Goal: Task Accomplishment & Management: Complete application form

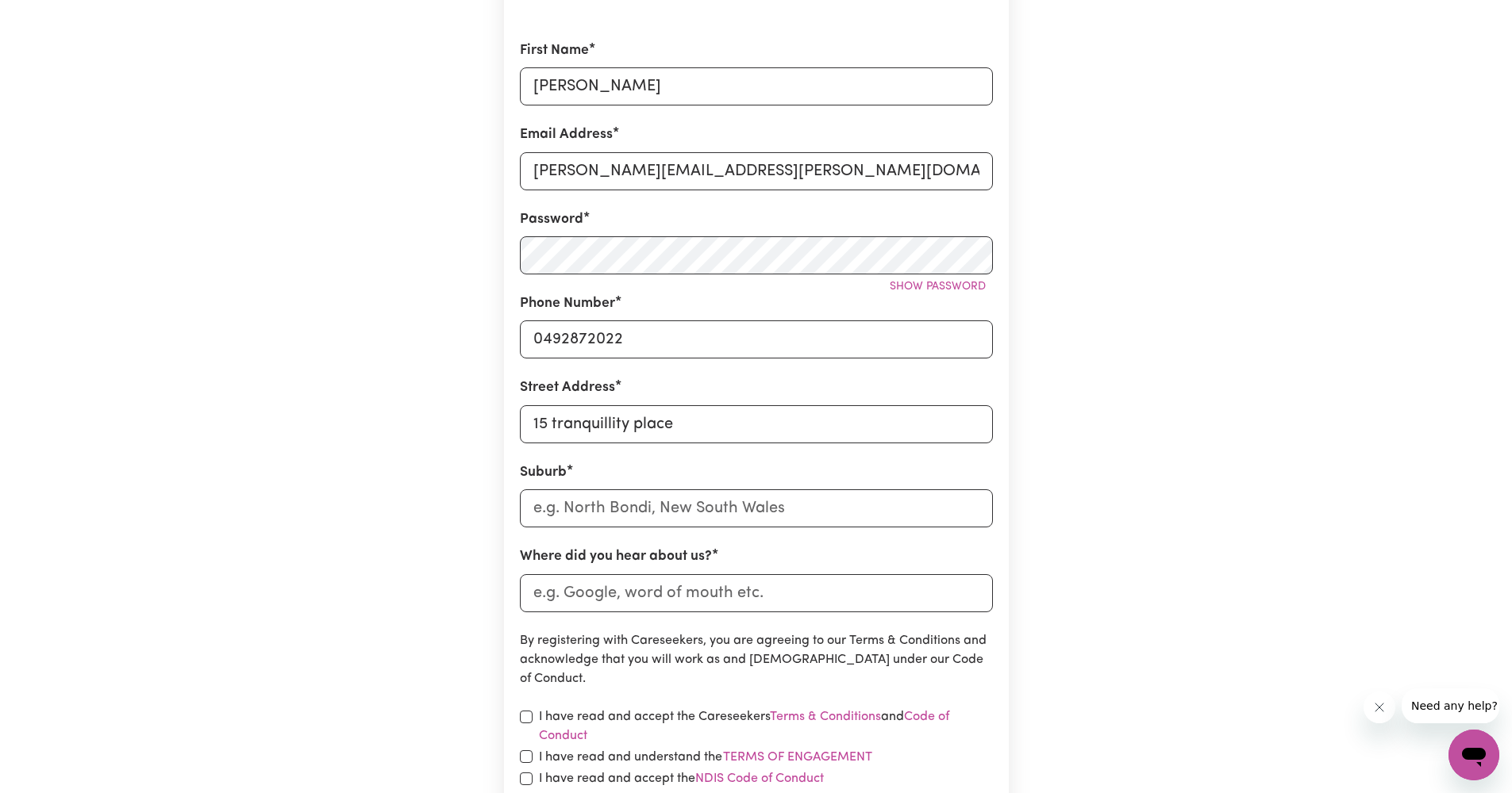
type input "15 tranquillity place"
click at [715, 522] on input "text" at bounding box center [756, 509] width 473 height 38
type input "Beaconsfiel"
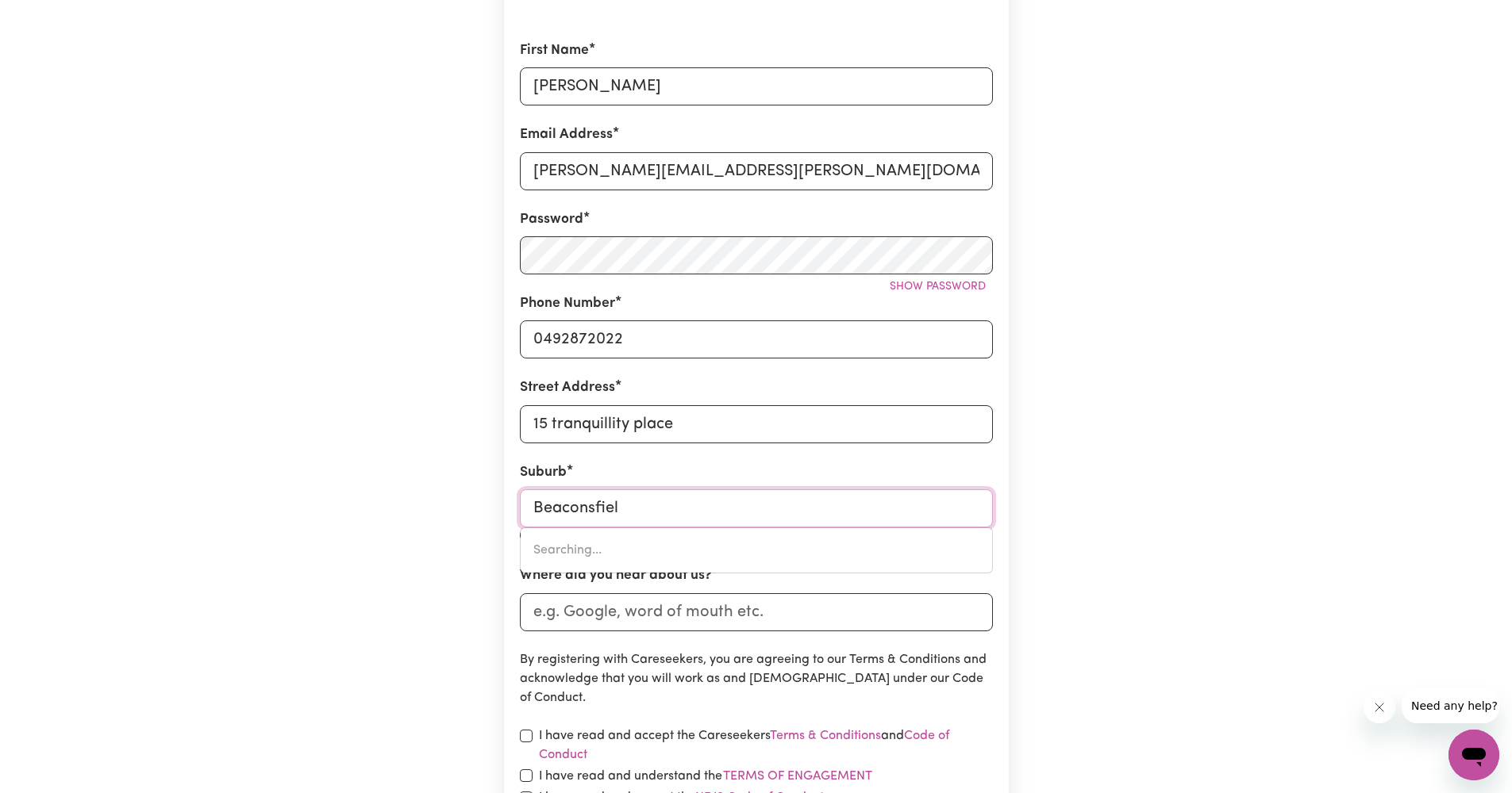
type input "BeaconsfielD, [GEOGRAPHIC_DATA], 2015"
type input "Beaconsfield"
type input "[GEOGRAPHIC_DATA], [GEOGRAPHIC_DATA], 2015"
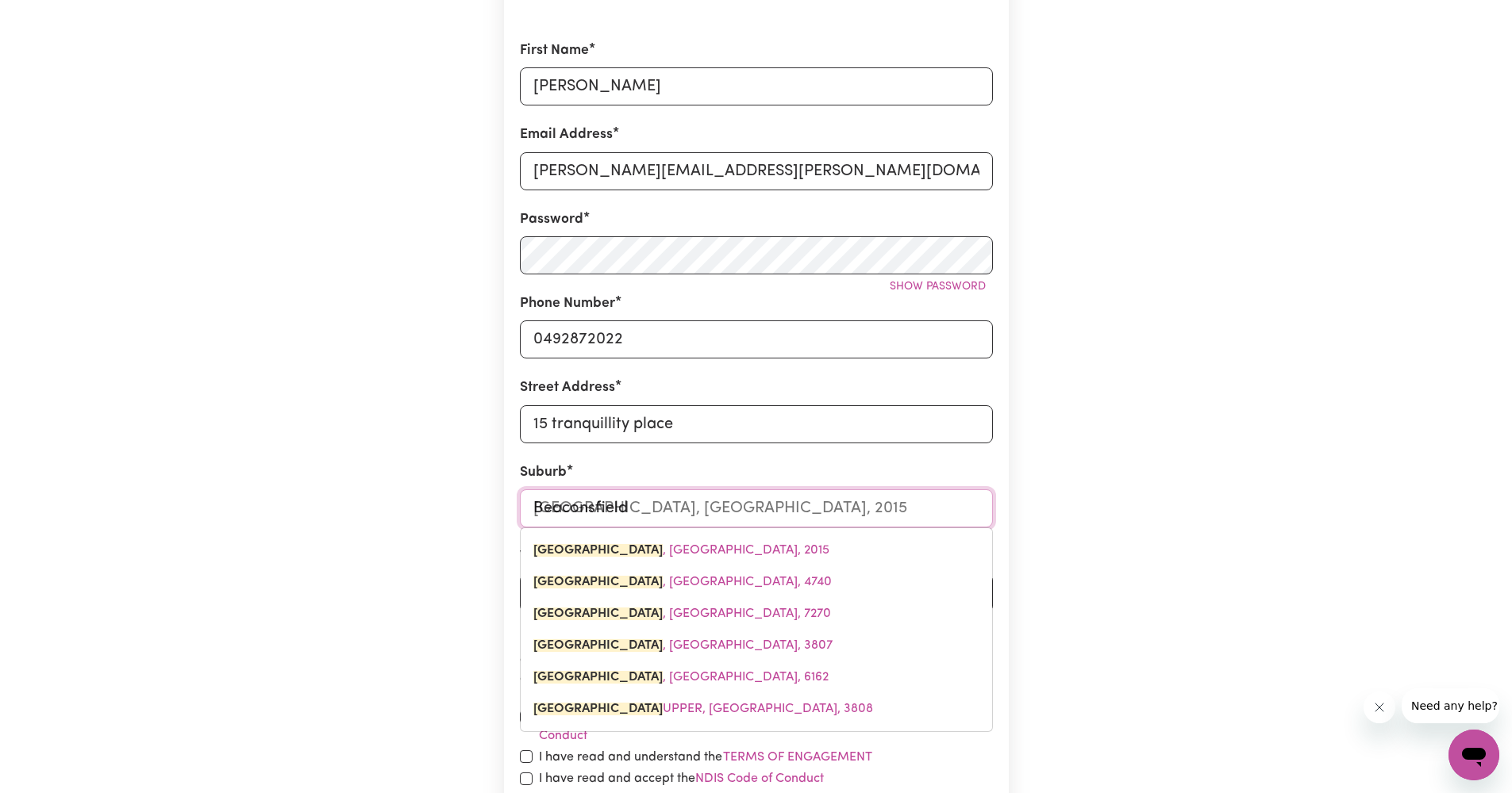
type input "Beaconsfield"
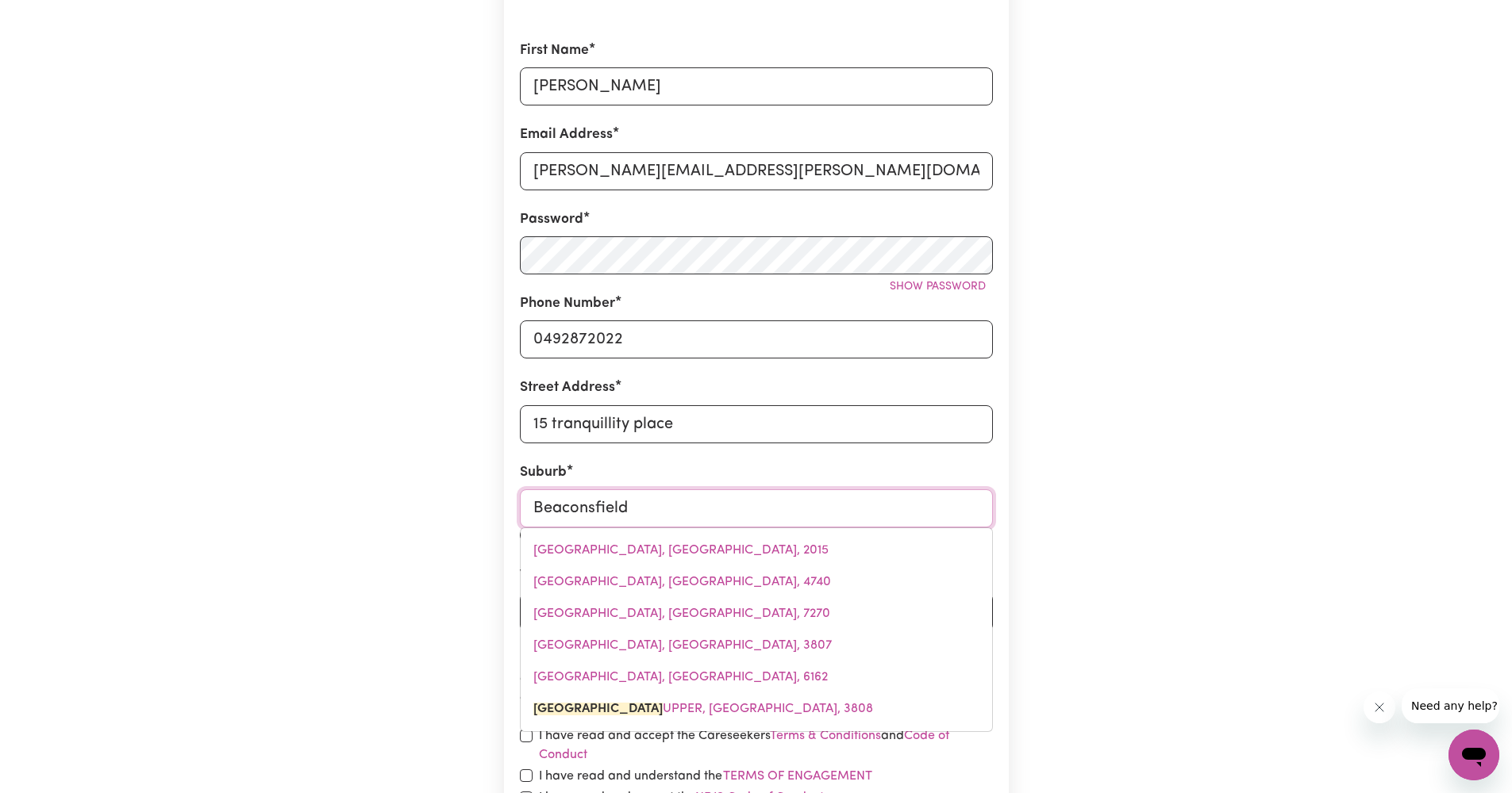
type input "[GEOGRAPHIC_DATA]"
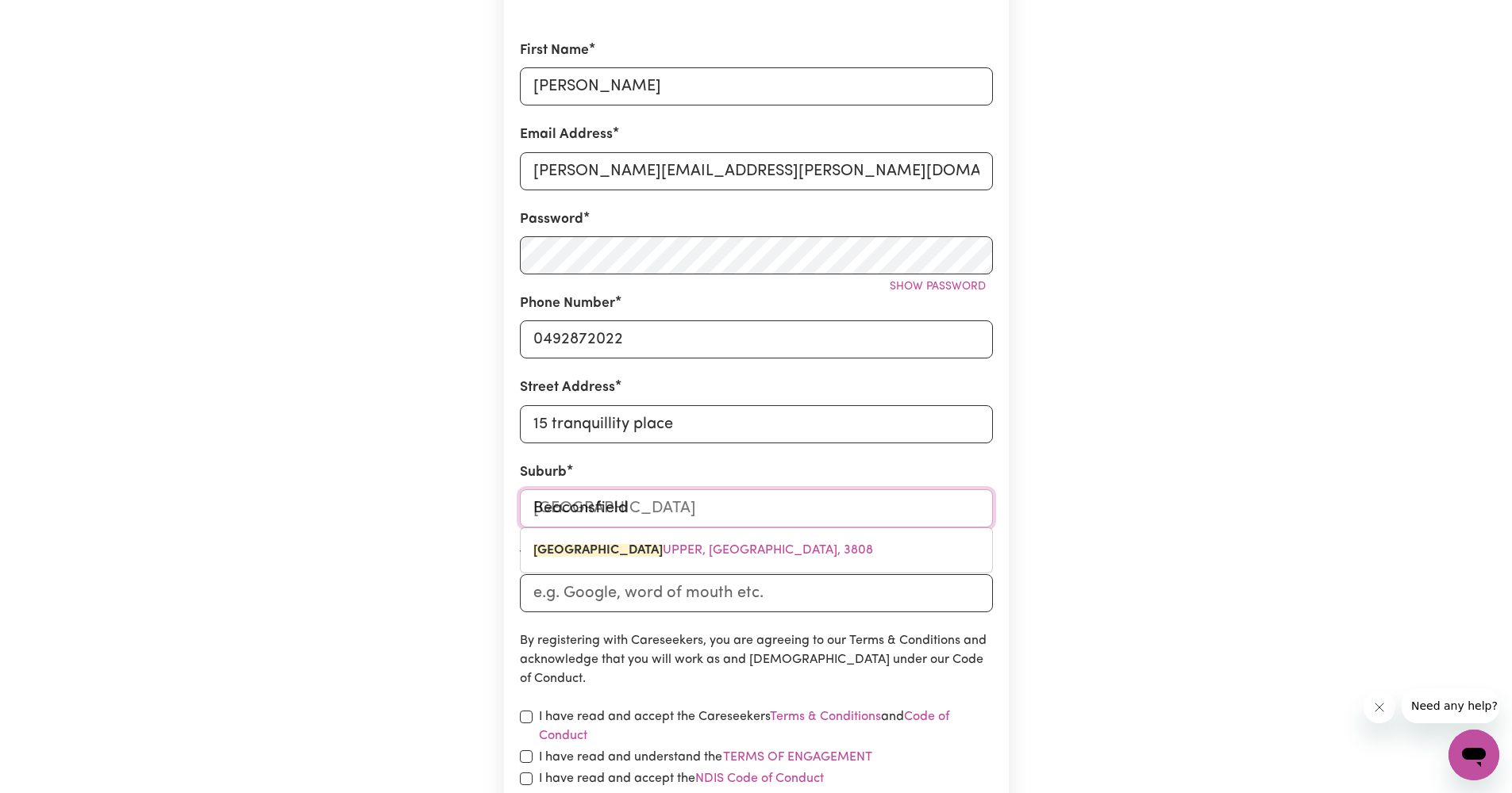
type input "Beaconsfield 3"
type input "Beaconsfield 3807"
click at [667, 662] on p "By registering with Careseekers, you are agreeing to our Terms & Conditions and…" at bounding box center [756, 660] width 473 height 57
click at [697, 599] on input "Where did you hear about us?" at bounding box center [756, 594] width 473 height 38
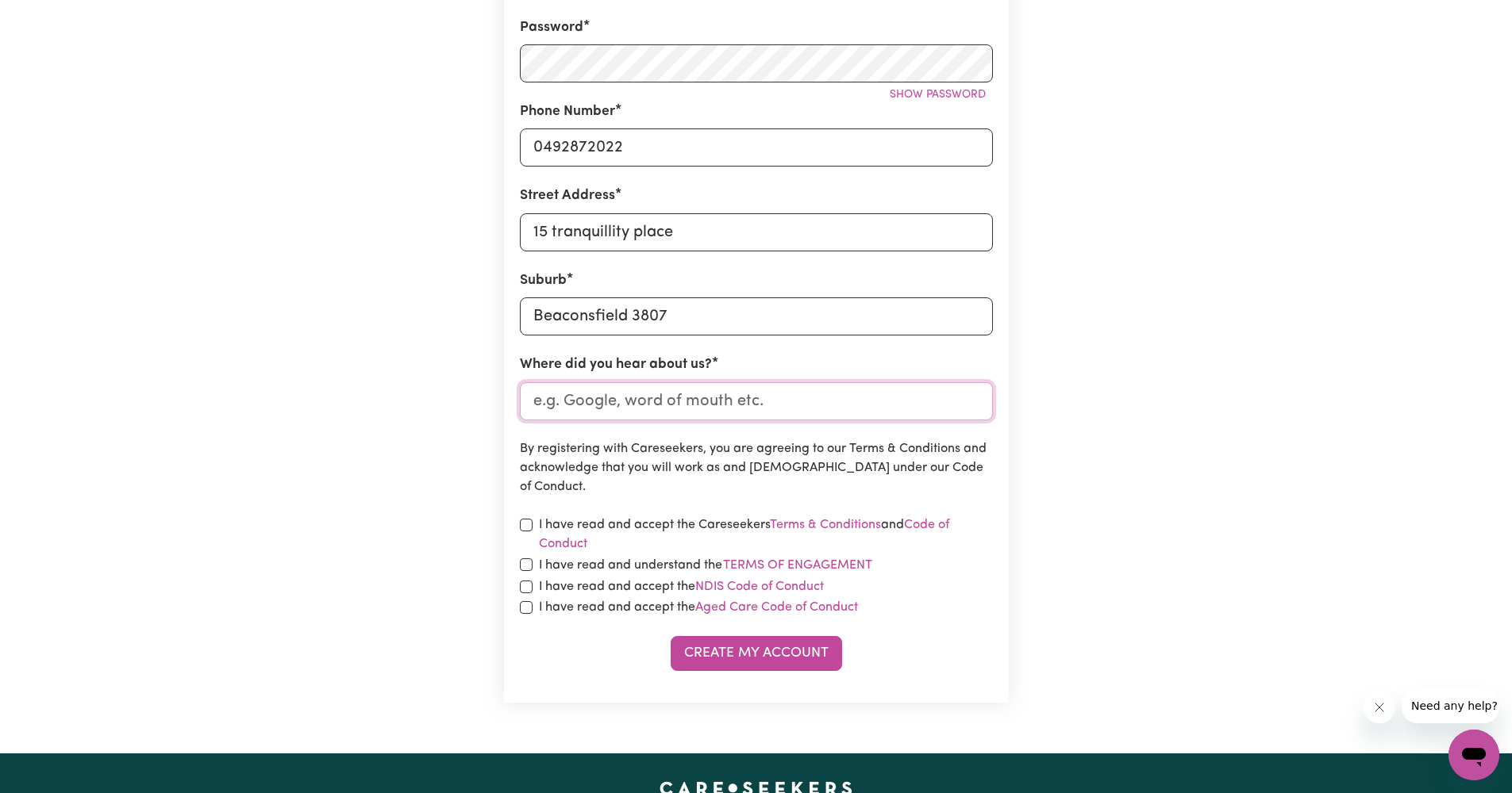
scroll to position [518, 0]
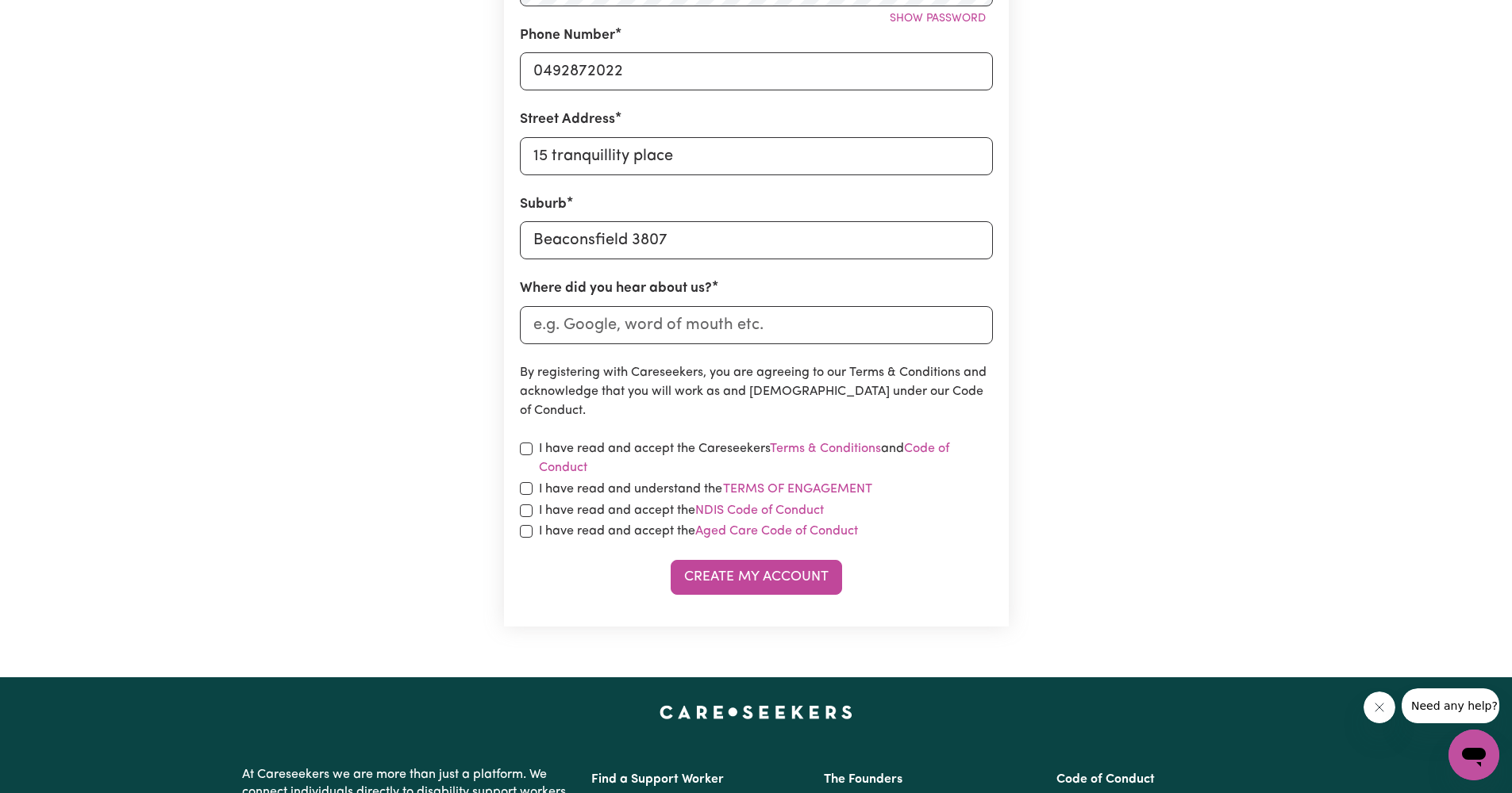
click at [639, 434] on form "First Name [PERSON_NAME] Address [PERSON_NAME][EMAIL_ADDRESS][PERSON_NAME][DOMA…" at bounding box center [756, 184] width 473 height 823
click at [636, 482] on label "I have read and understand the Terms of Engagement" at bounding box center [705, 490] width 334 height 21
click at [723, 482] on button "Terms of Engagement" at bounding box center [798, 490] width 151 height 21
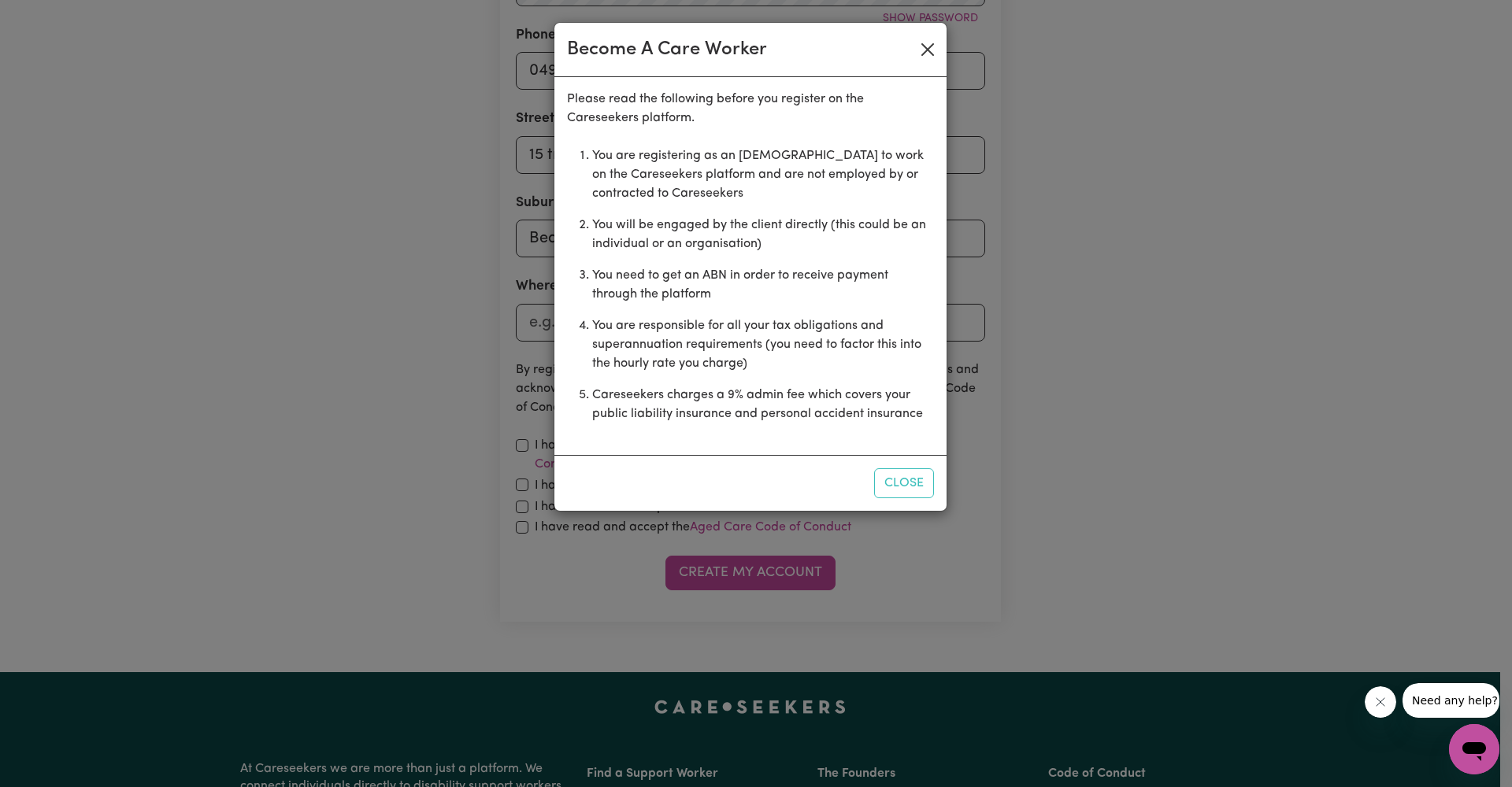
click at [927, 52] on button "Close" at bounding box center [927, 49] width 26 height 26
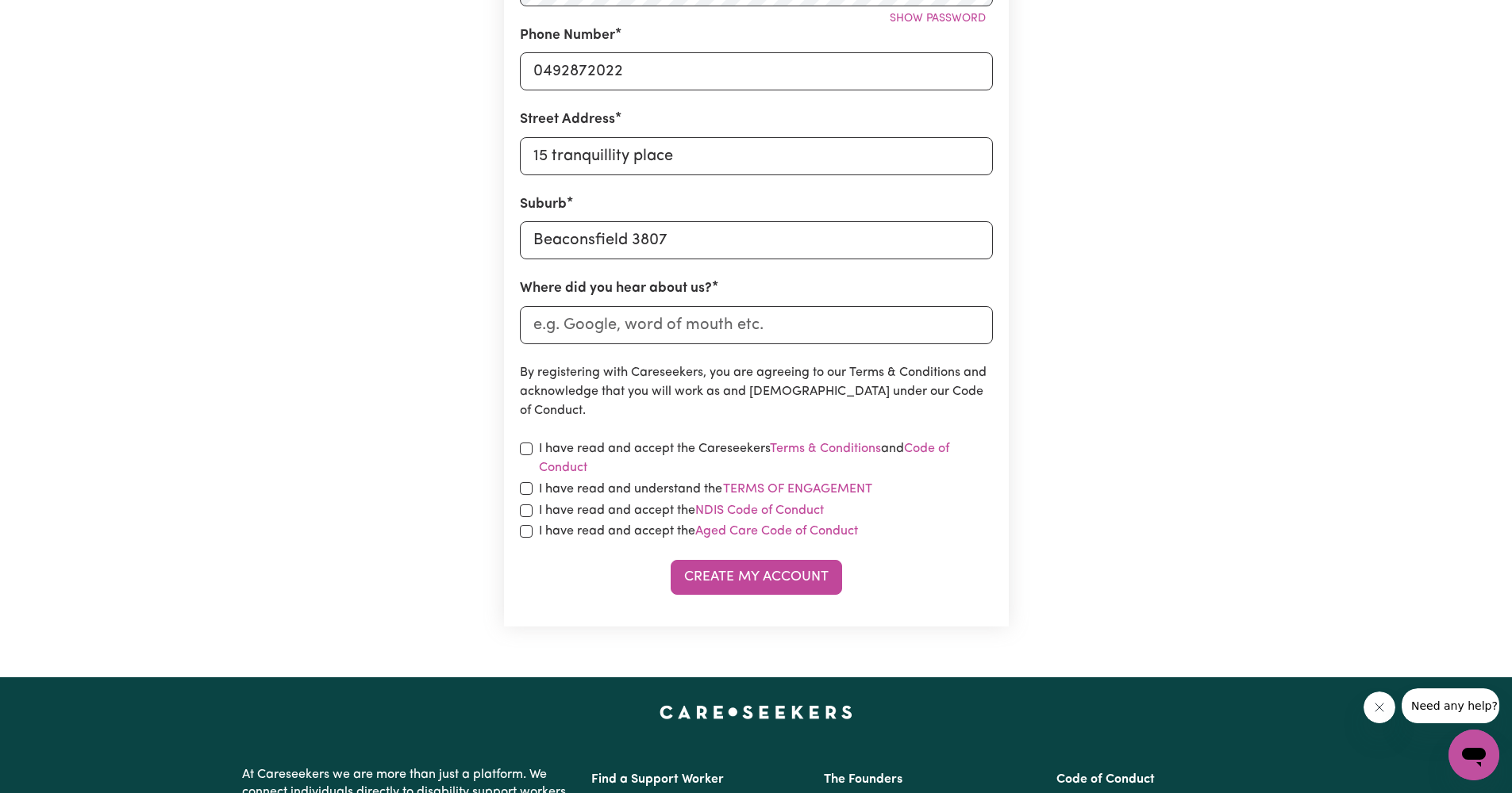
click at [524, 440] on div "I have read and accept the Careseekers Terms & Conditions and Code of Conduct" at bounding box center [756, 459] width 473 height 38
click at [526, 443] on input "checkbox" at bounding box center [525, 449] width 12 height 12
checkbox input "true"
click at [531, 491] on input "checkbox" at bounding box center [525, 488] width 12 height 12
checkbox input "true"
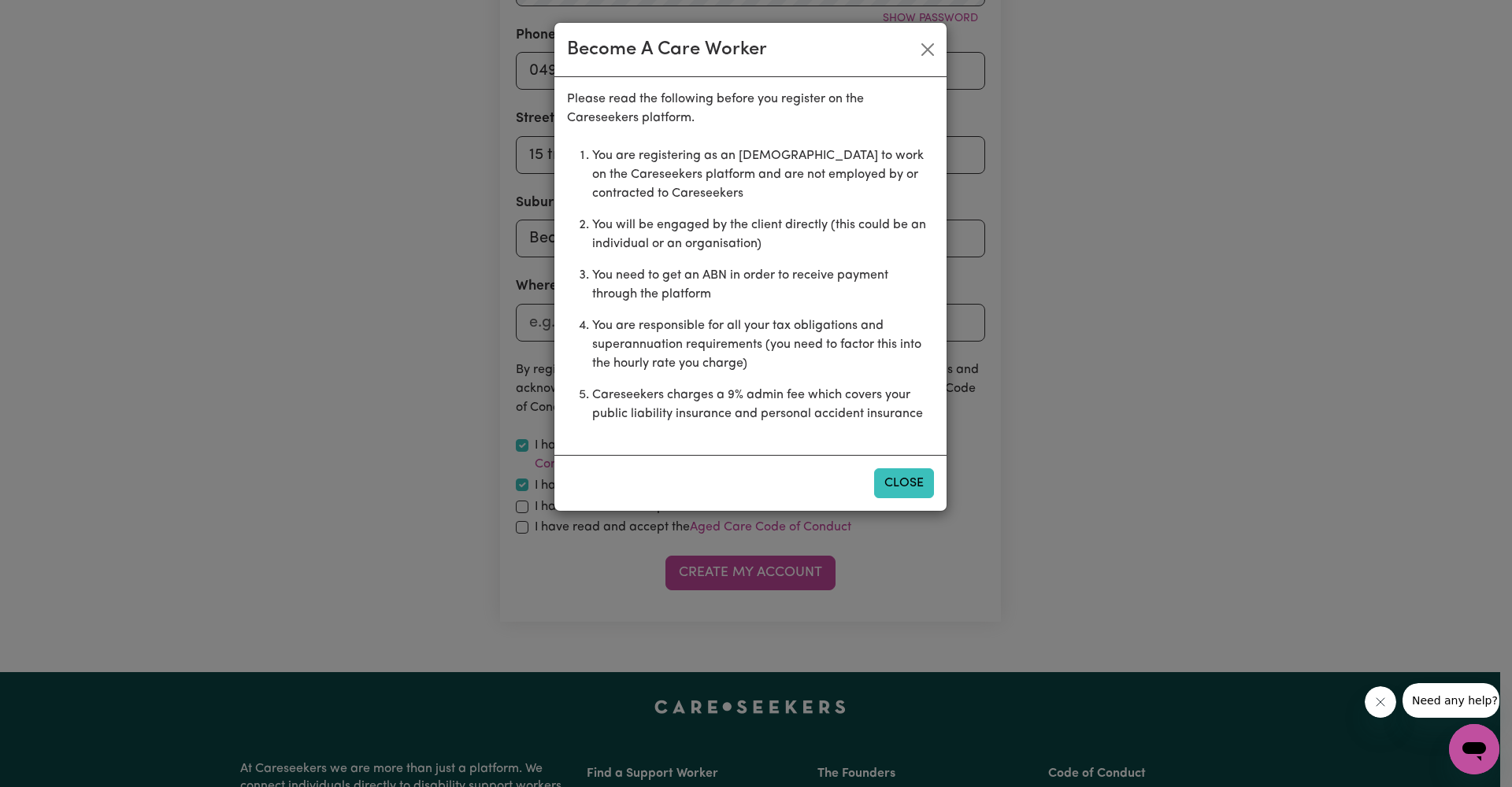
click at [908, 487] on button "Close" at bounding box center [904, 484] width 60 height 30
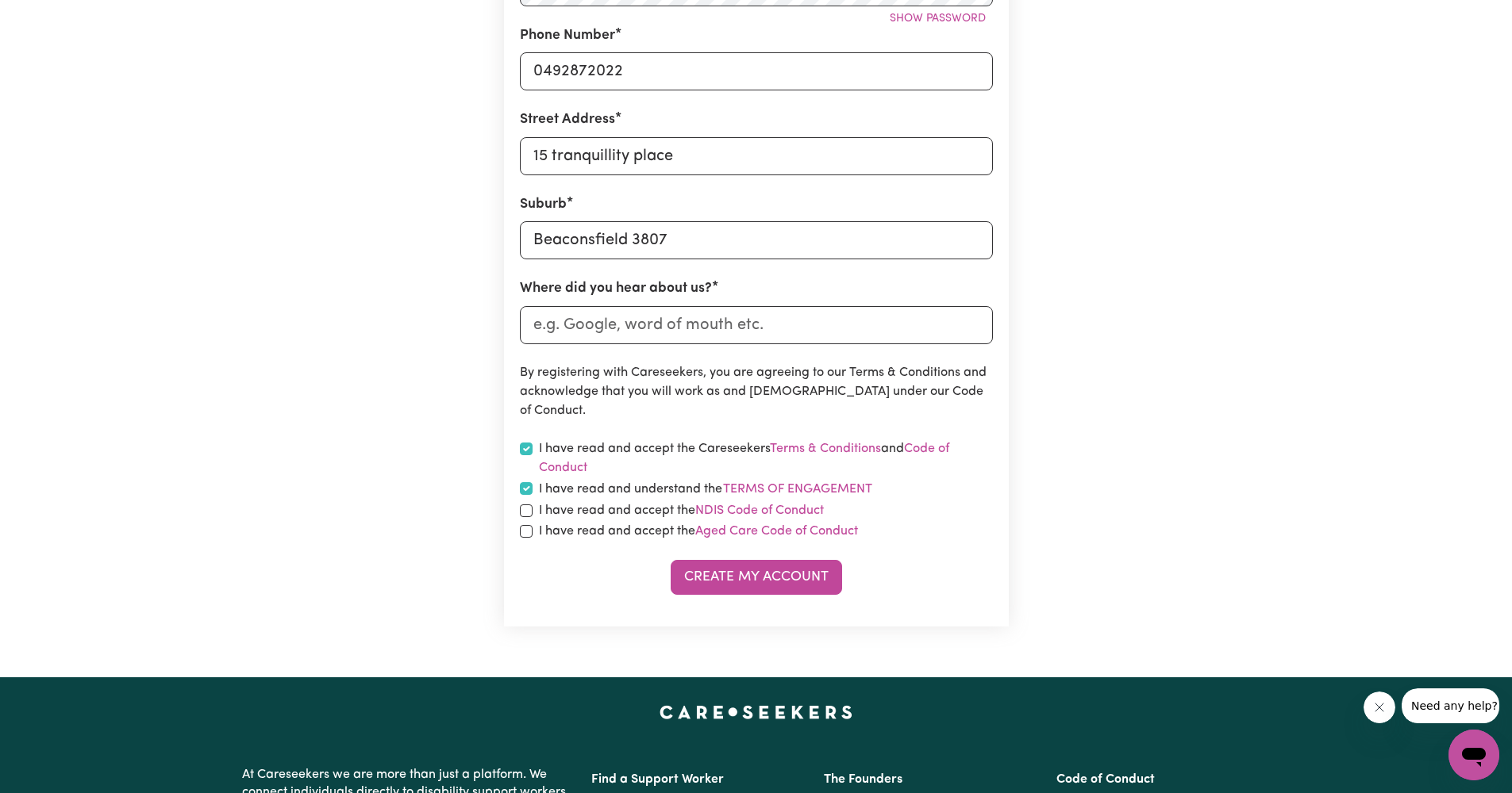
click at [520, 502] on div "I have read and accept the NDIS Code of Conduct" at bounding box center [756, 511] width 473 height 19
click at [522, 505] on input "checkbox" at bounding box center [525, 511] width 12 height 12
checkbox input "true"
click at [528, 534] on input "checkbox" at bounding box center [525, 531] width 12 height 12
checkbox input "true"
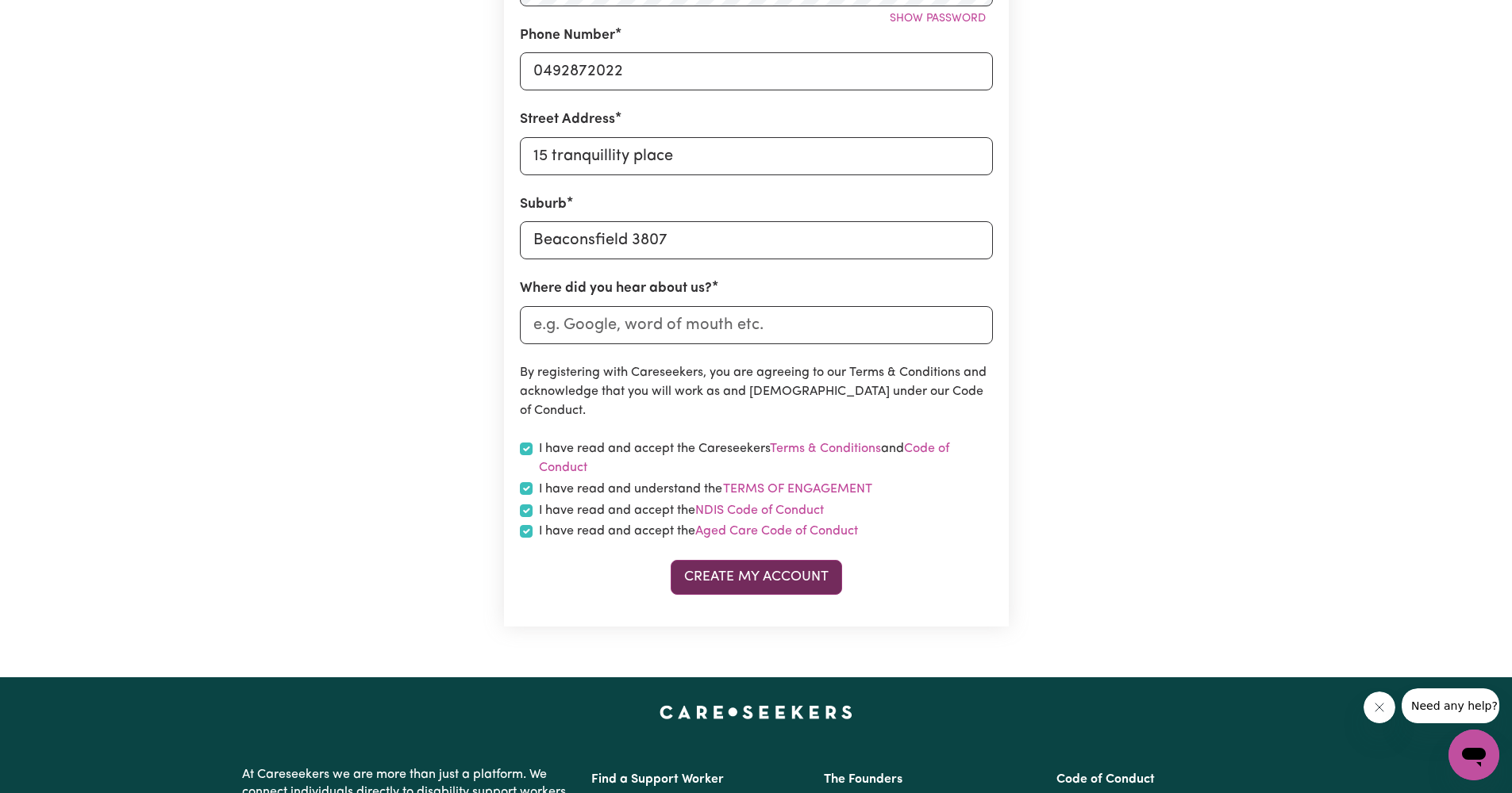
click at [721, 580] on button "Create My Account" at bounding box center [756, 578] width 171 height 34
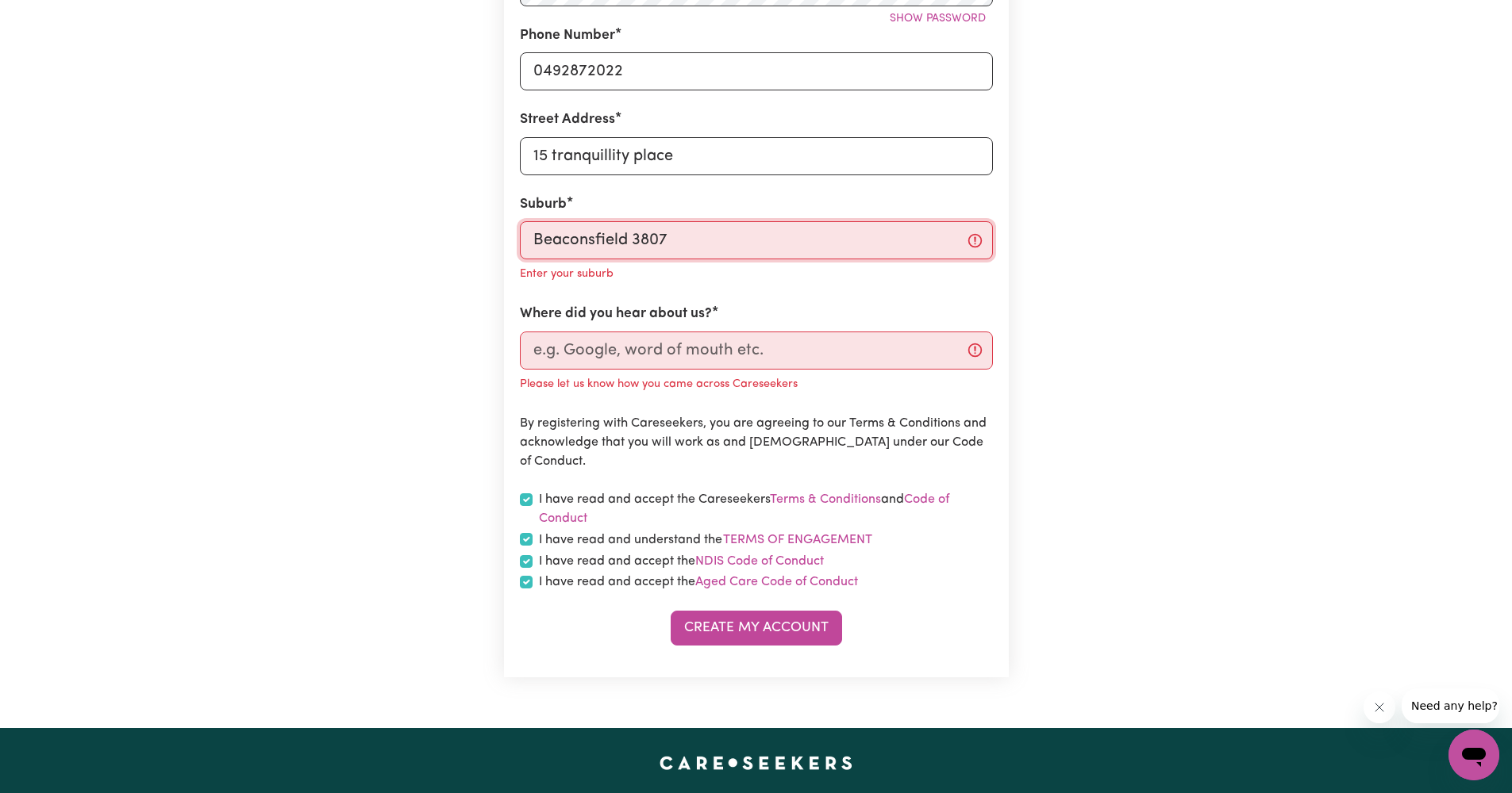
click at [820, 242] on input "Beaconsfield 3807" at bounding box center [756, 240] width 473 height 38
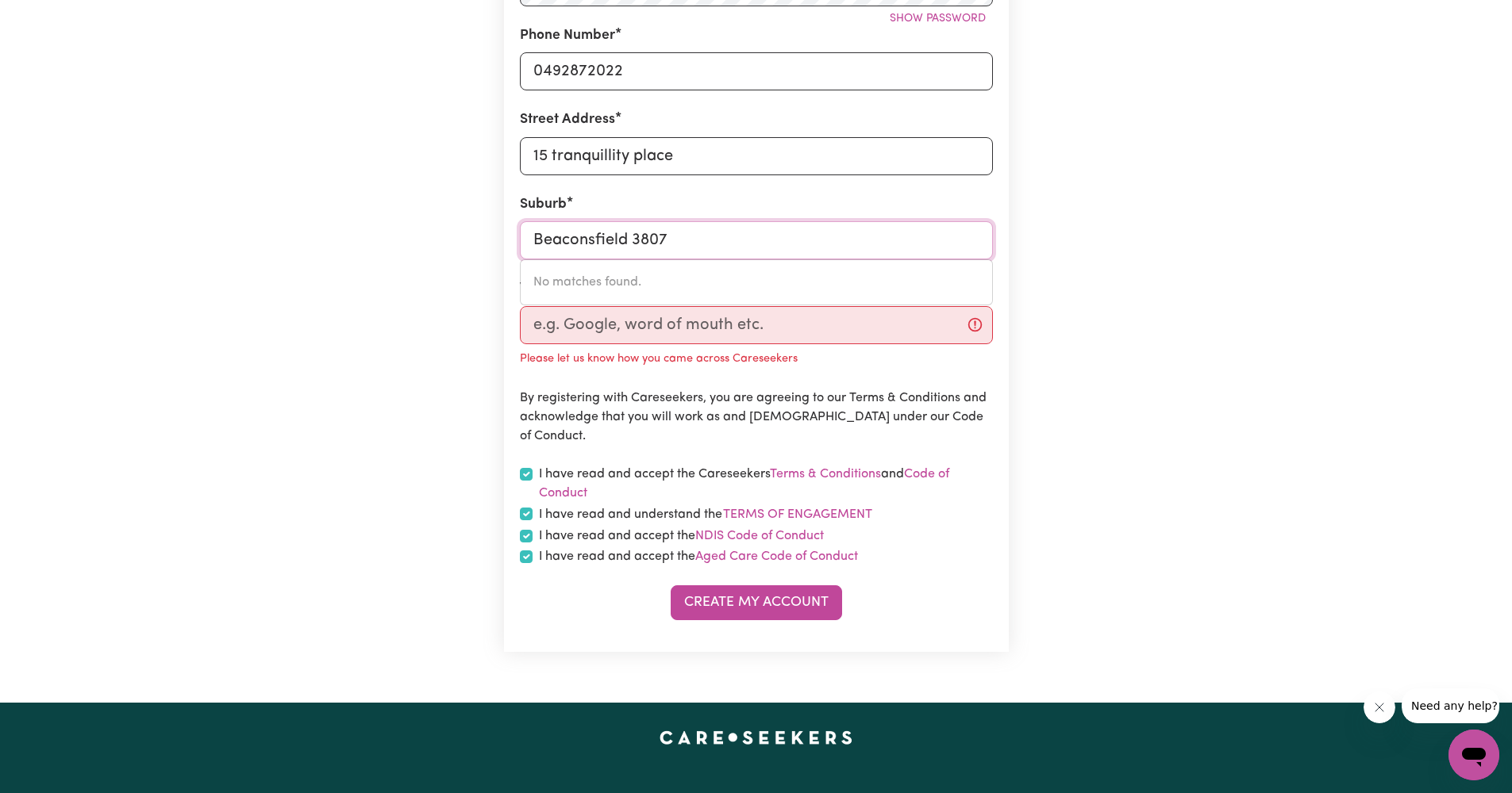
click at [741, 241] on input "Beaconsfield 3807" at bounding box center [756, 240] width 473 height 38
type input "Beaconsfield"
type input "[GEOGRAPHIC_DATA]"
type input "Beaconsfiel"
type input "BeaconsfielD, [GEOGRAPHIC_DATA], 2015"
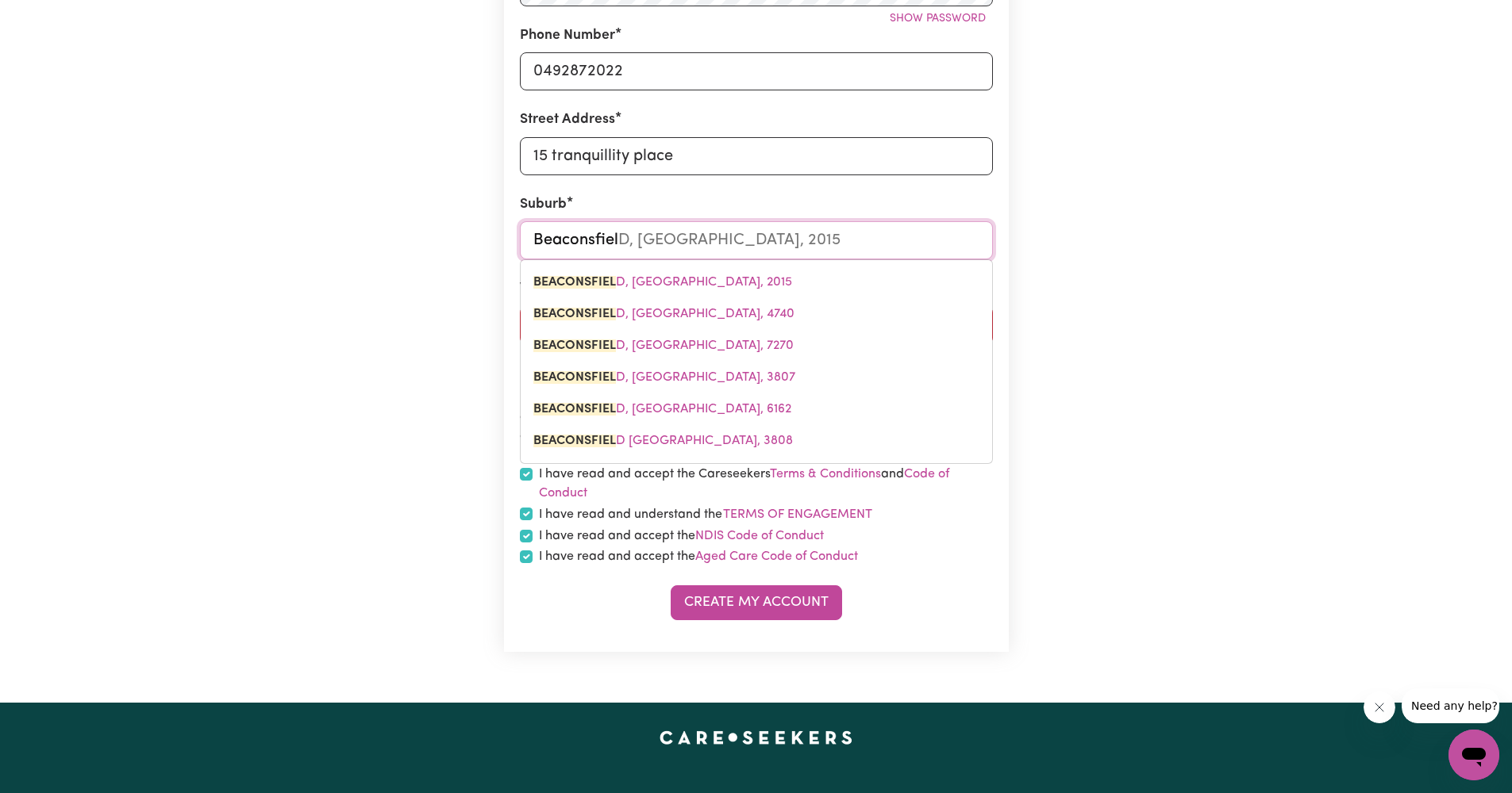
type input "Beaconsfie"
type input "BeaconsfieLD, [GEOGRAPHIC_DATA], 2015"
type input "Beaconsfi"
type input "BeaconsfiELD, [GEOGRAPHIC_DATA], 2015"
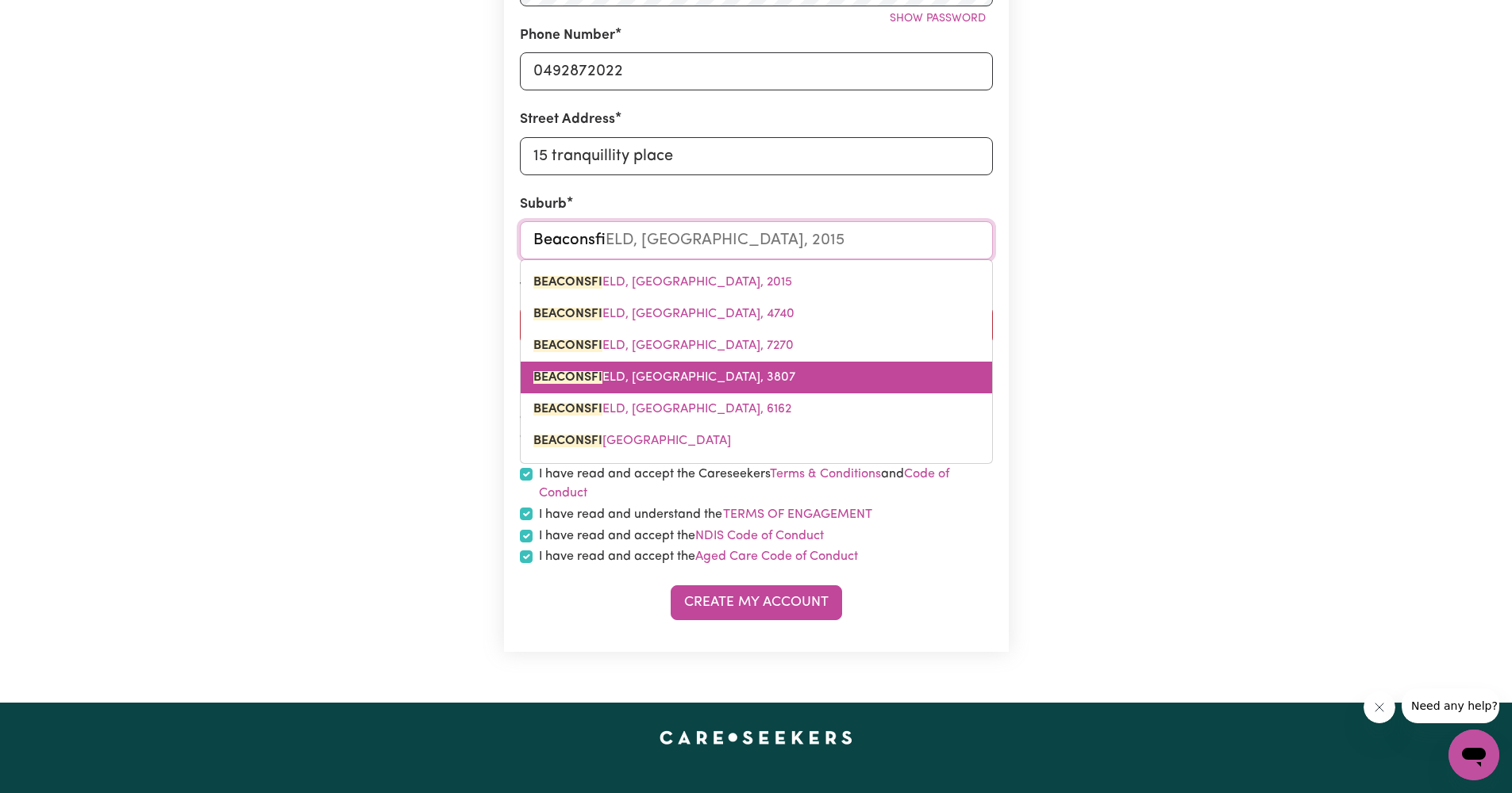
click at [676, 372] on span "BEACONSFI ELD, [GEOGRAPHIC_DATA], 3807" at bounding box center [664, 377] width 262 height 12
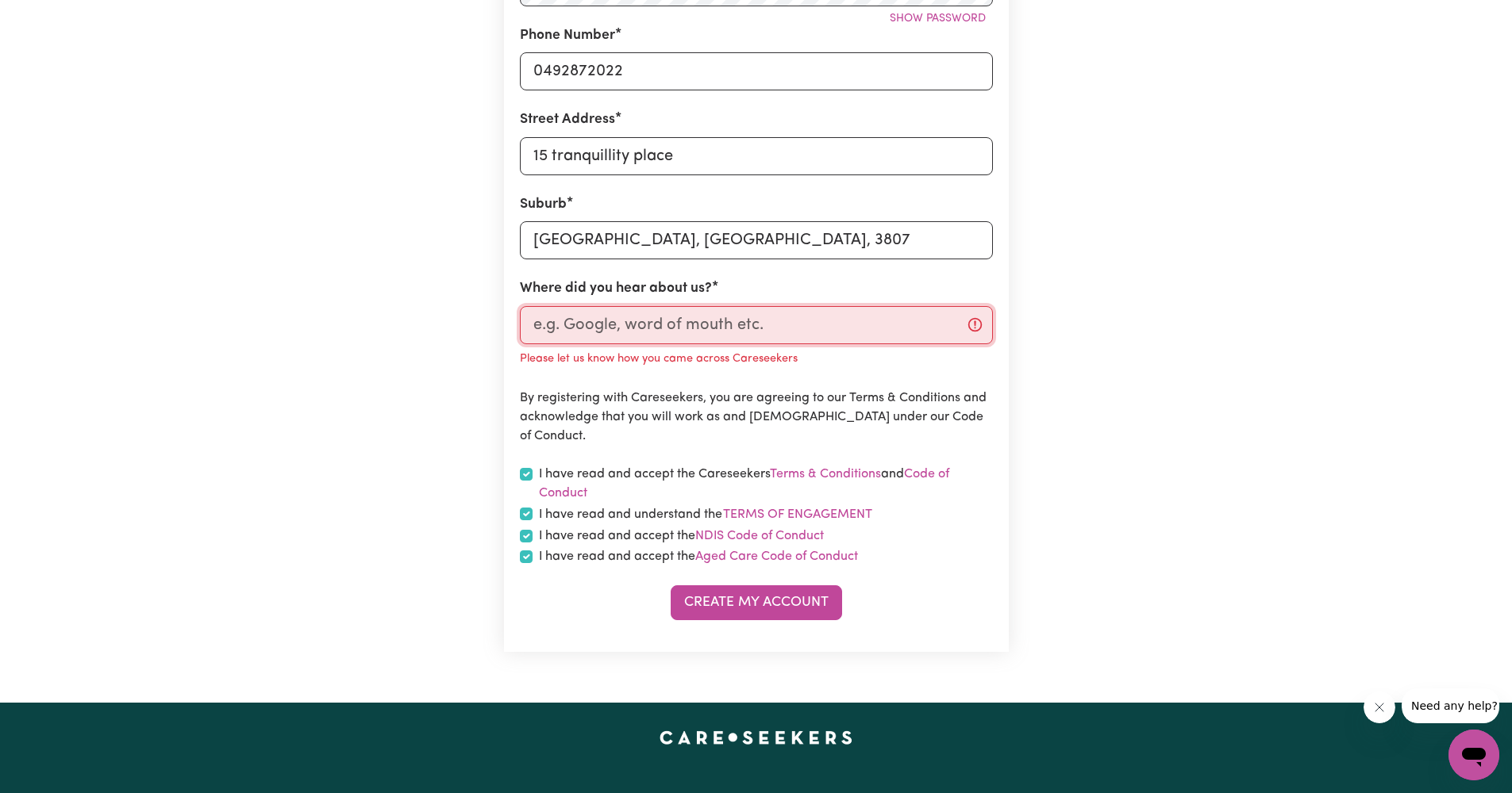
click at [692, 328] on input "Where did you hear about us?" at bounding box center [756, 325] width 473 height 38
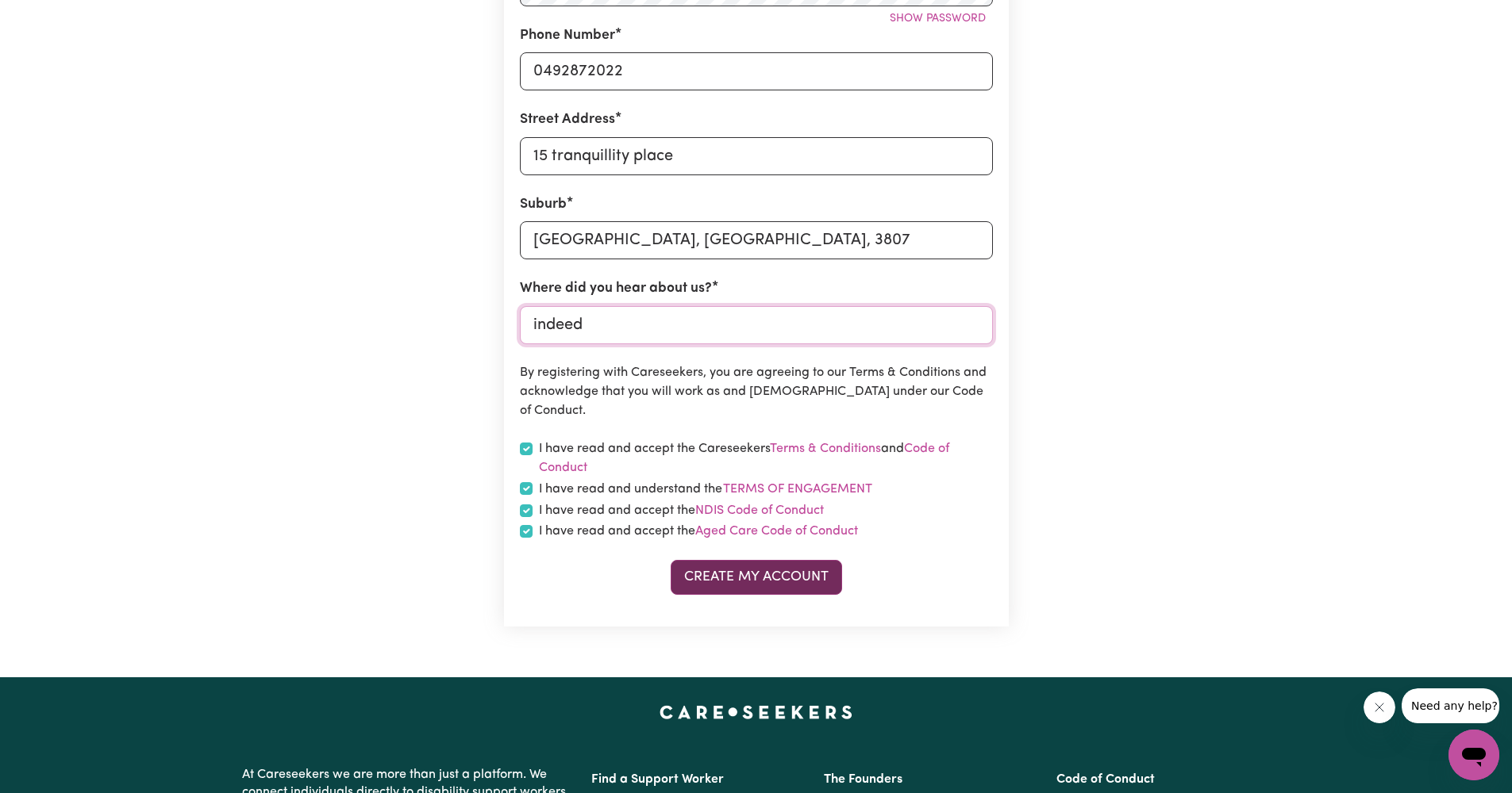
type input "indeed"
click at [795, 578] on button "Create My Account" at bounding box center [756, 578] width 171 height 34
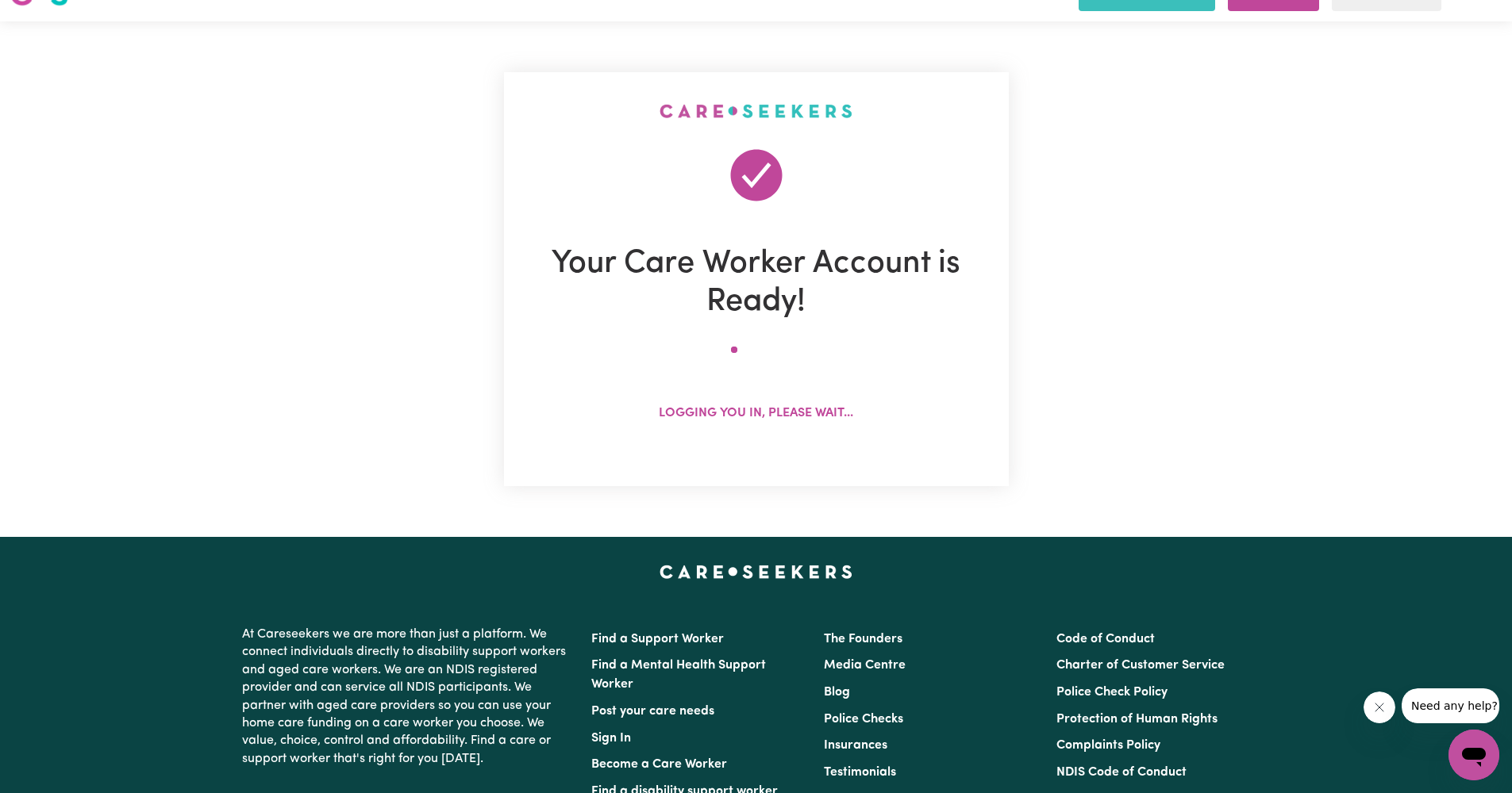
scroll to position [0, 0]
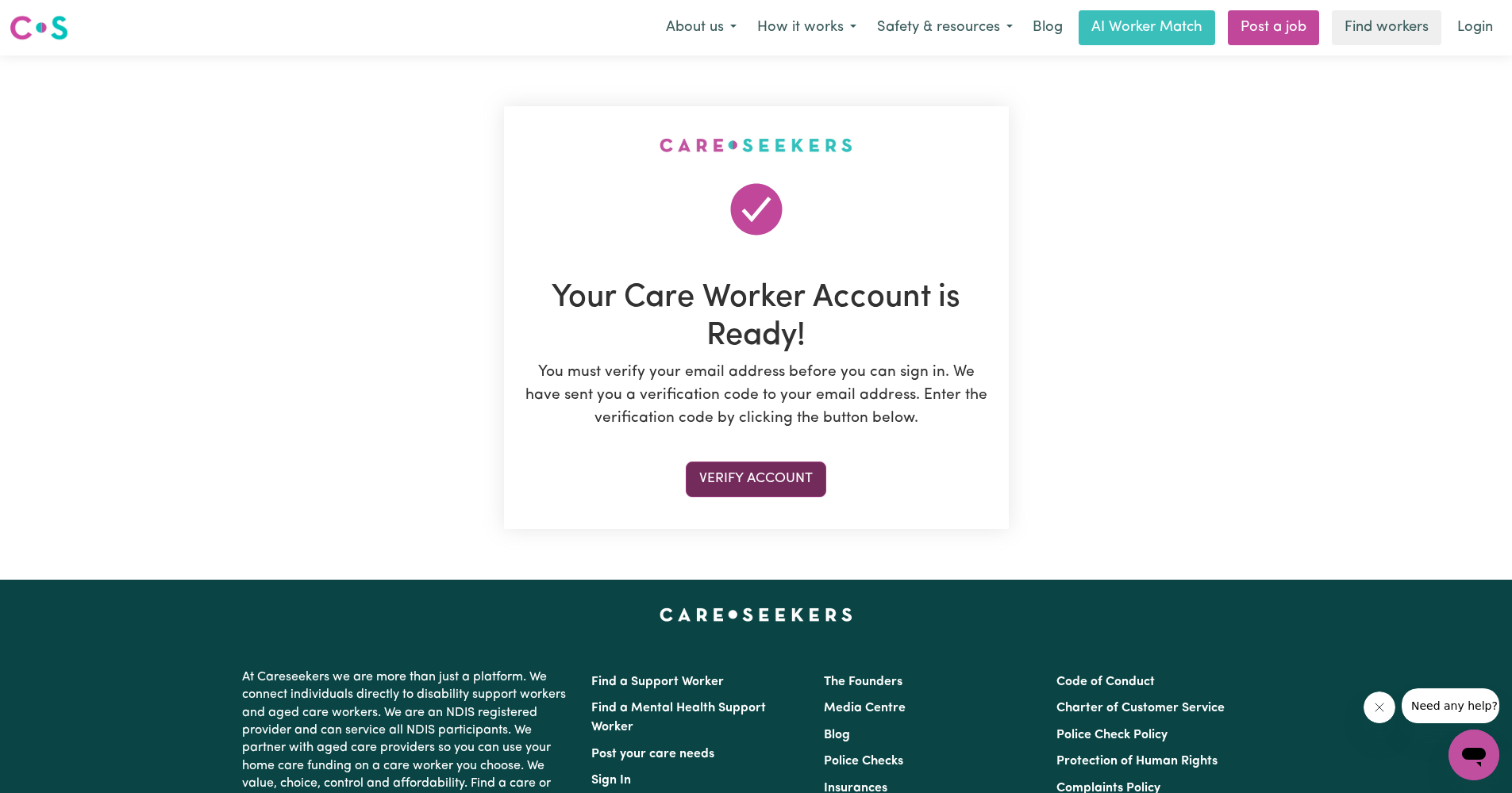
click at [767, 485] on button "Verify Account" at bounding box center [756, 479] width 141 height 34
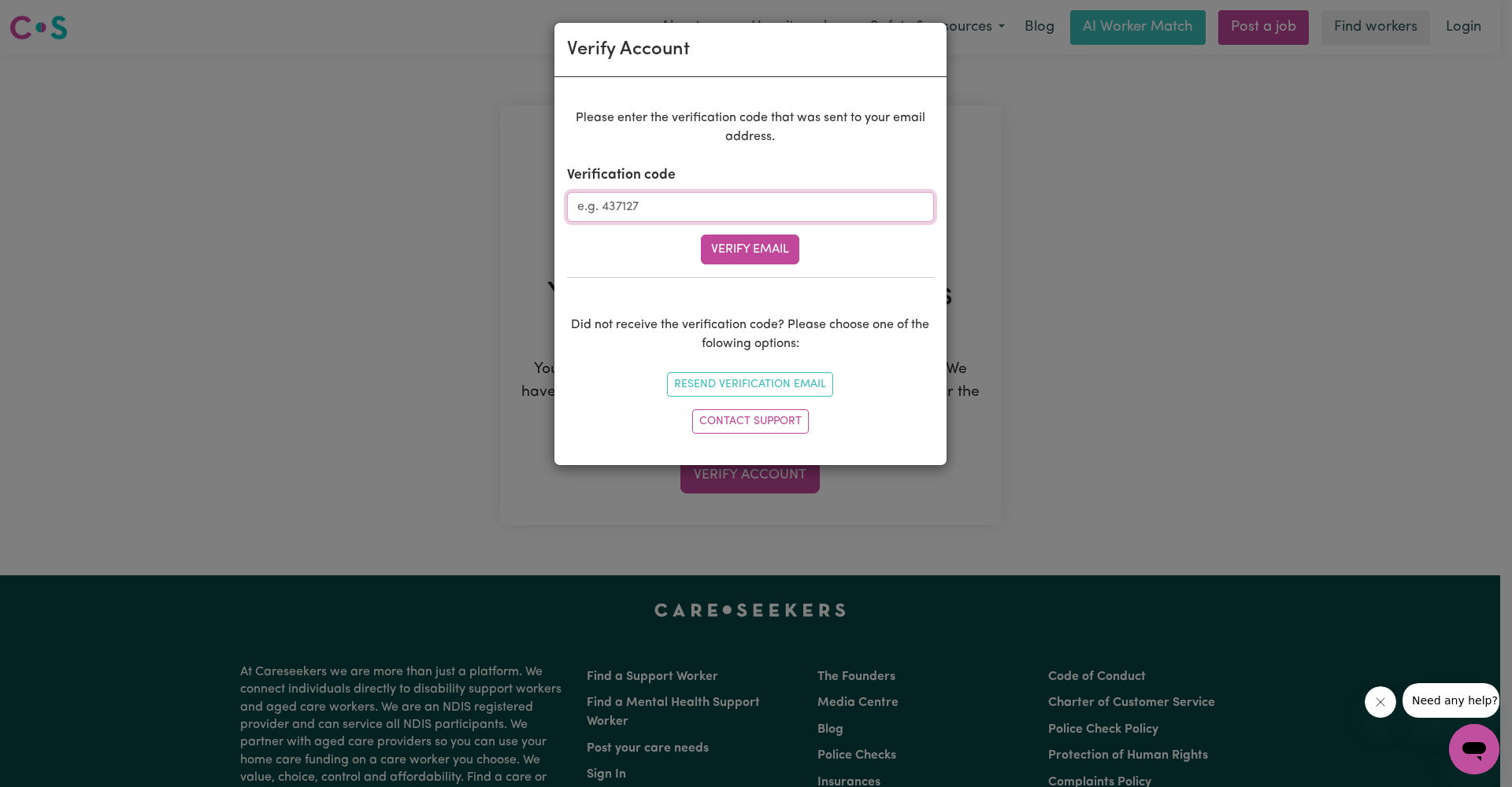
click at [885, 203] on input "Verification code" at bounding box center [750, 207] width 367 height 30
paste input "448361"
type input "448361"
click at [778, 253] on button "Verify Email" at bounding box center [750, 250] width 99 height 30
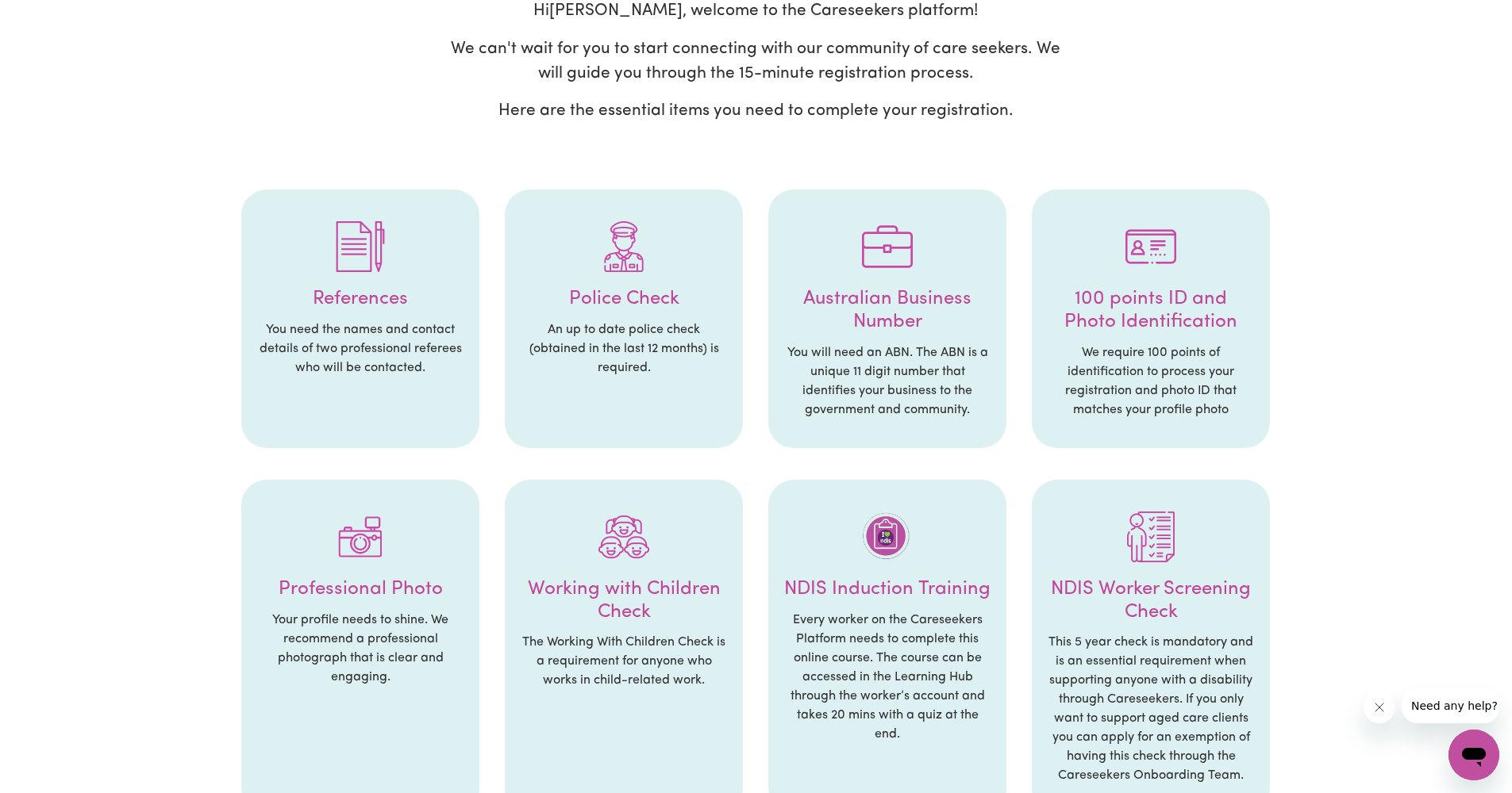
scroll to position [145, 0]
click at [1071, 354] on p "We require 100 points of identification to process your registration and photo …" at bounding box center [1151, 381] width 207 height 77
click at [1121, 254] on div at bounding box center [1151, 246] width 207 height 82
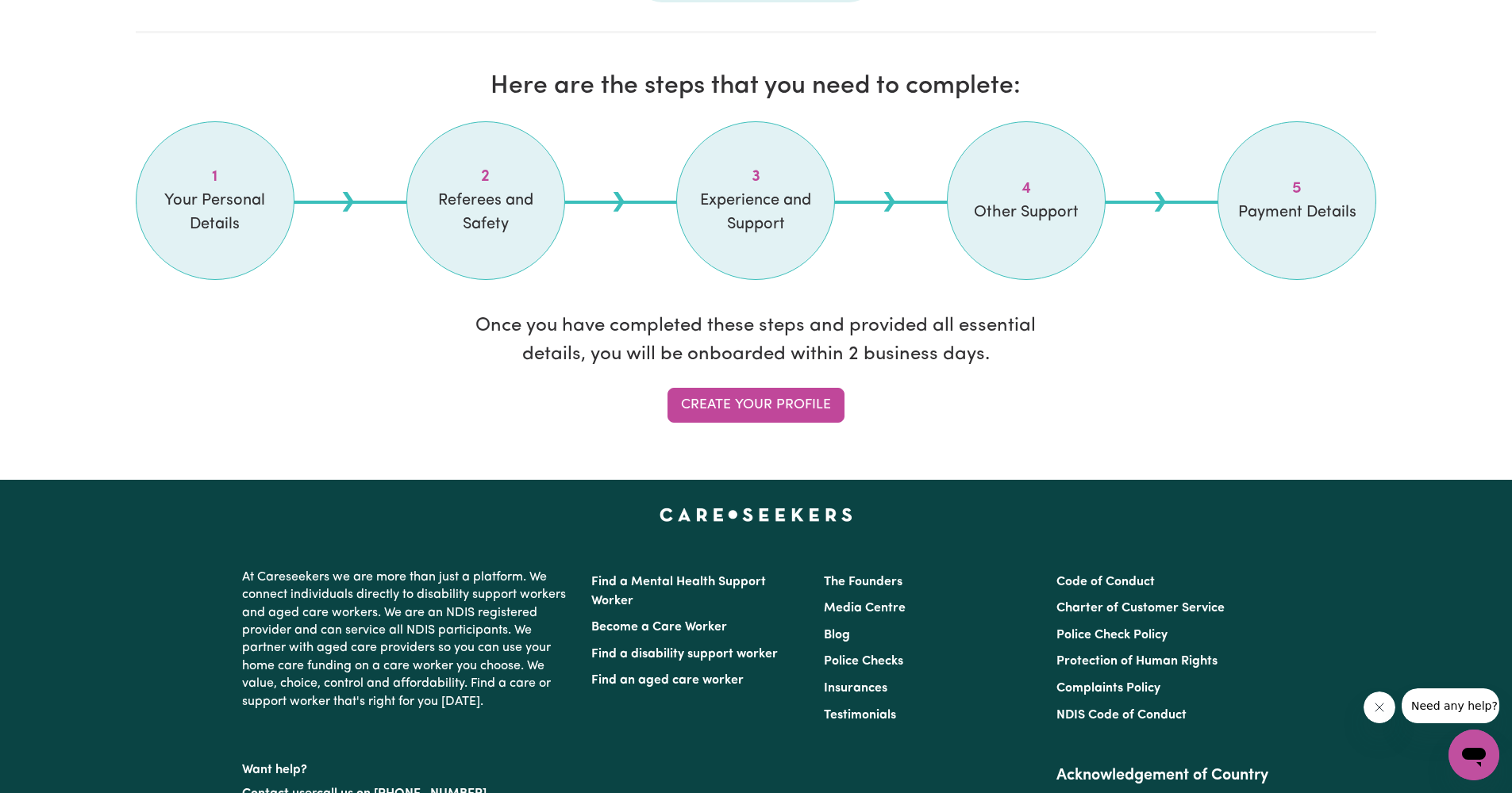
scroll to position [1245, 0]
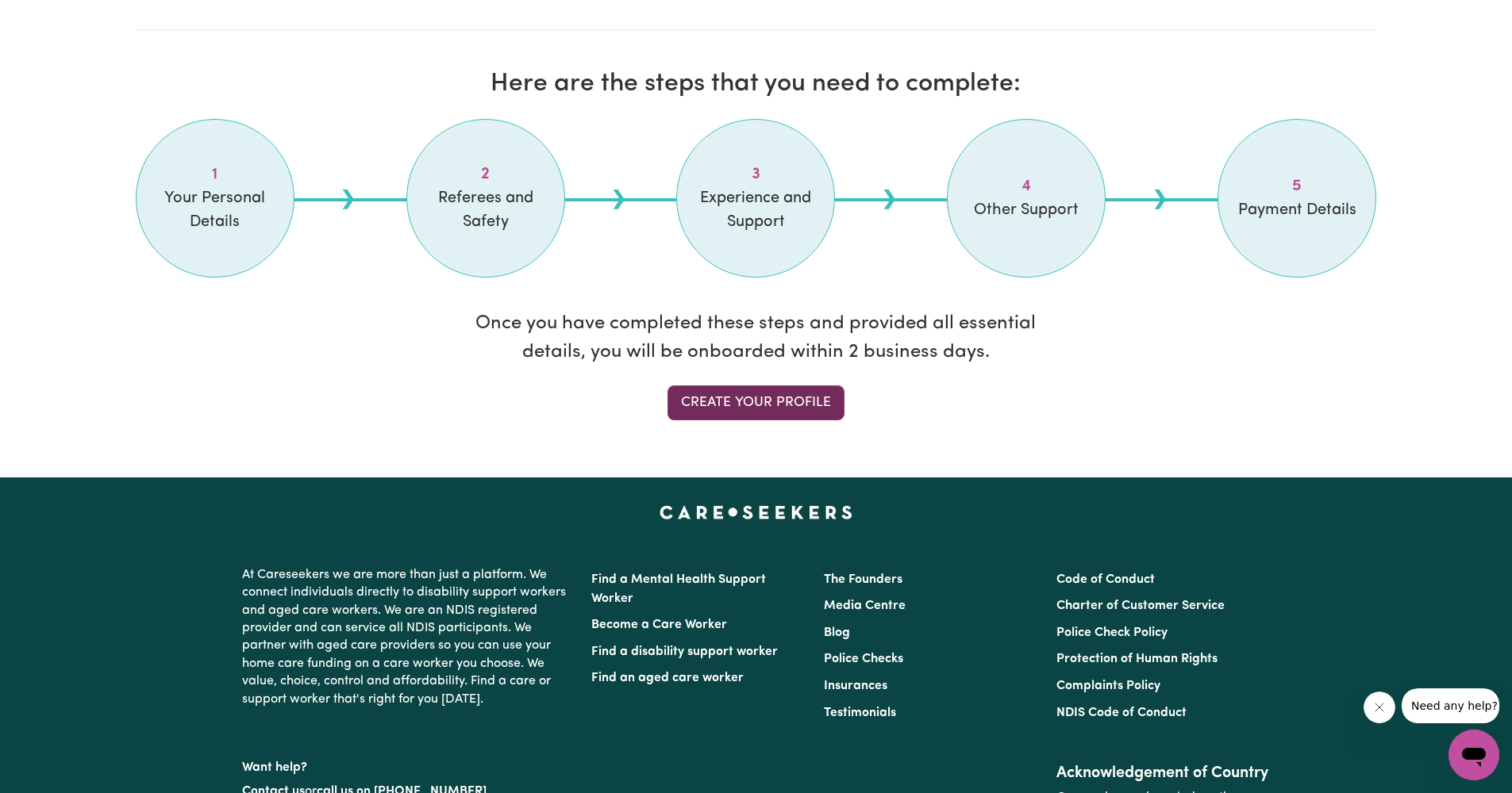
click at [800, 396] on link "Create your profile" at bounding box center [756, 403] width 177 height 34
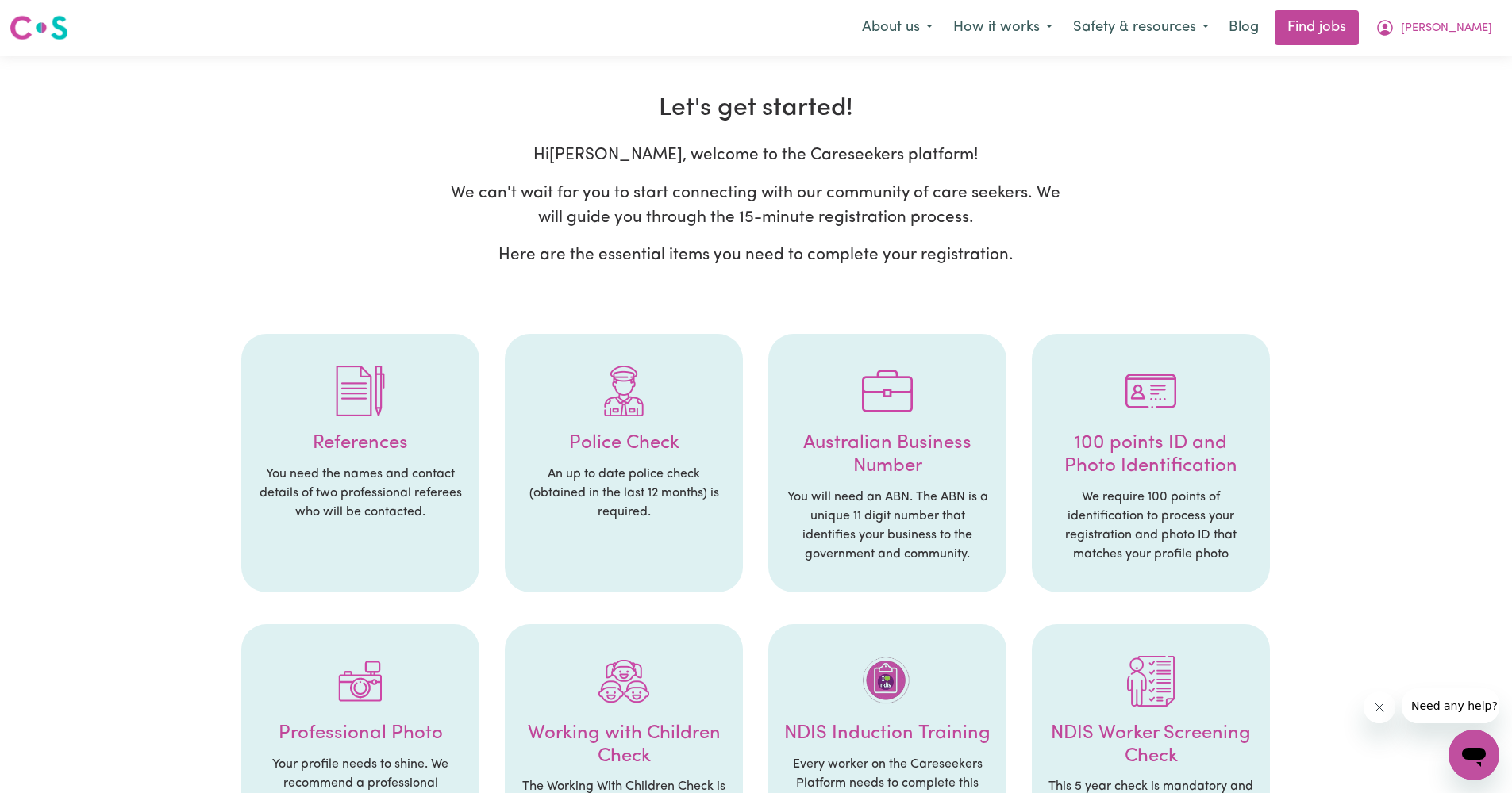
select select "Studying a healthcare related degree or qualification"
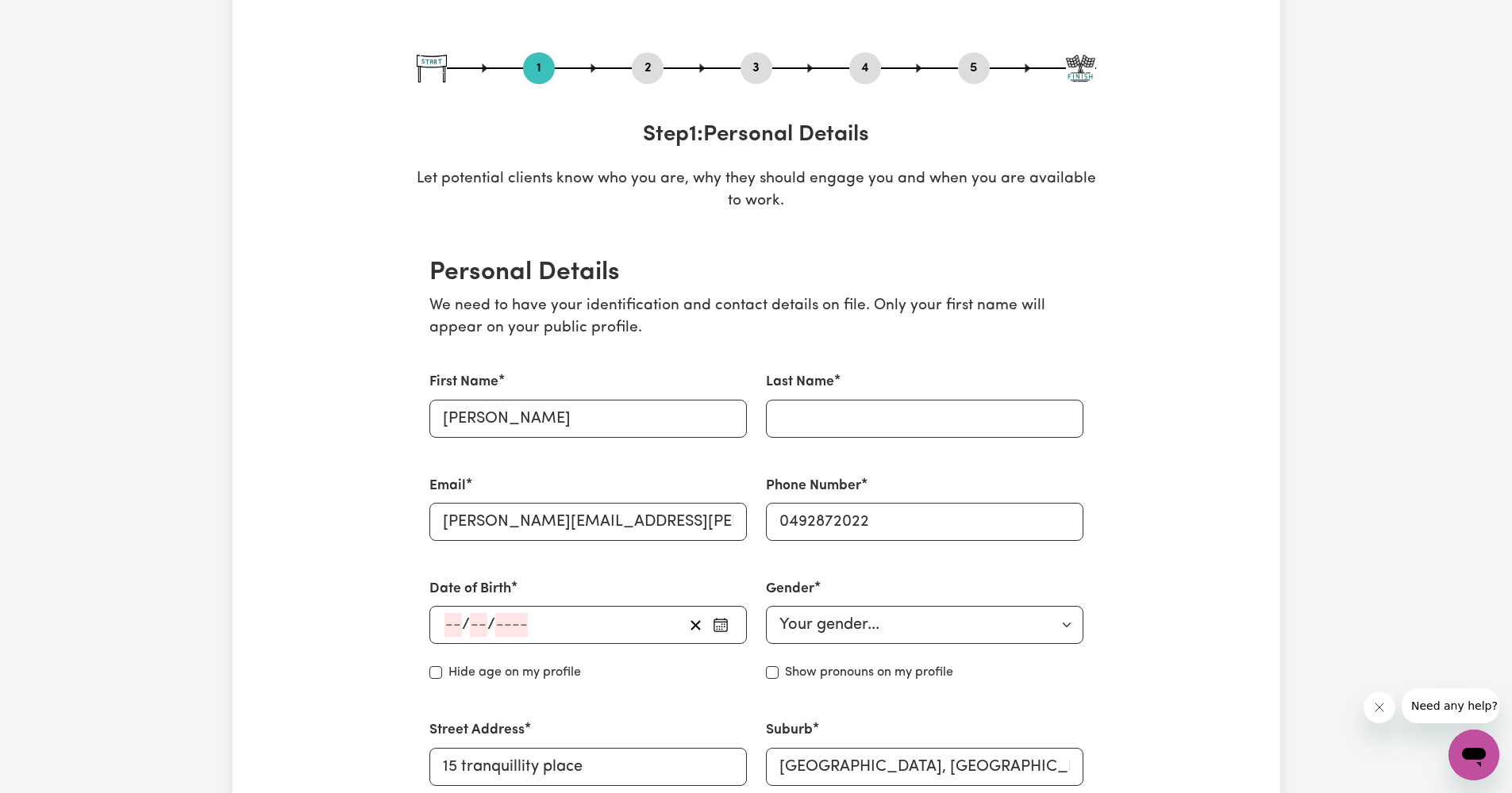
scroll to position [165, 0]
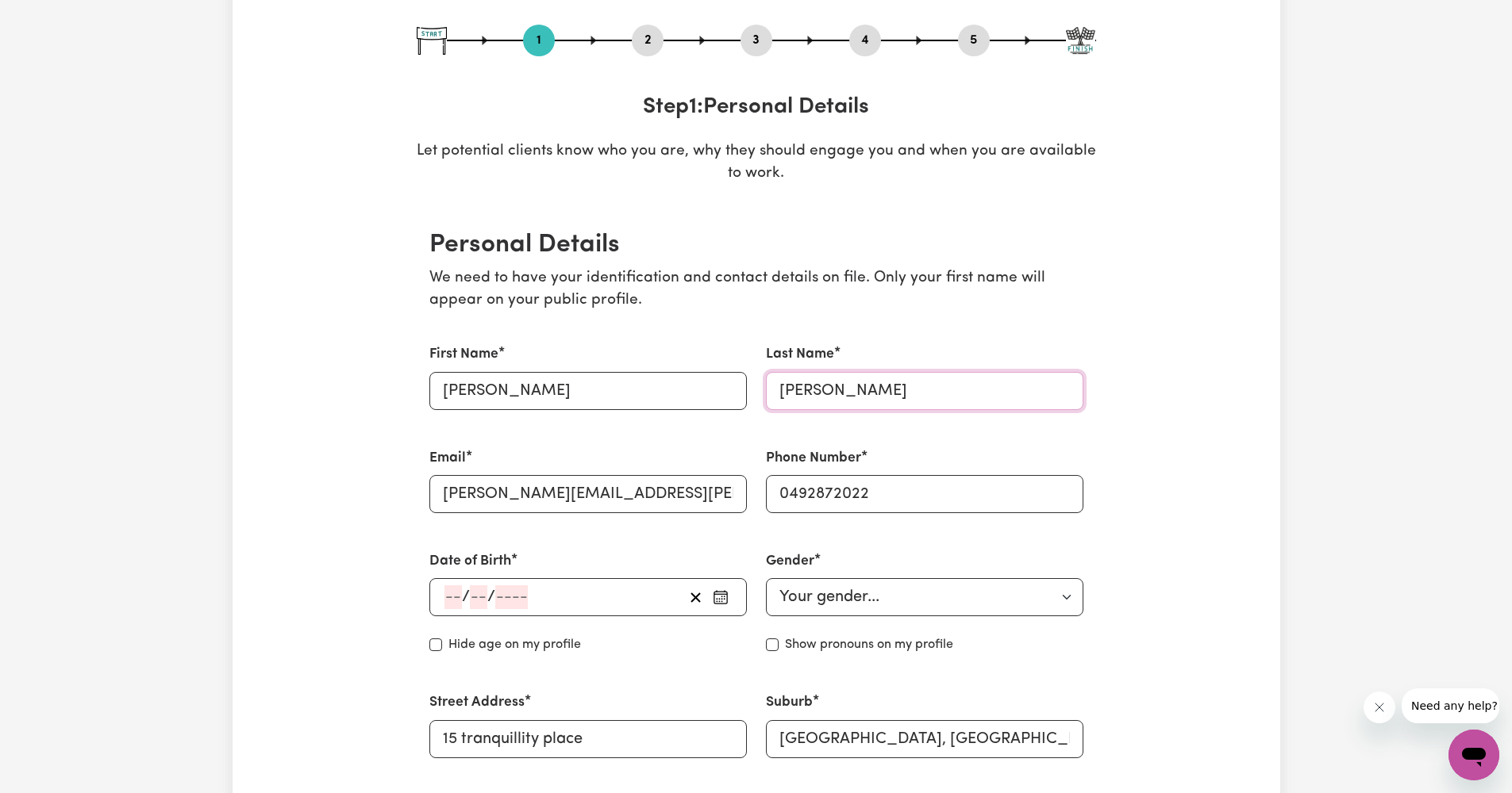
type input "[PERSON_NAME]"
click at [444, 593] on input "number" at bounding box center [453, 597] width 17 height 24
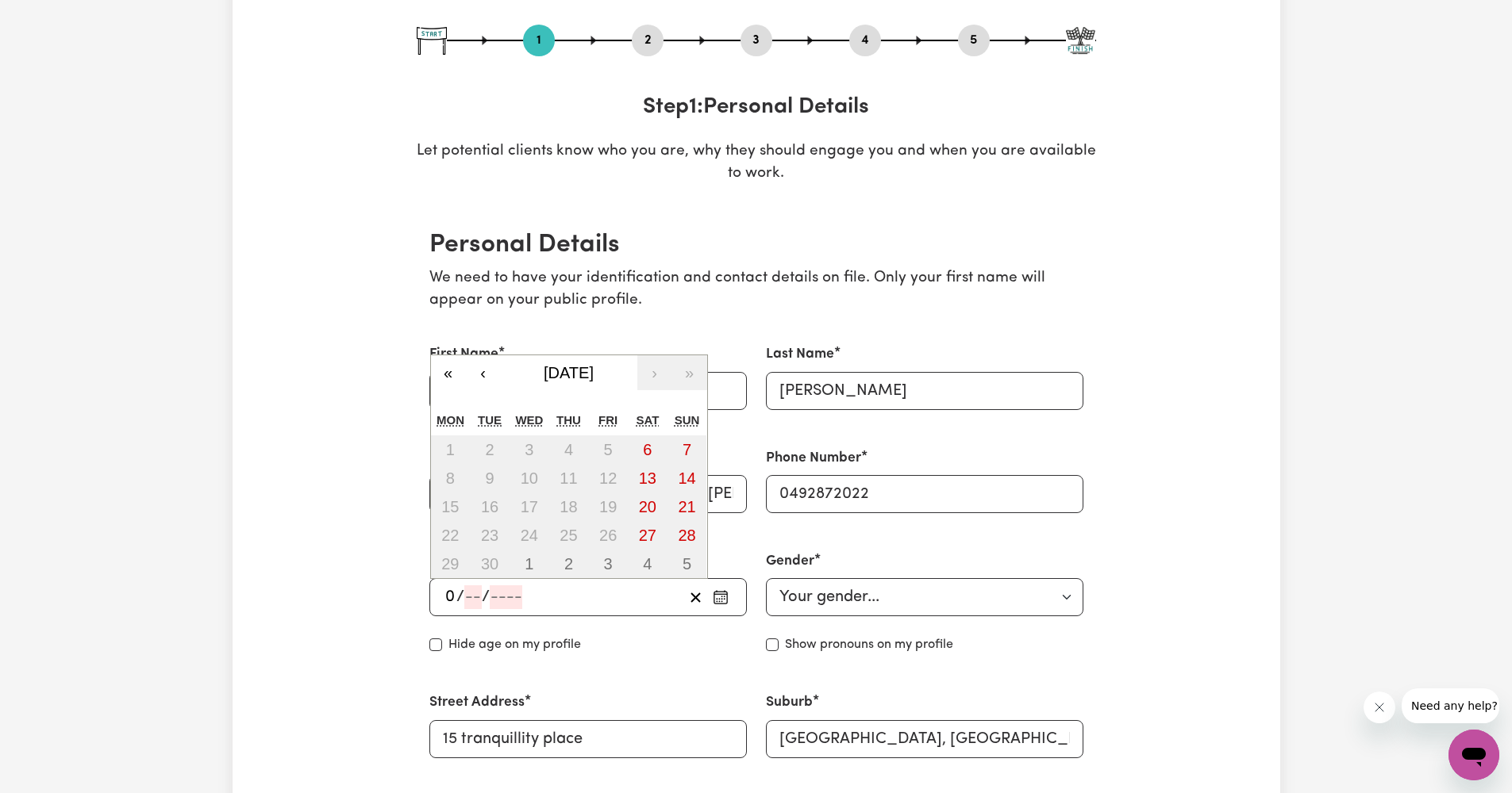
type input "05"
type input "07"
type input "200"
type input "[DATE]"
type input "5"
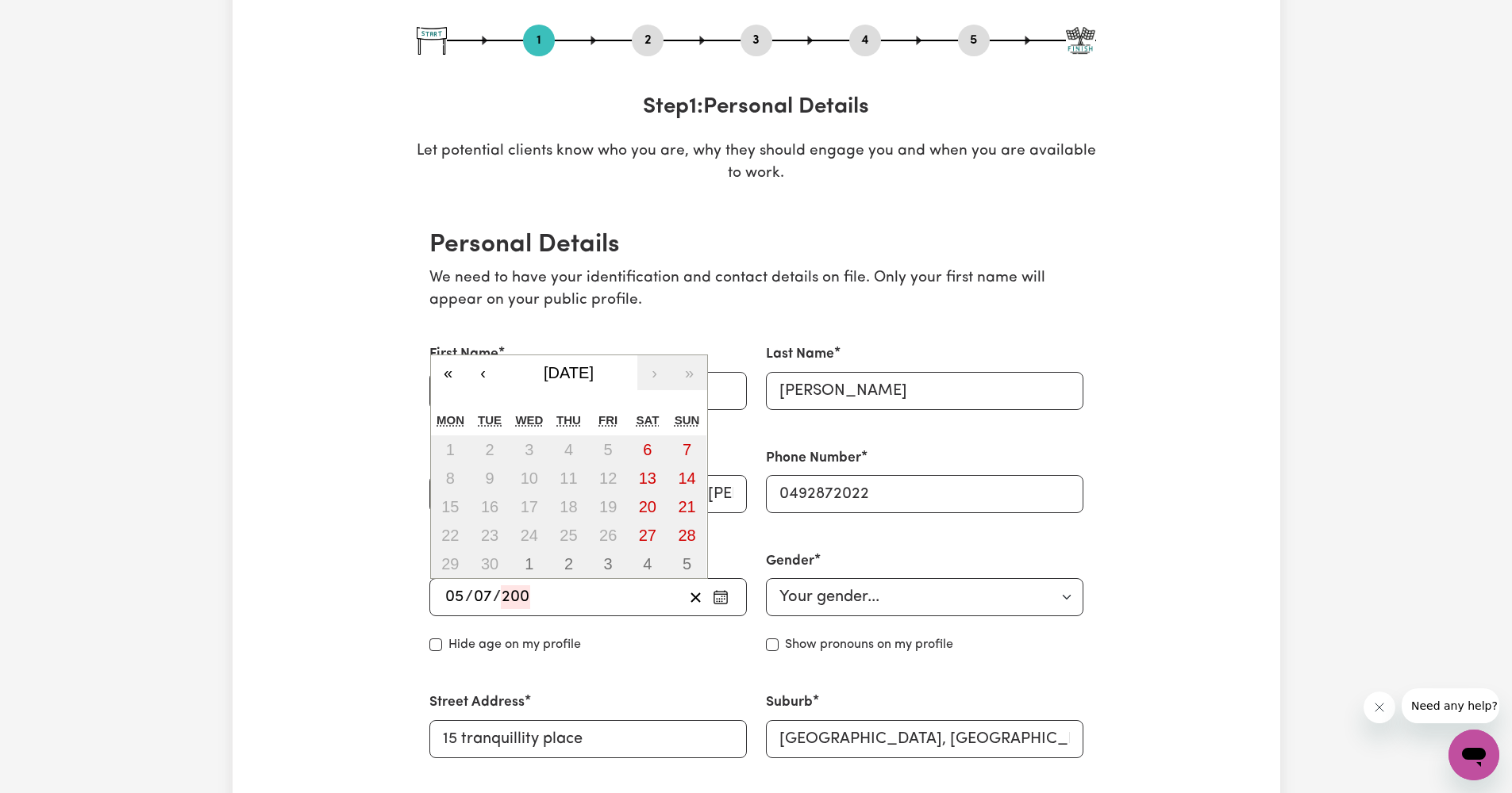
type input "7"
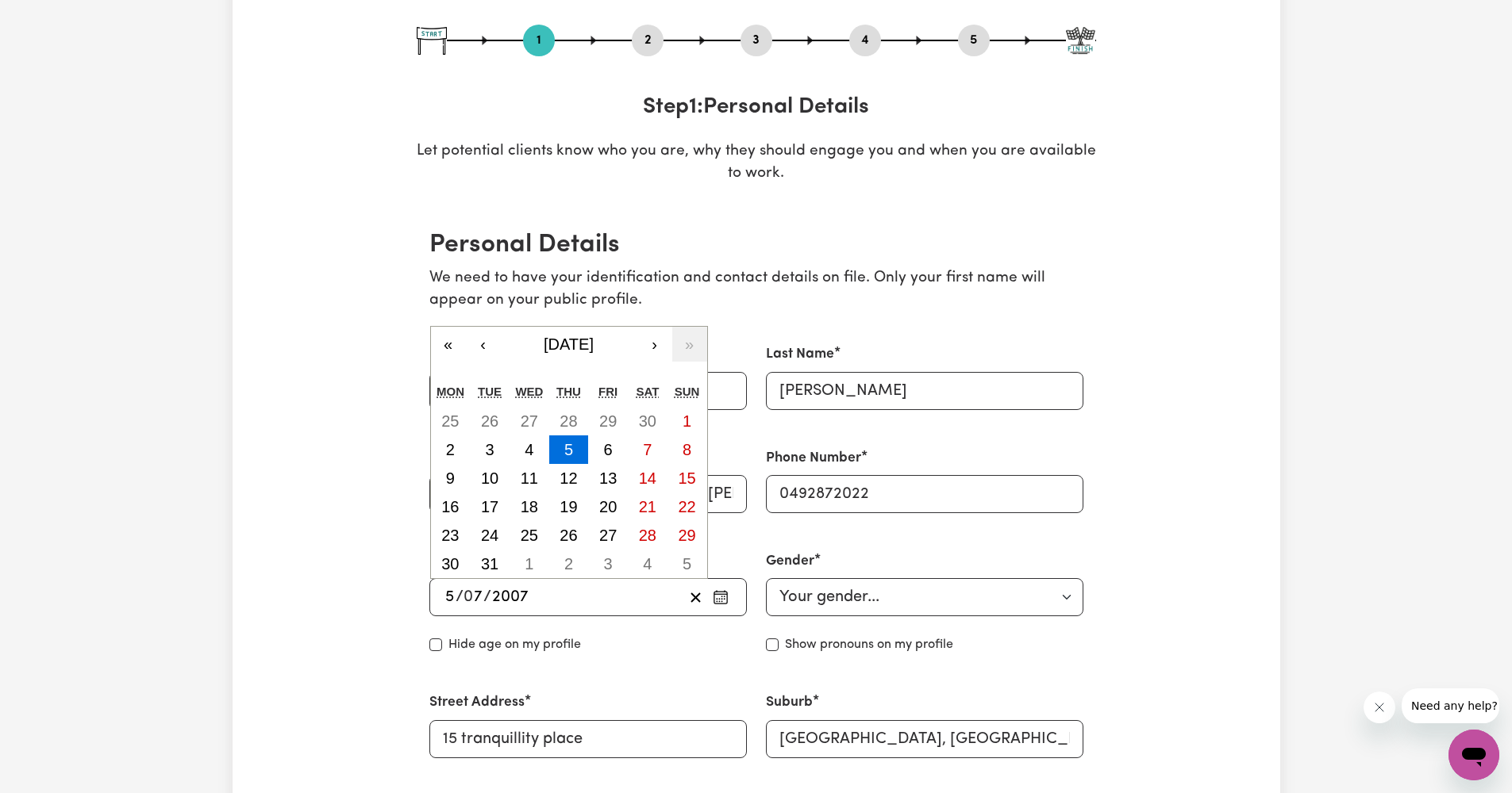
type input "2007"
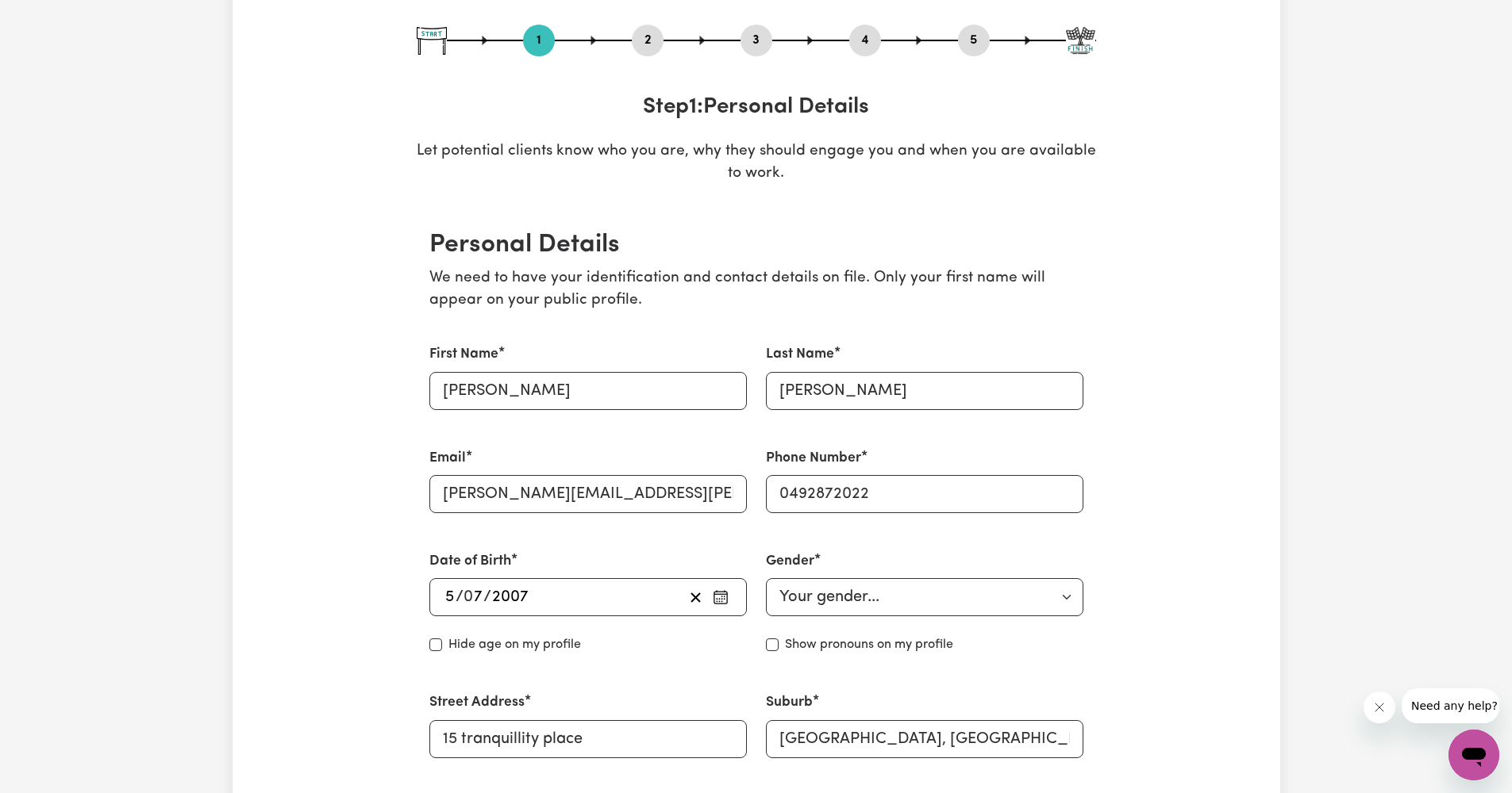
click at [593, 650] on div "Hide age on my profile" at bounding box center [589, 645] width 318 height 19
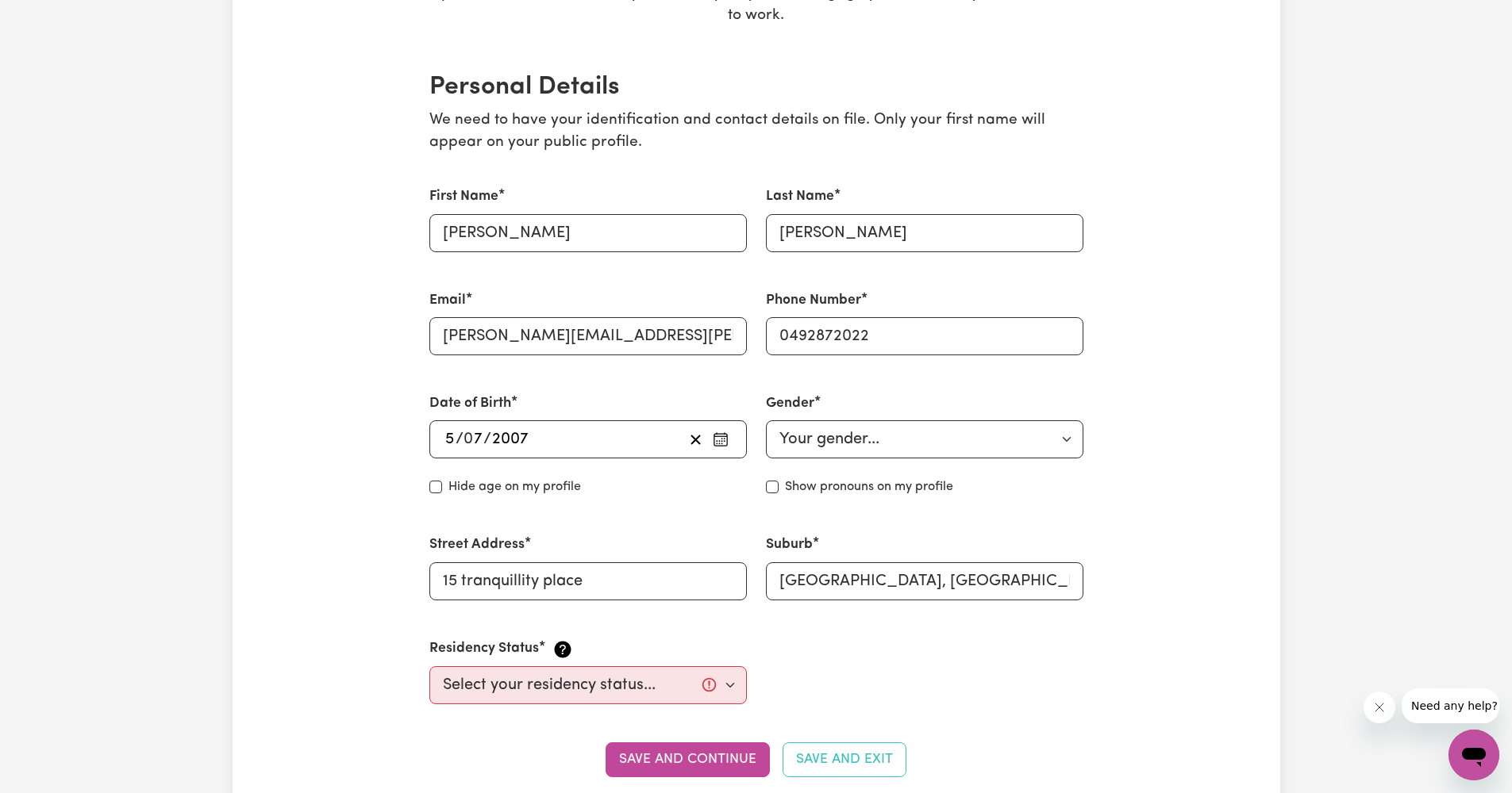
scroll to position [338, 0]
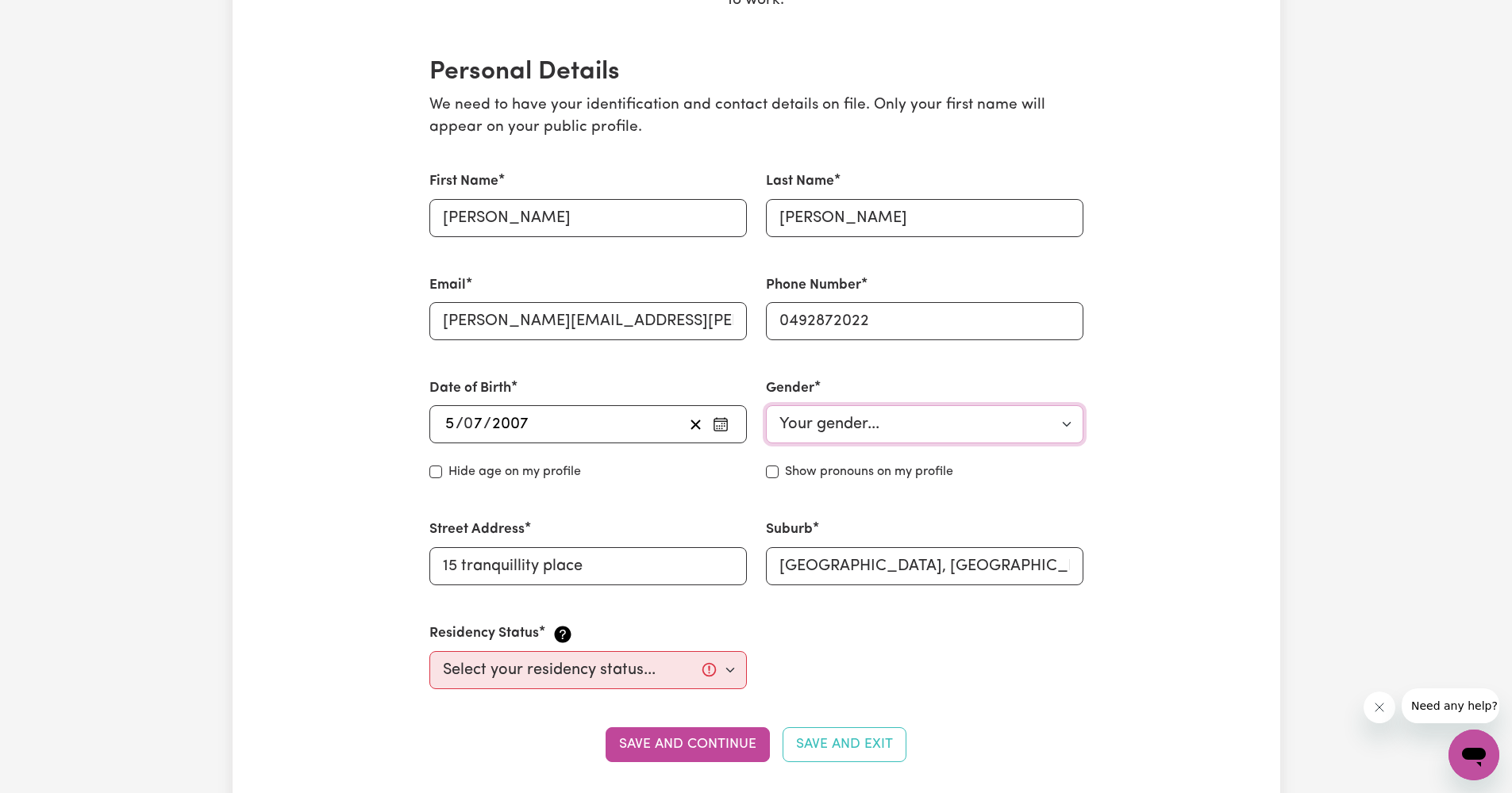
select select "[DEMOGRAPHIC_DATA]"
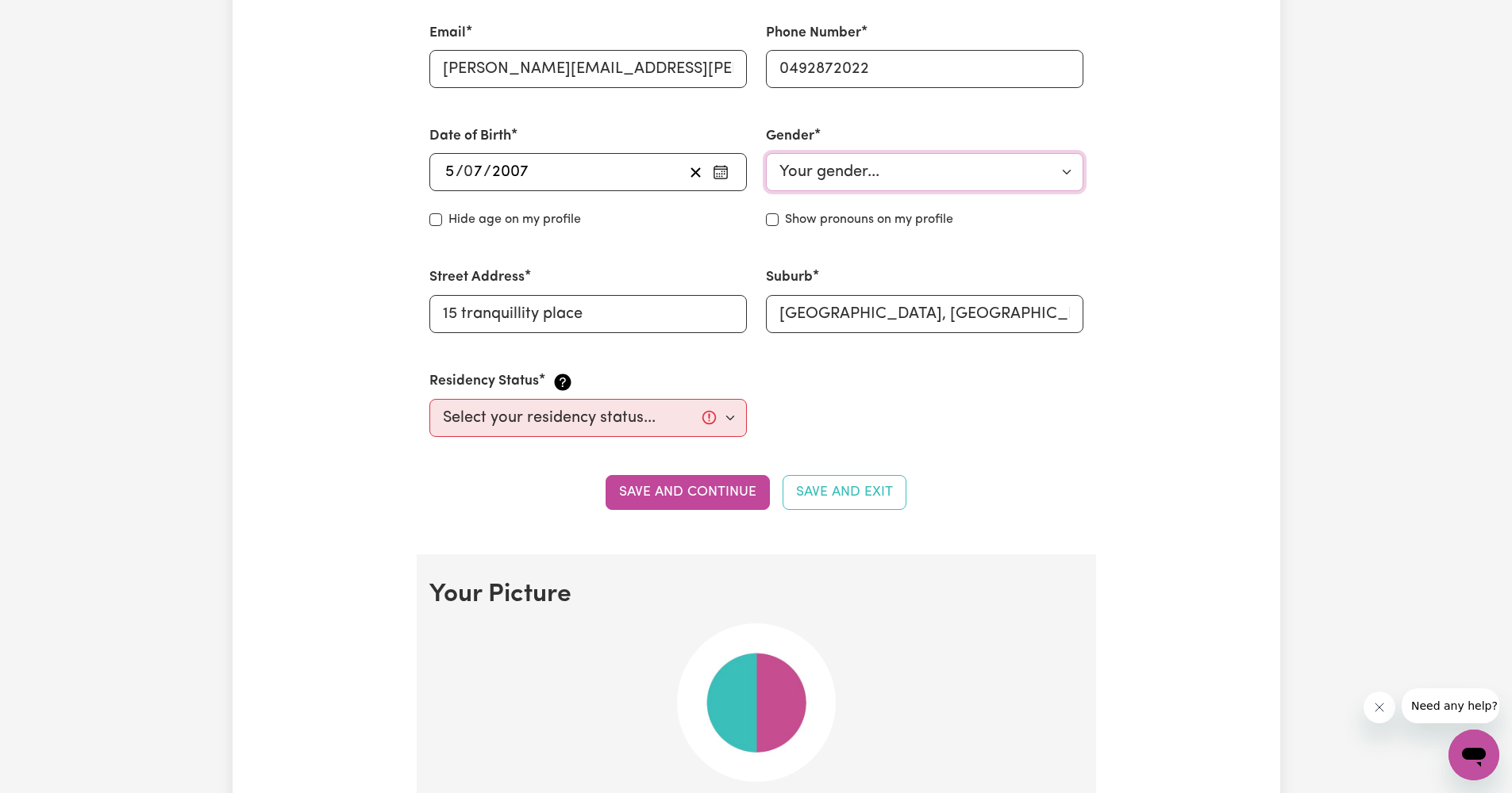
scroll to position [653, 0]
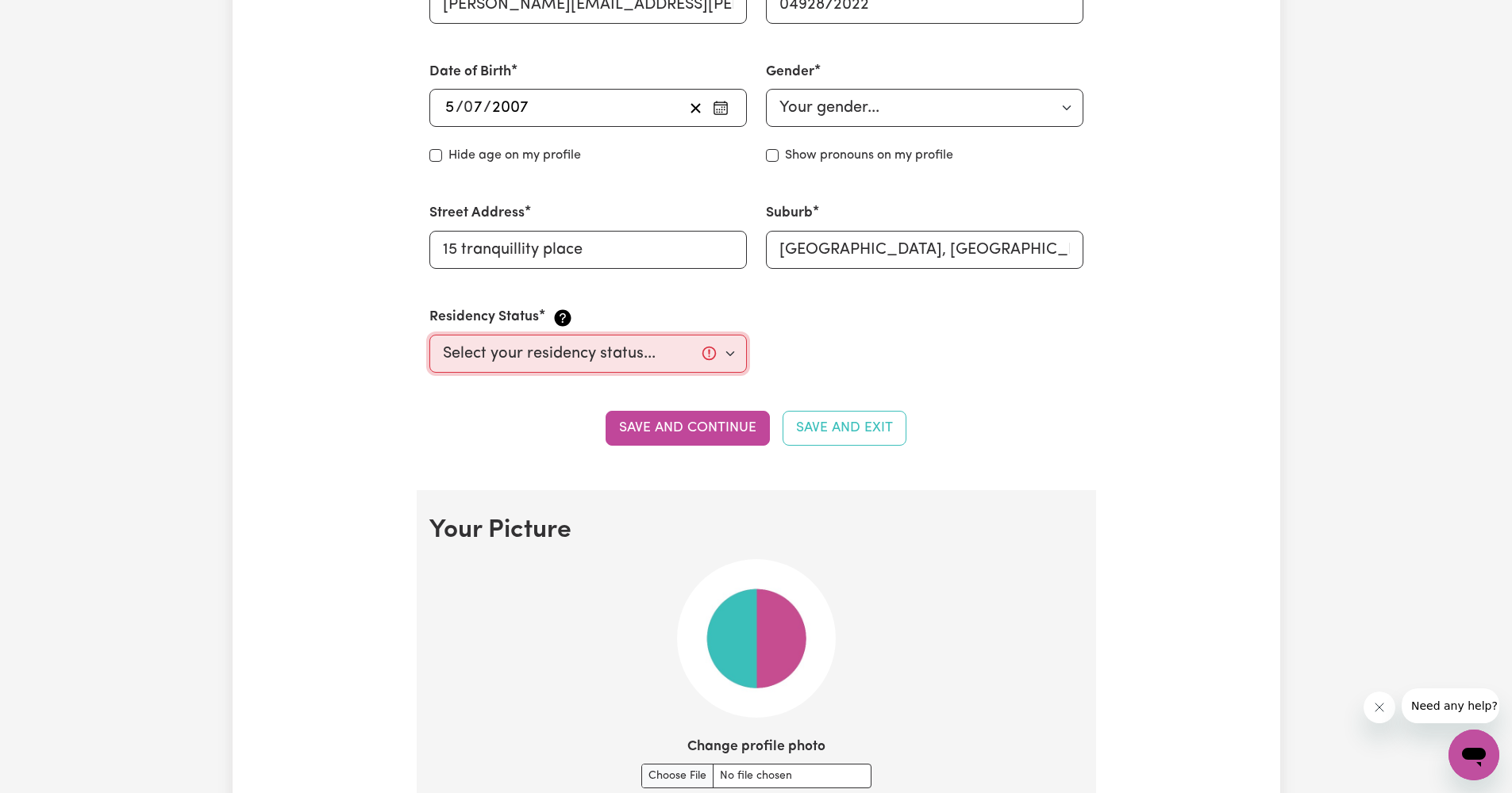
select select "[DEMOGRAPHIC_DATA] Citizen"
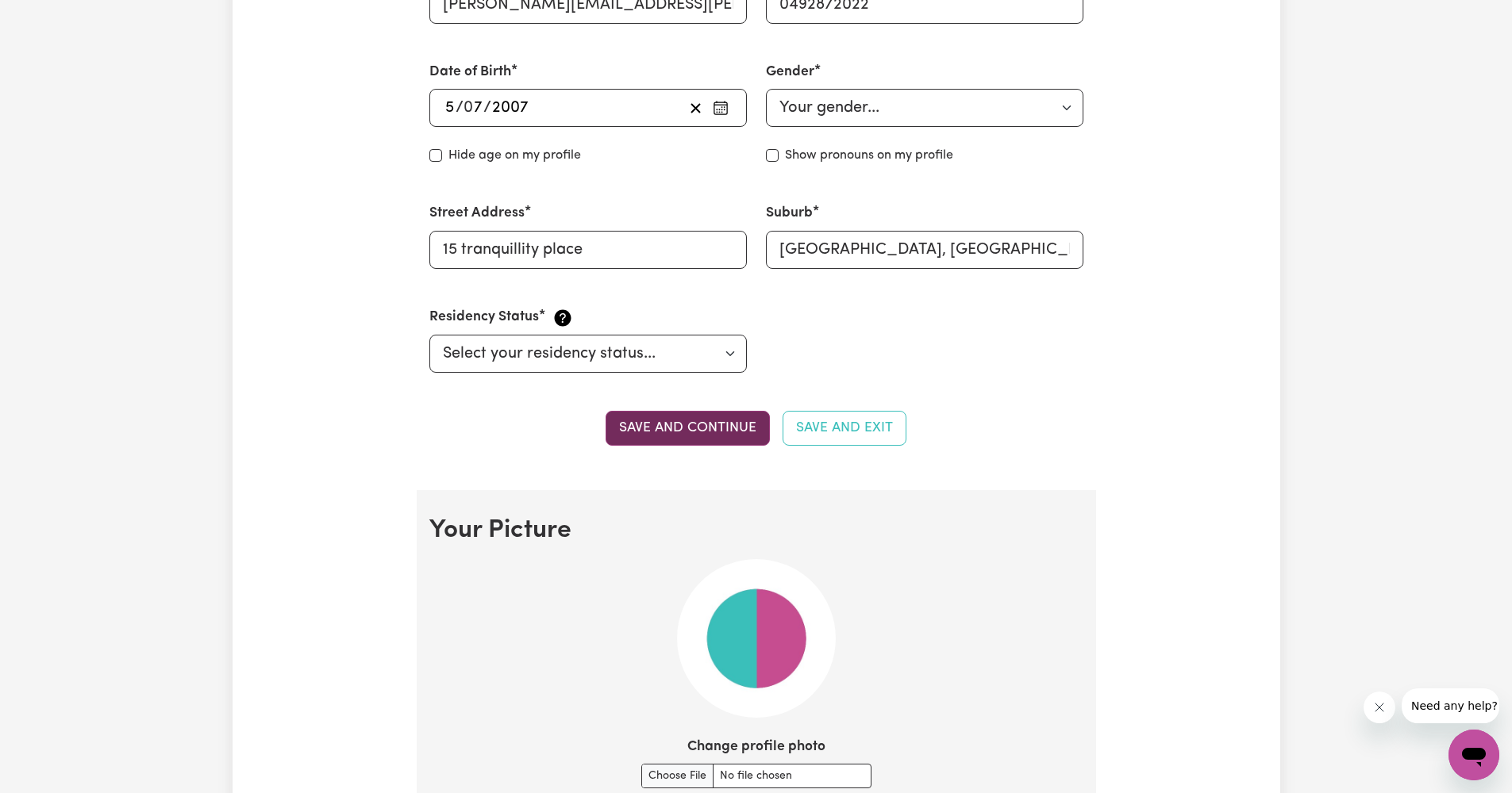
click at [752, 418] on button "Save and continue" at bounding box center [688, 429] width 165 height 34
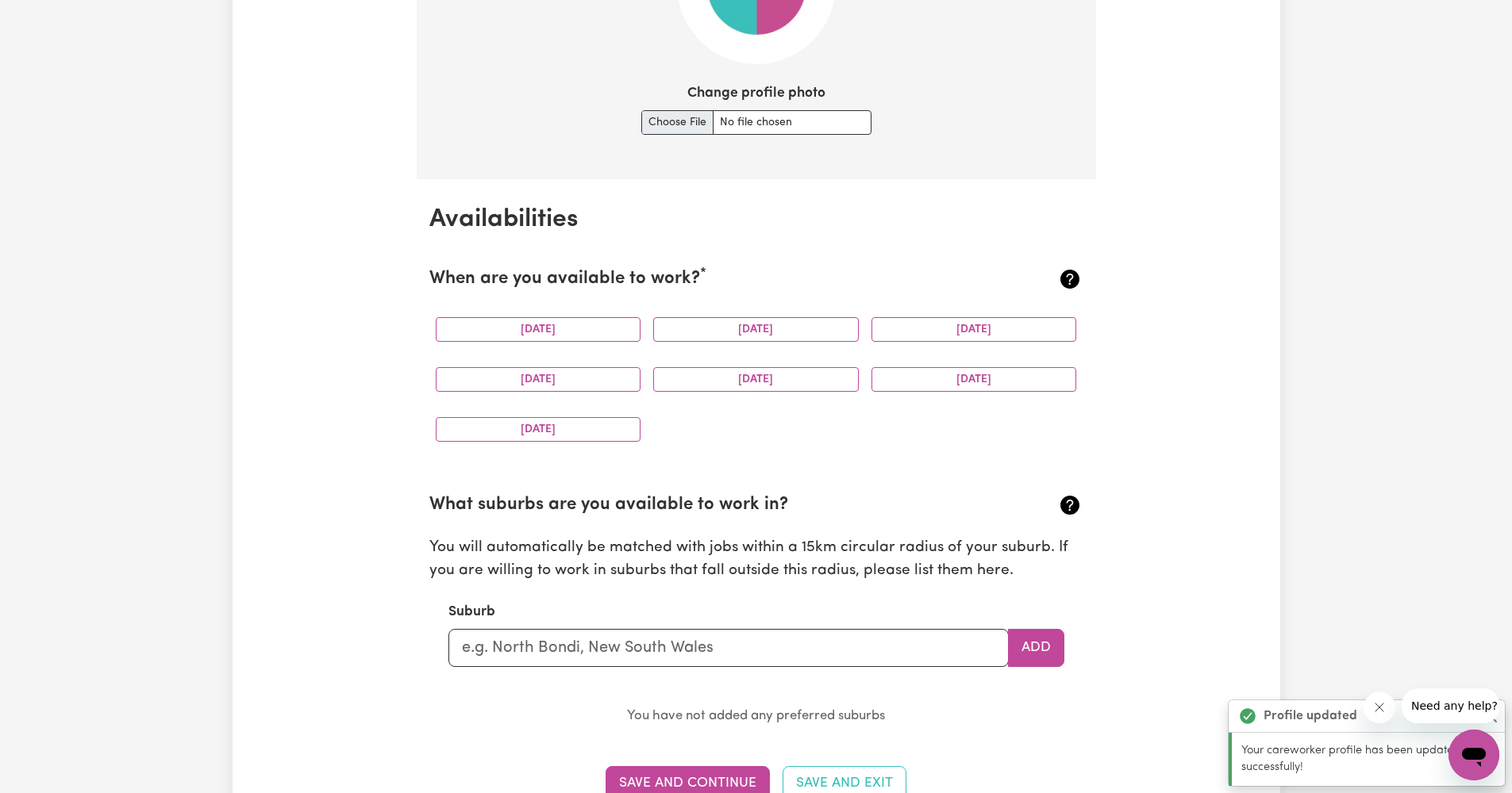
scroll to position [1318, 0]
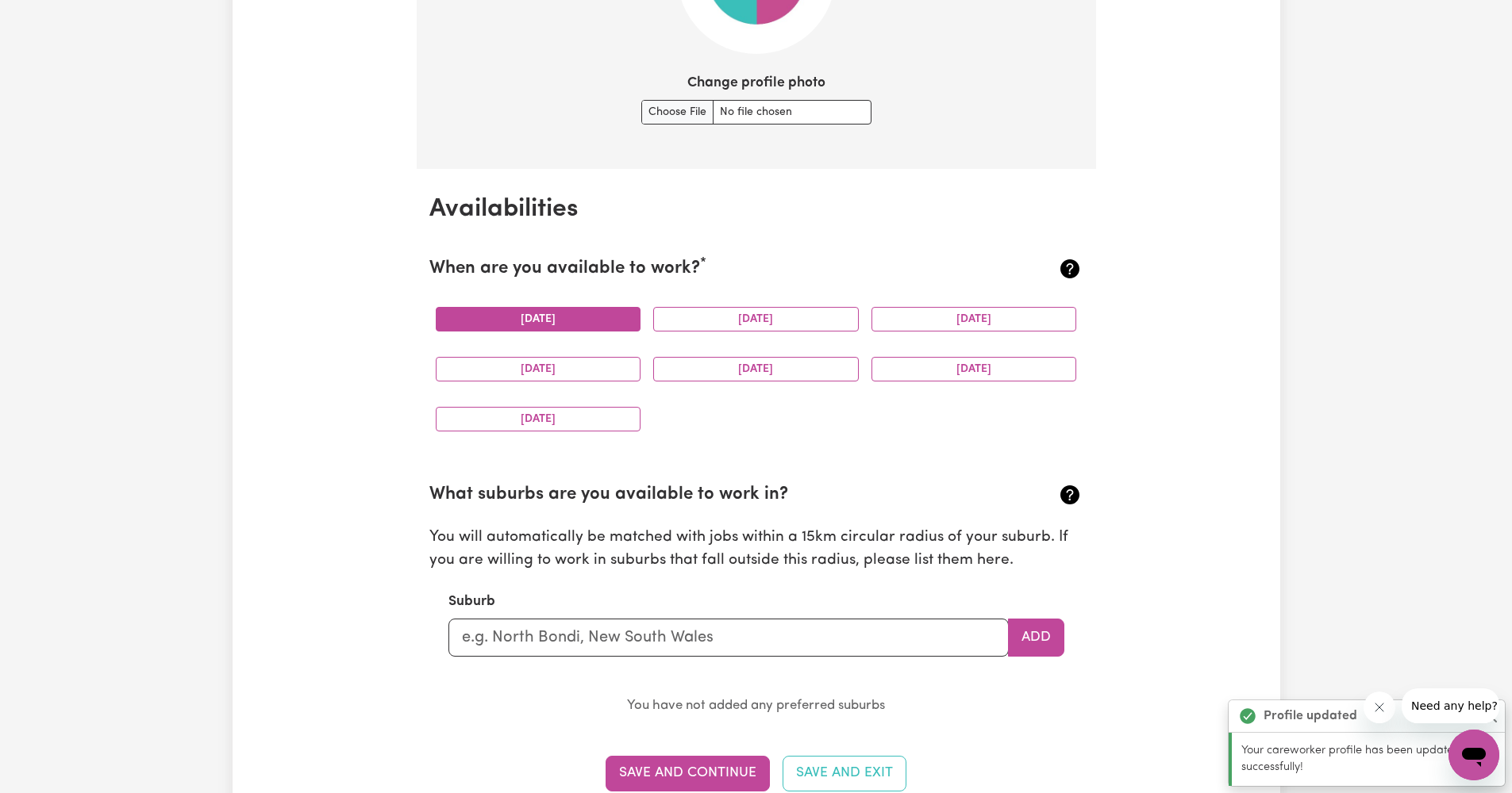
click at [597, 314] on button "[DATE]" at bounding box center [538, 319] width 206 height 25
click at [716, 314] on button "[DATE]" at bounding box center [756, 319] width 206 height 25
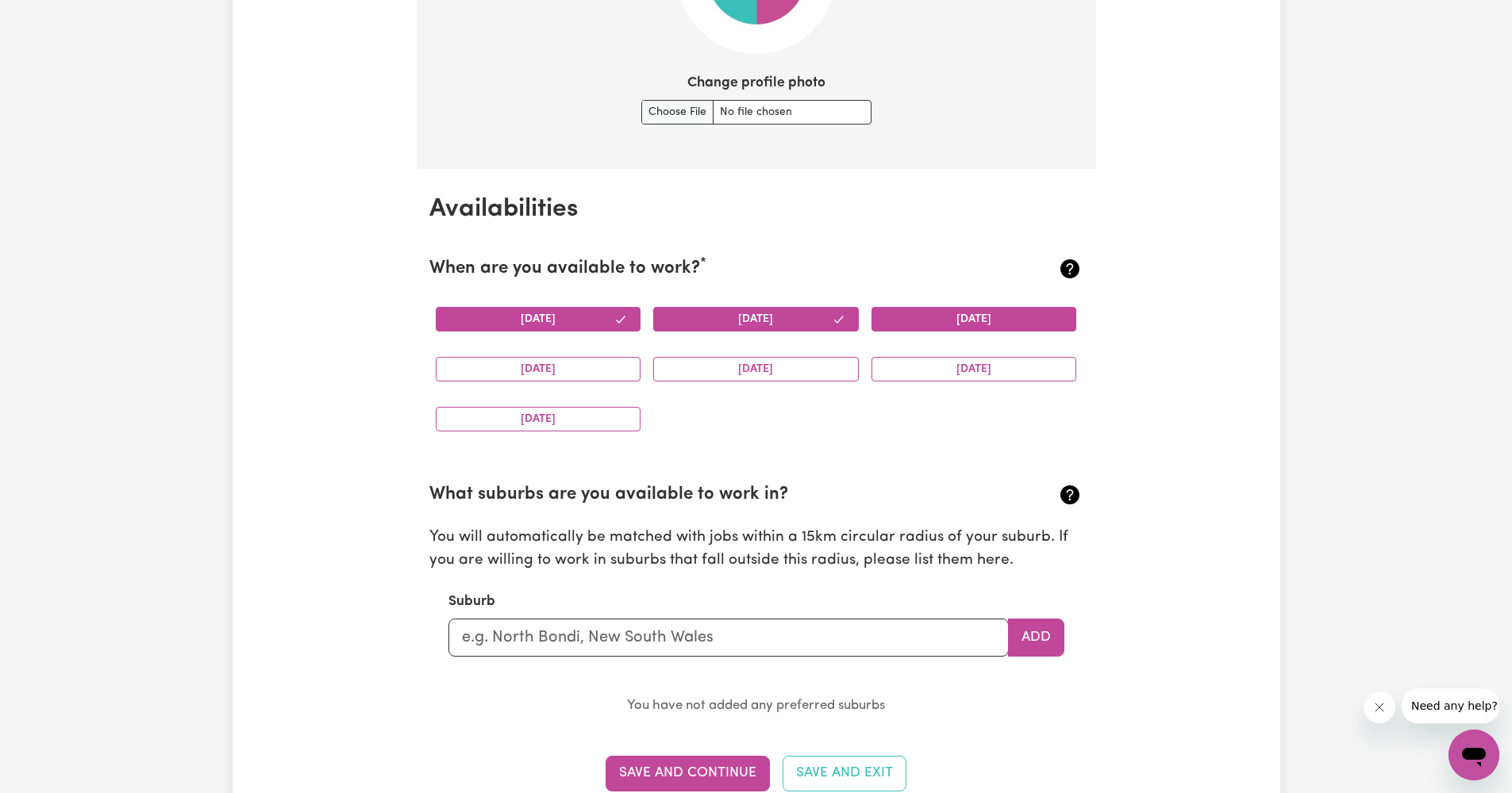
click at [949, 313] on button "[DATE]" at bounding box center [974, 319] width 206 height 25
click at [605, 344] on div "[DATE]" at bounding box center [539, 369] width 218 height 50
click at [605, 357] on button "[DATE]" at bounding box center [538, 369] width 206 height 25
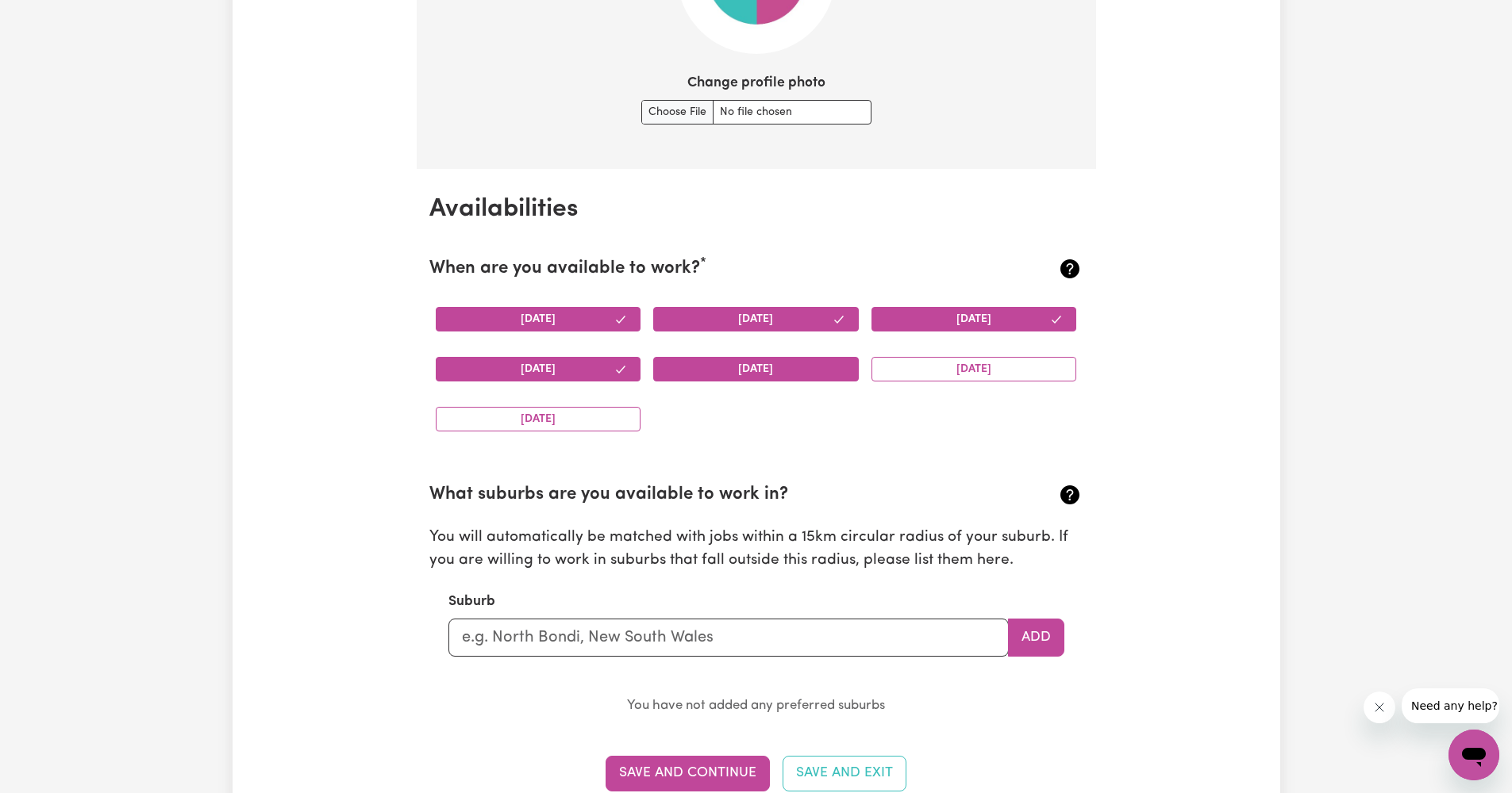
click at [722, 357] on button "[DATE]" at bounding box center [756, 369] width 206 height 25
click at [468, 421] on button "[DATE]" at bounding box center [538, 420] width 206 height 25
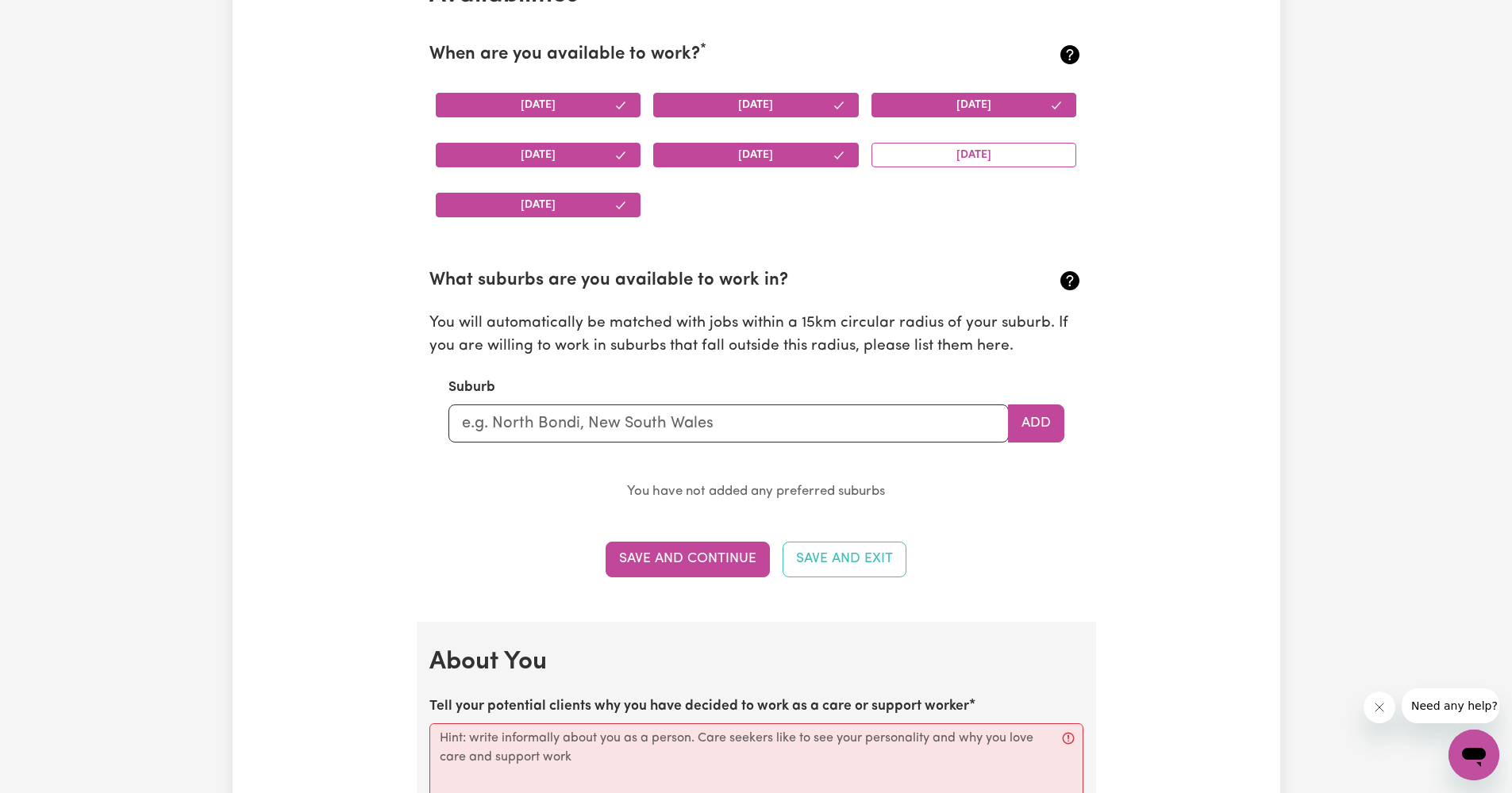
scroll to position [1623, 0]
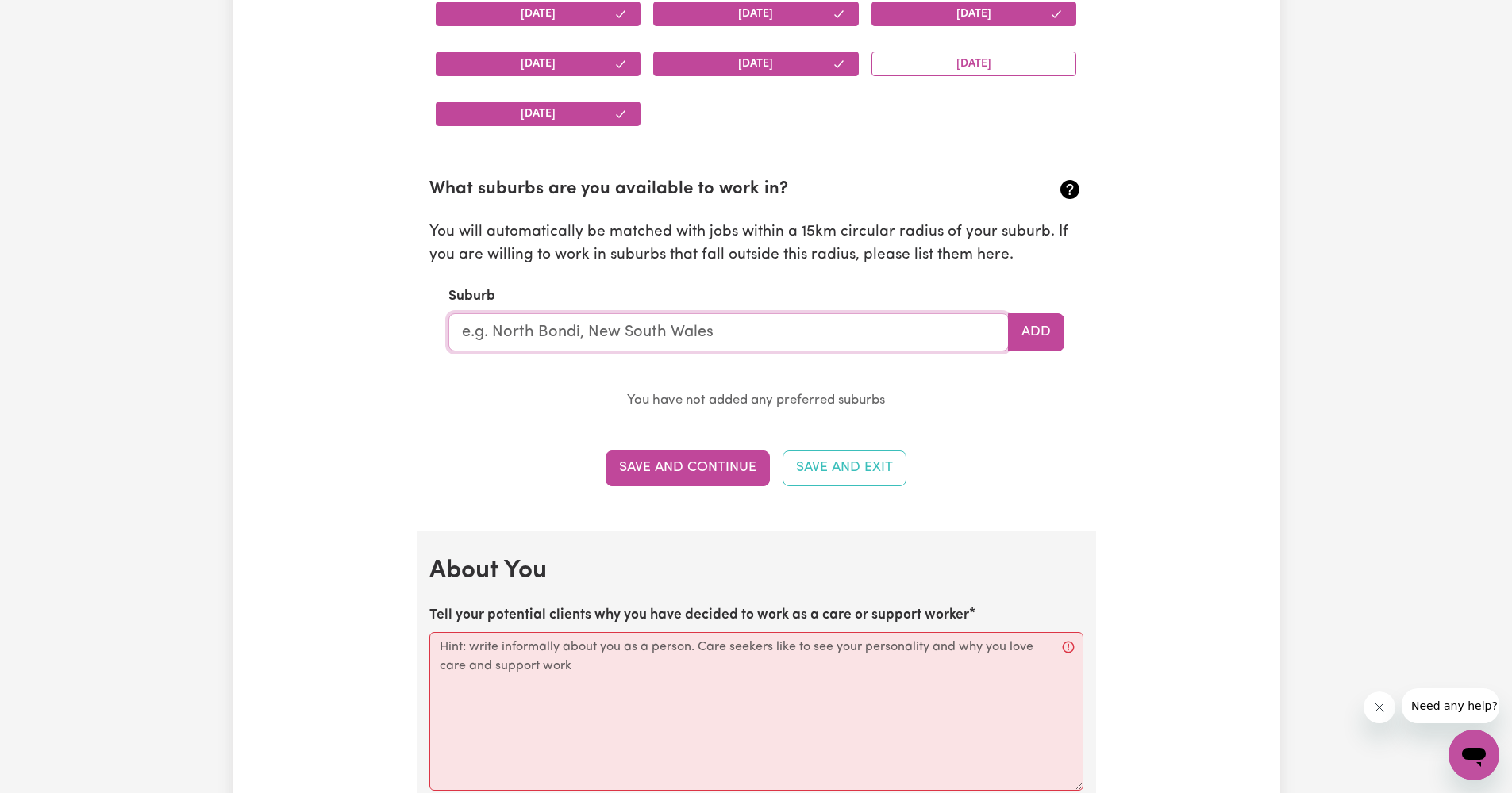
click at [814, 329] on input "text" at bounding box center [729, 333] width 561 height 38
type input "beacons"
type input "beaconsFIELD, [GEOGRAPHIC_DATA], 2015"
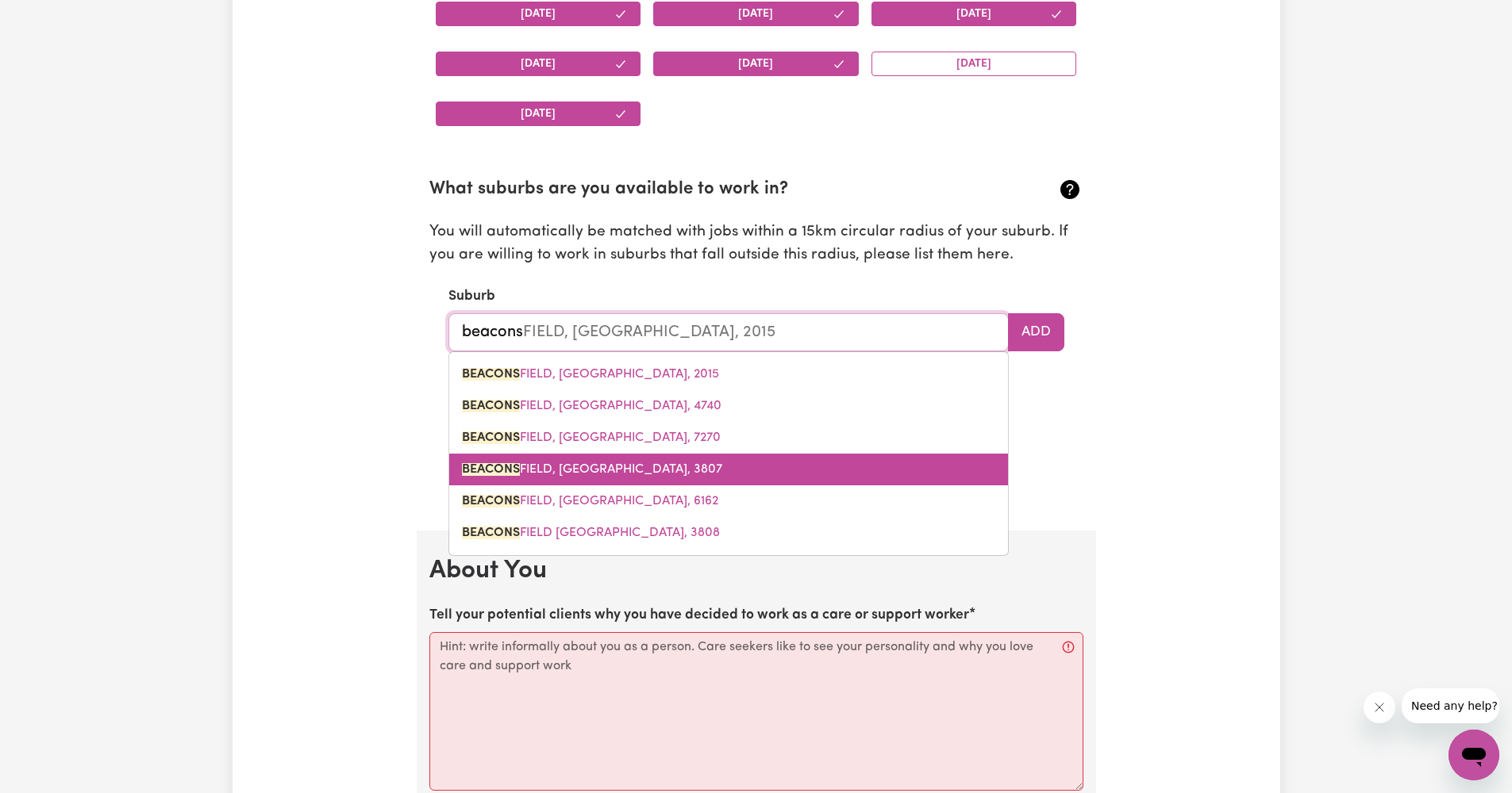
click at [736, 453] on link "[GEOGRAPHIC_DATA], [GEOGRAPHIC_DATA], 3807" at bounding box center [728, 469] width 559 height 32
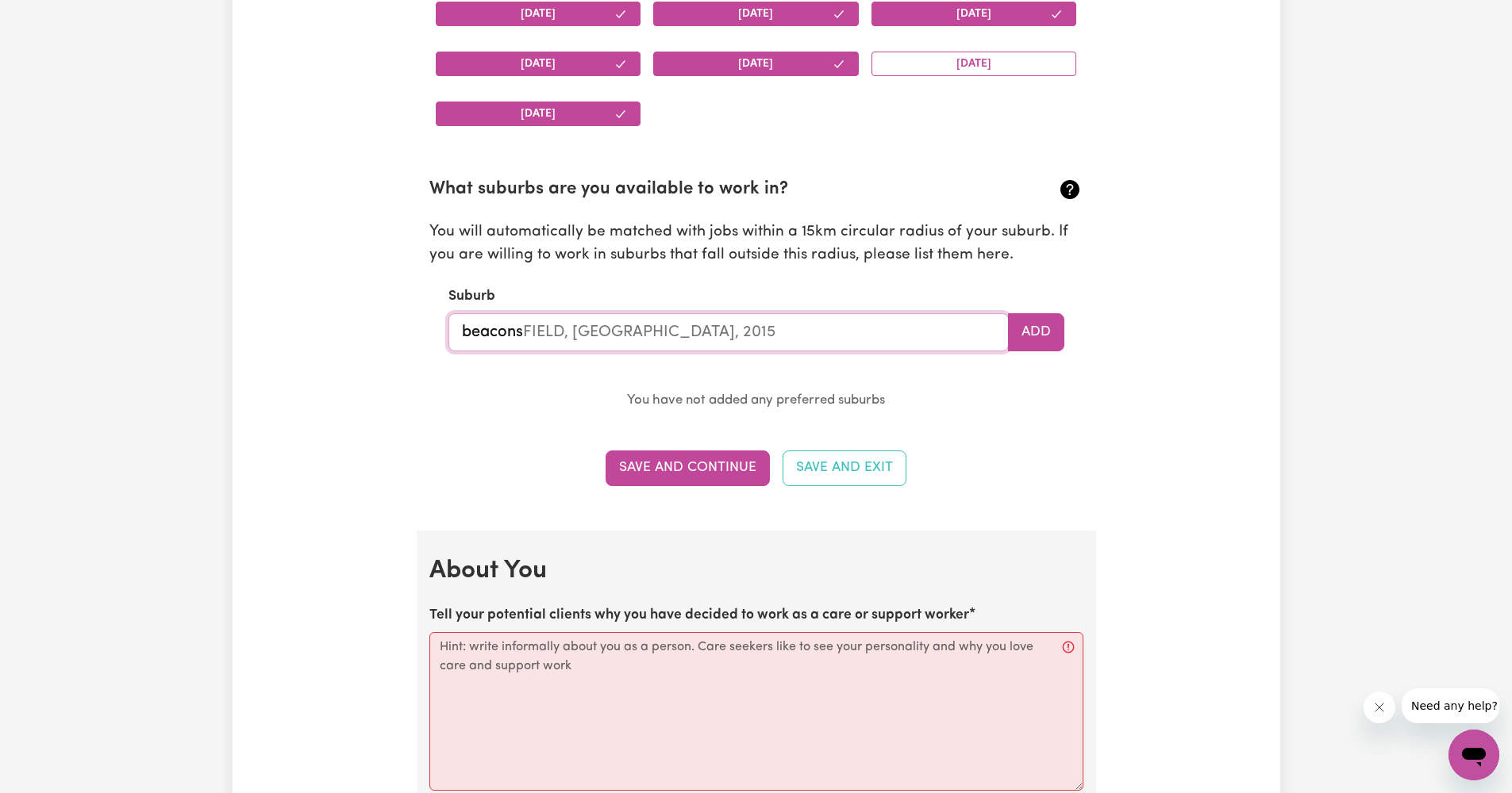
type input "[GEOGRAPHIC_DATA], [GEOGRAPHIC_DATA], 3807"
click at [1043, 314] on button "Add" at bounding box center [1035, 333] width 56 height 38
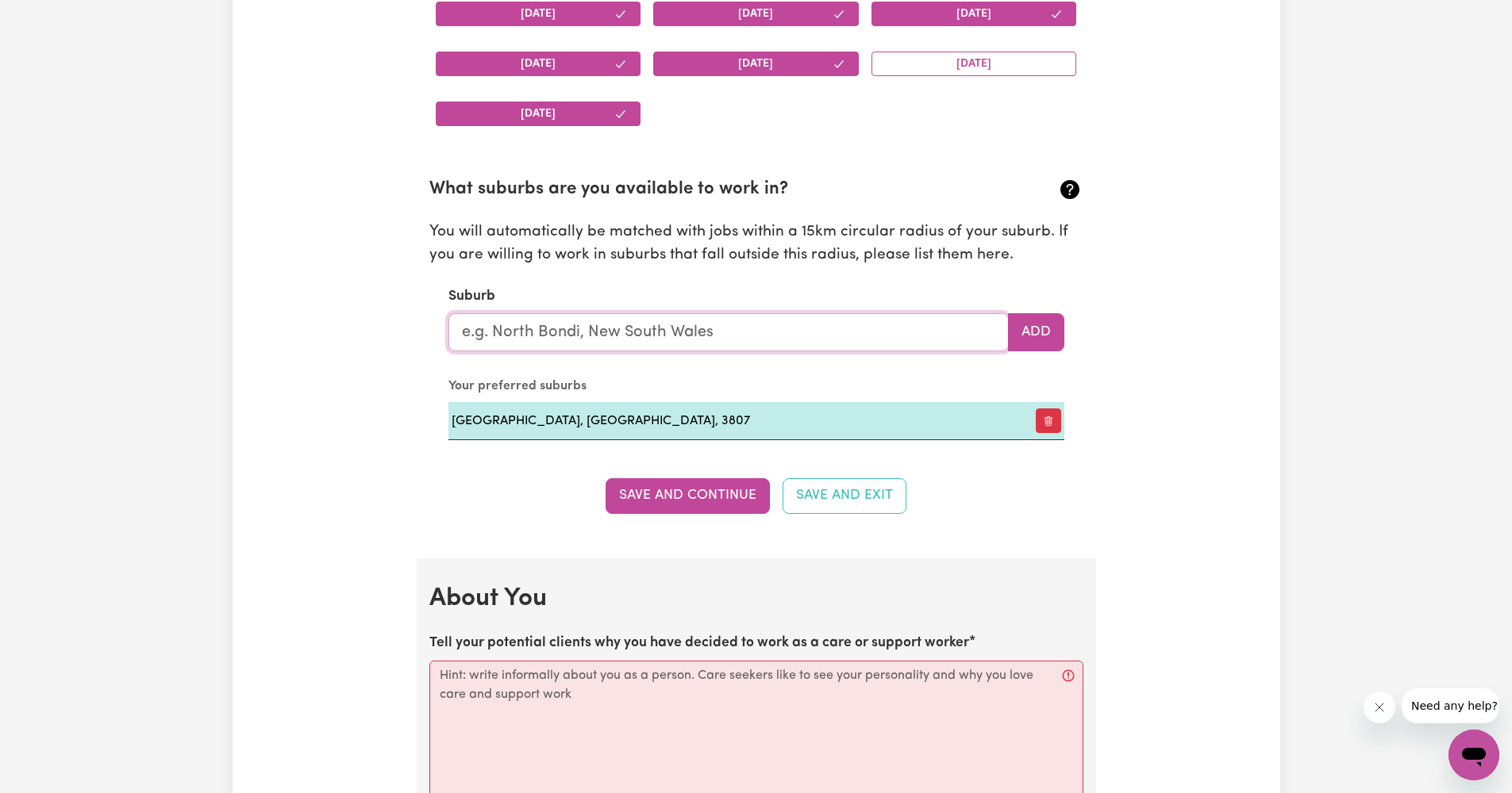
click at [866, 328] on input "text" at bounding box center [729, 333] width 561 height 38
type input "berwi"
type input "berwiCK, [GEOGRAPHIC_DATA], 3806"
type input "brew"
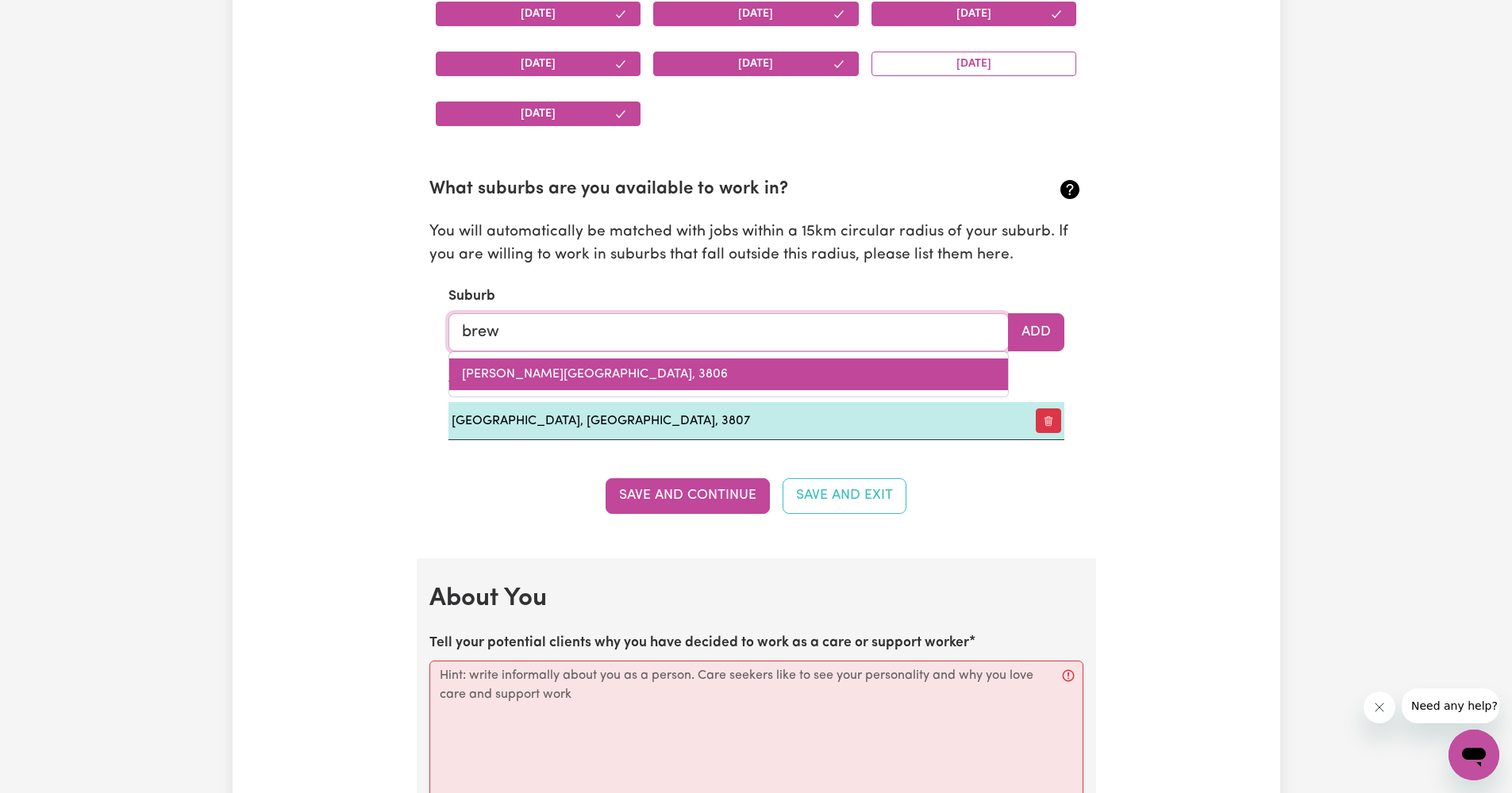
click at [761, 369] on link "[PERSON_NAME][GEOGRAPHIC_DATA], 3806" at bounding box center [728, 374] width 559 height 32
type input "[PERSON_NAME][GEOGRAPHIC_DATA], 3806"
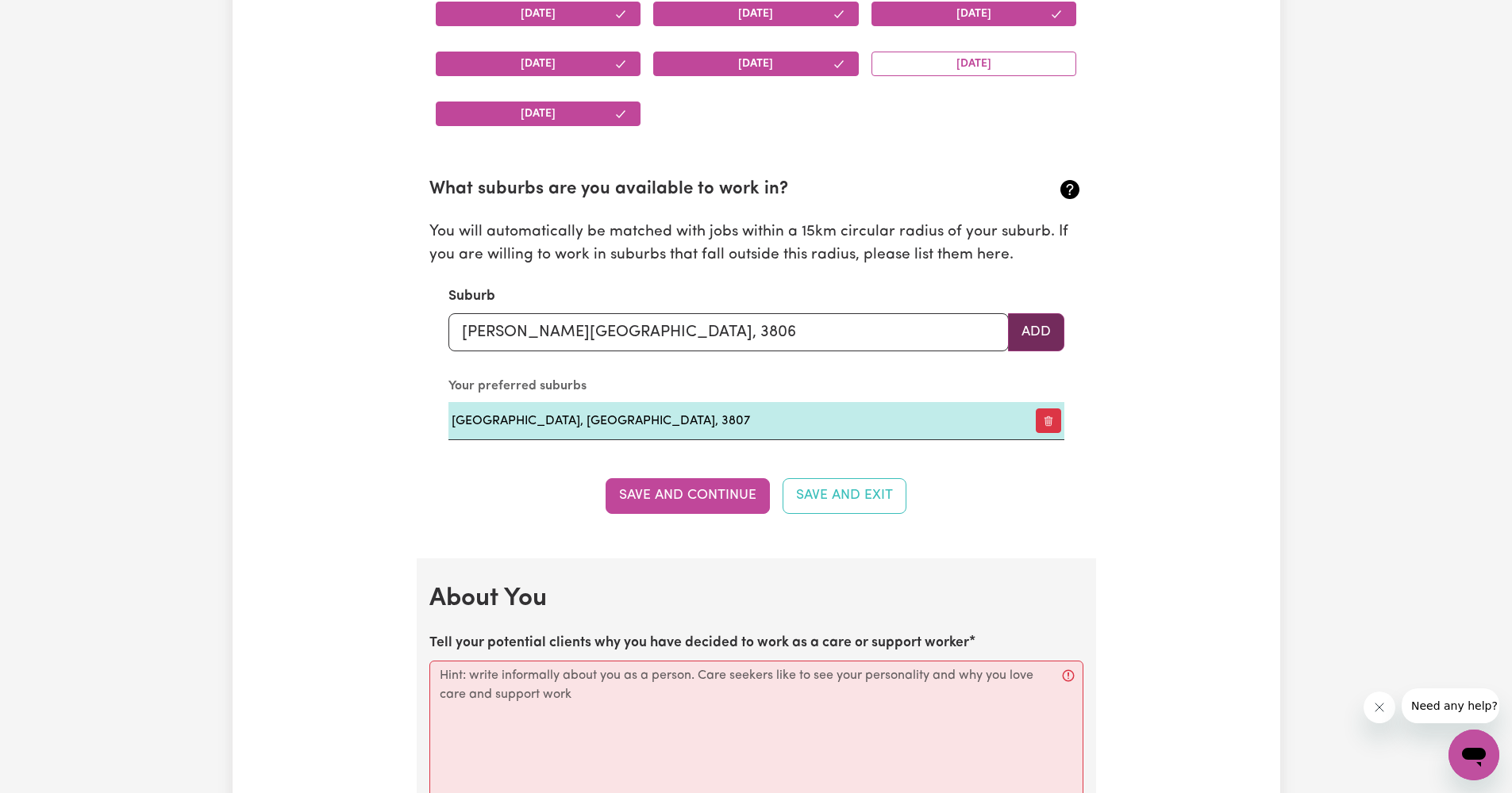
click at [1040, 334] on button "Add" at bounding box center [1035, 333] width 56 height 38
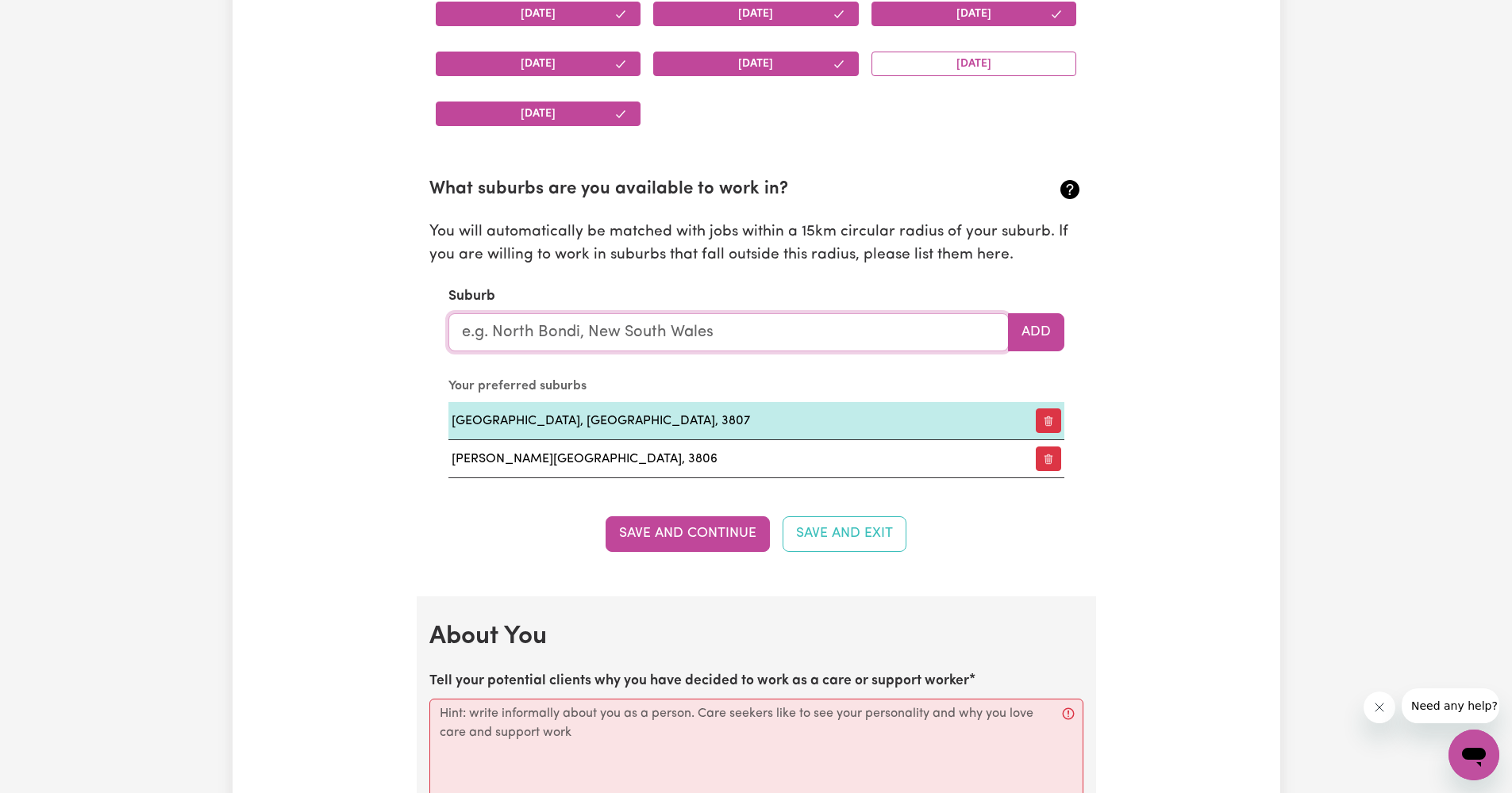
click at [869, 330] on input "text" at bounding box center [729, 333] width 561 height 38
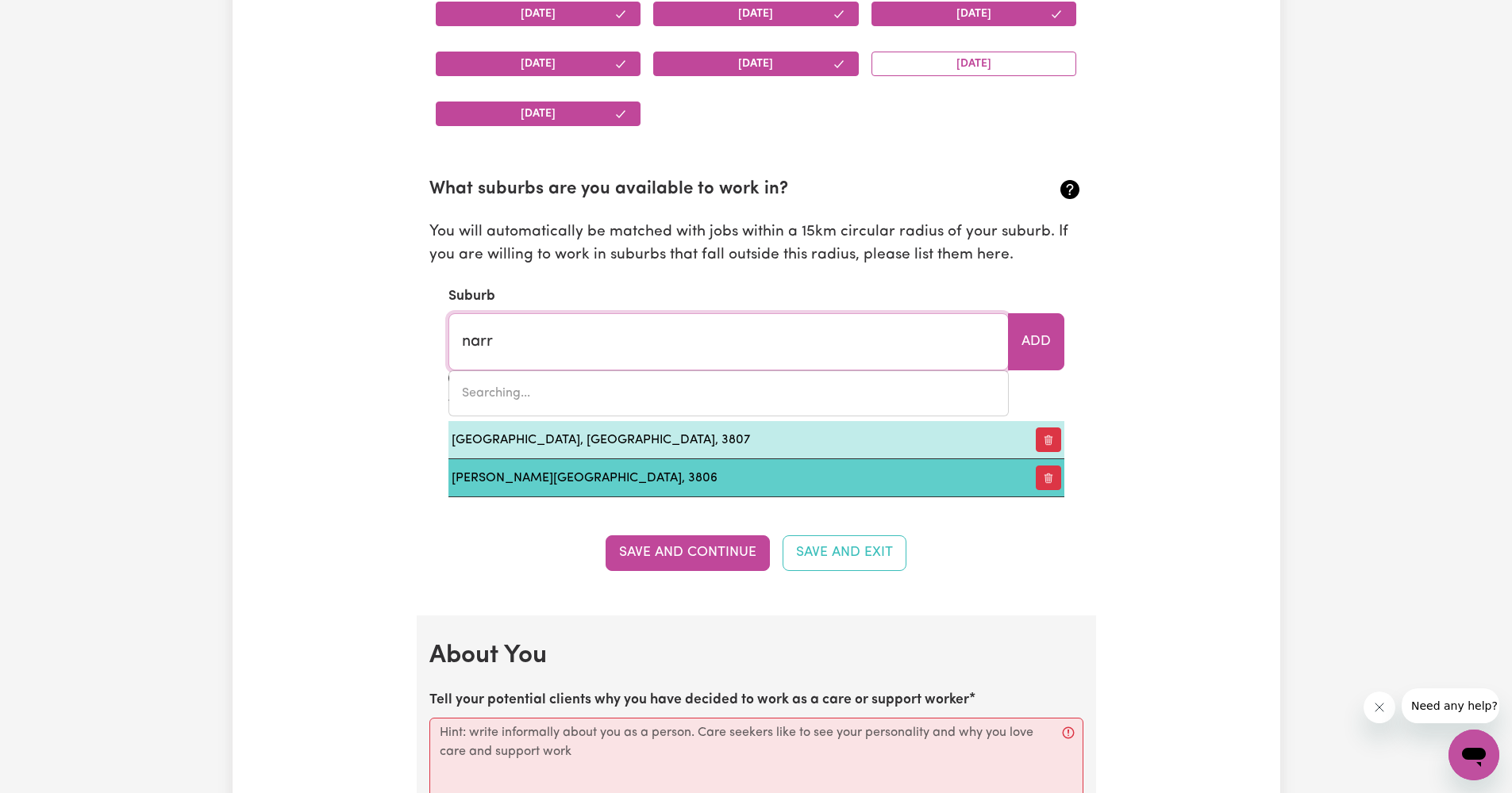
type input "narre"
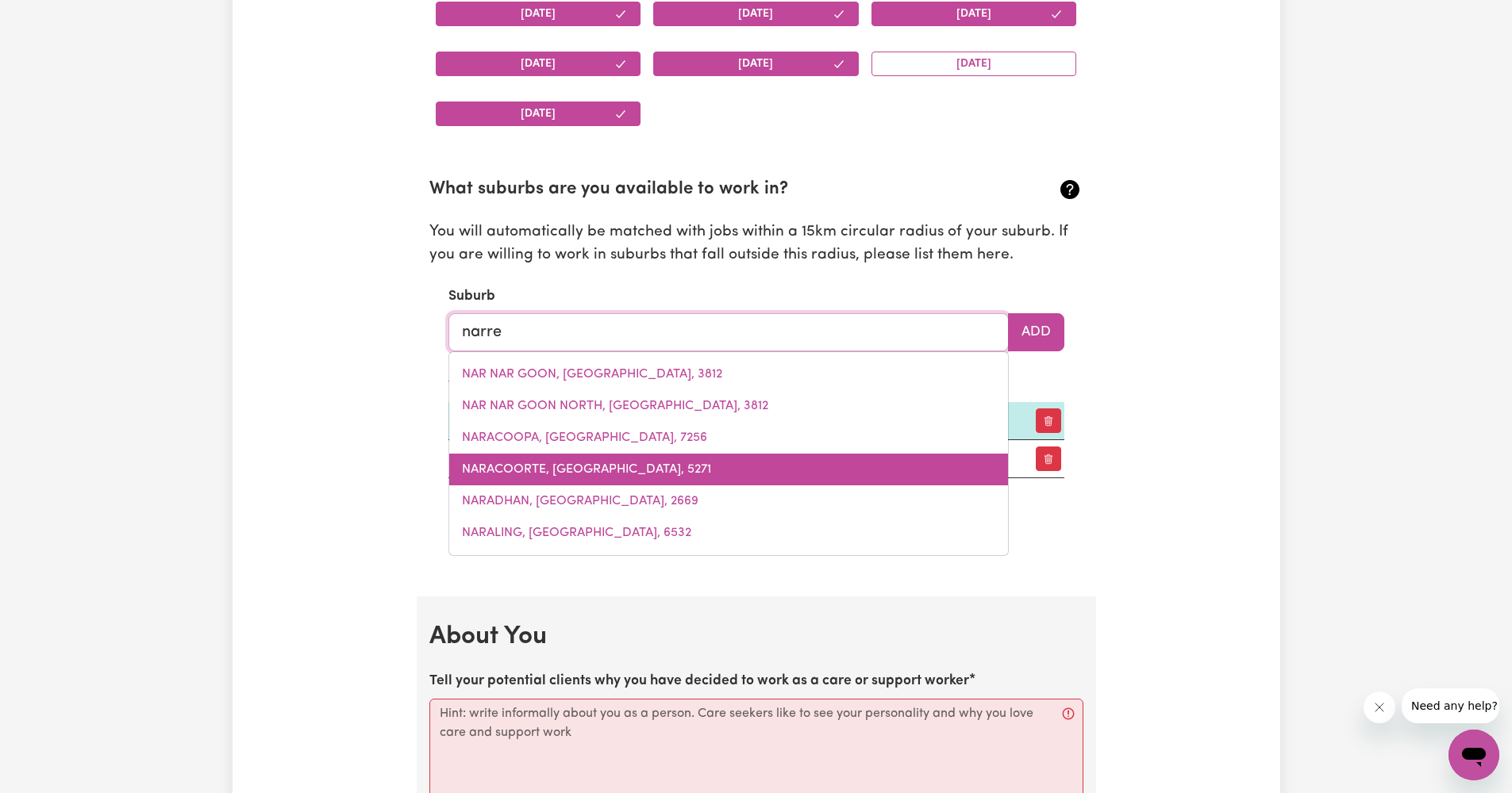
type input "[PERSON_NAME][GEOGRAPHIC_DATA], 3805"
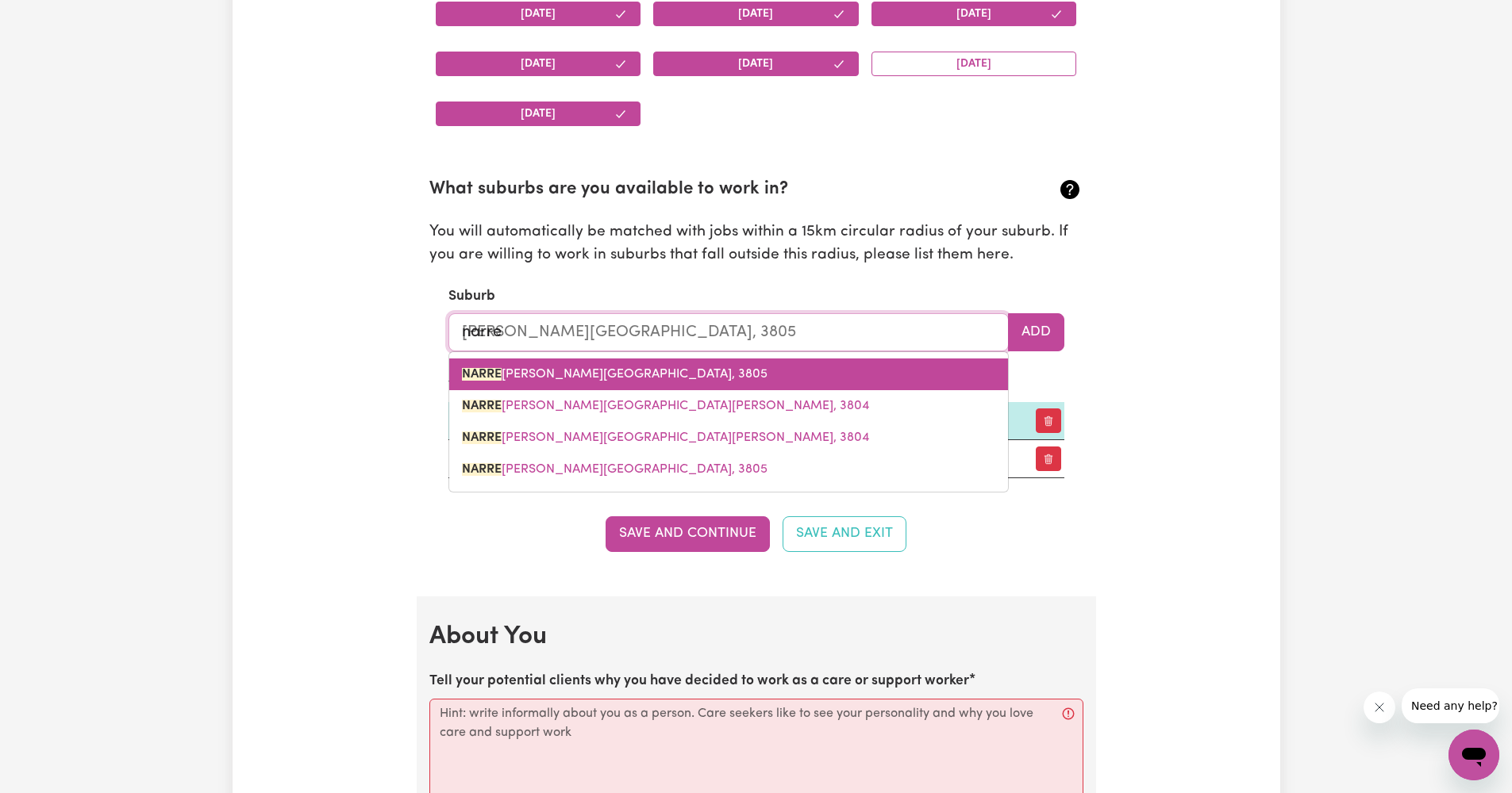
click at [751, 359] on link "[PERSON_NAME][GEOGRAPHIC_DATA], 3805" at bounding box center [728, 374] width 559 height 32
type input "[PERSON_NAME][GEOGRAPHIC_DATA], 3805"
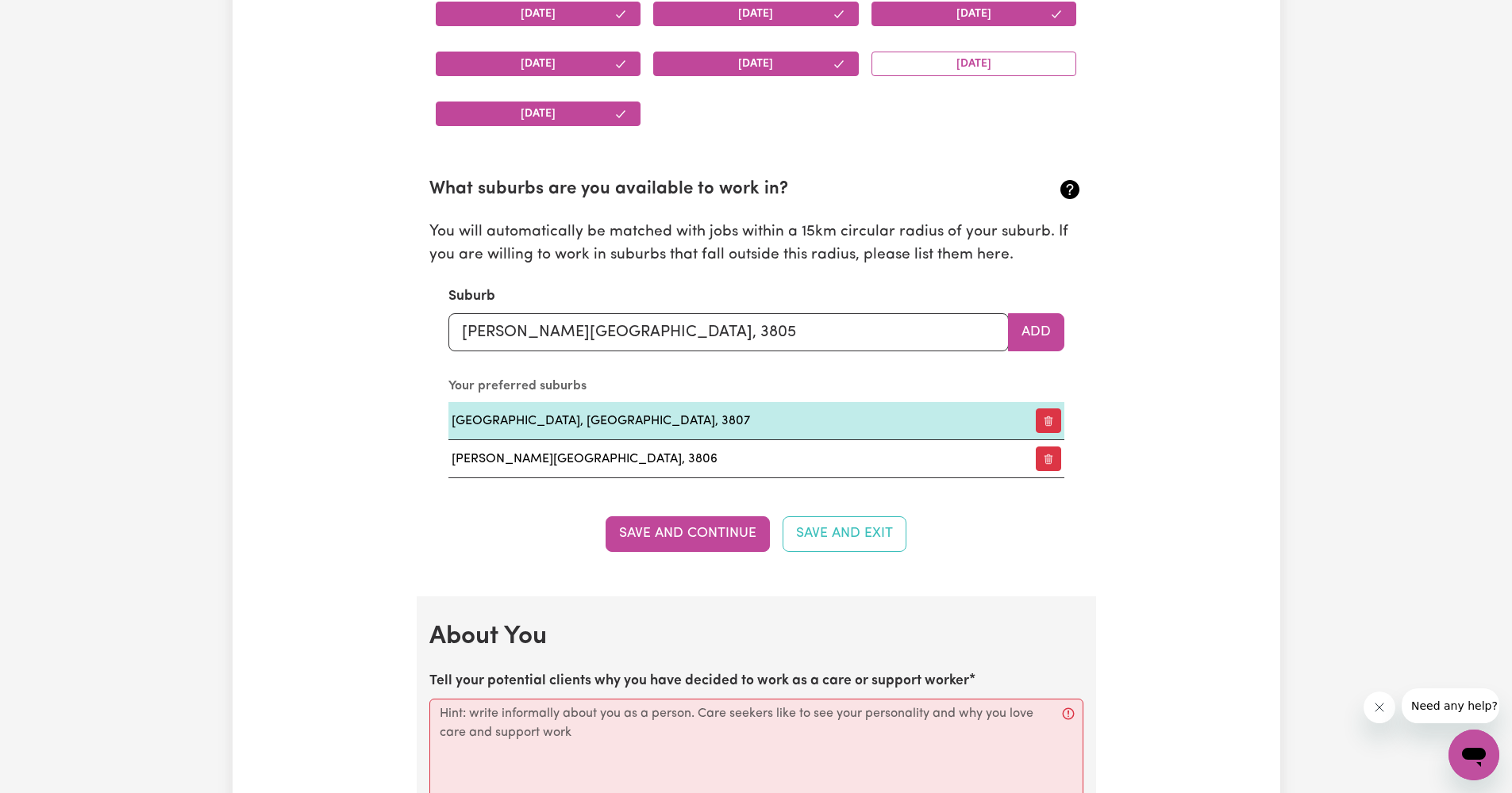
drag, startPoint x: 1026, startPoint y: 320, endPoint x: 990, endPoint y: 329, distance: 37.1
click at [1026, 320] on button "Add" at bounding box center [1035, 333] width 56 height 38
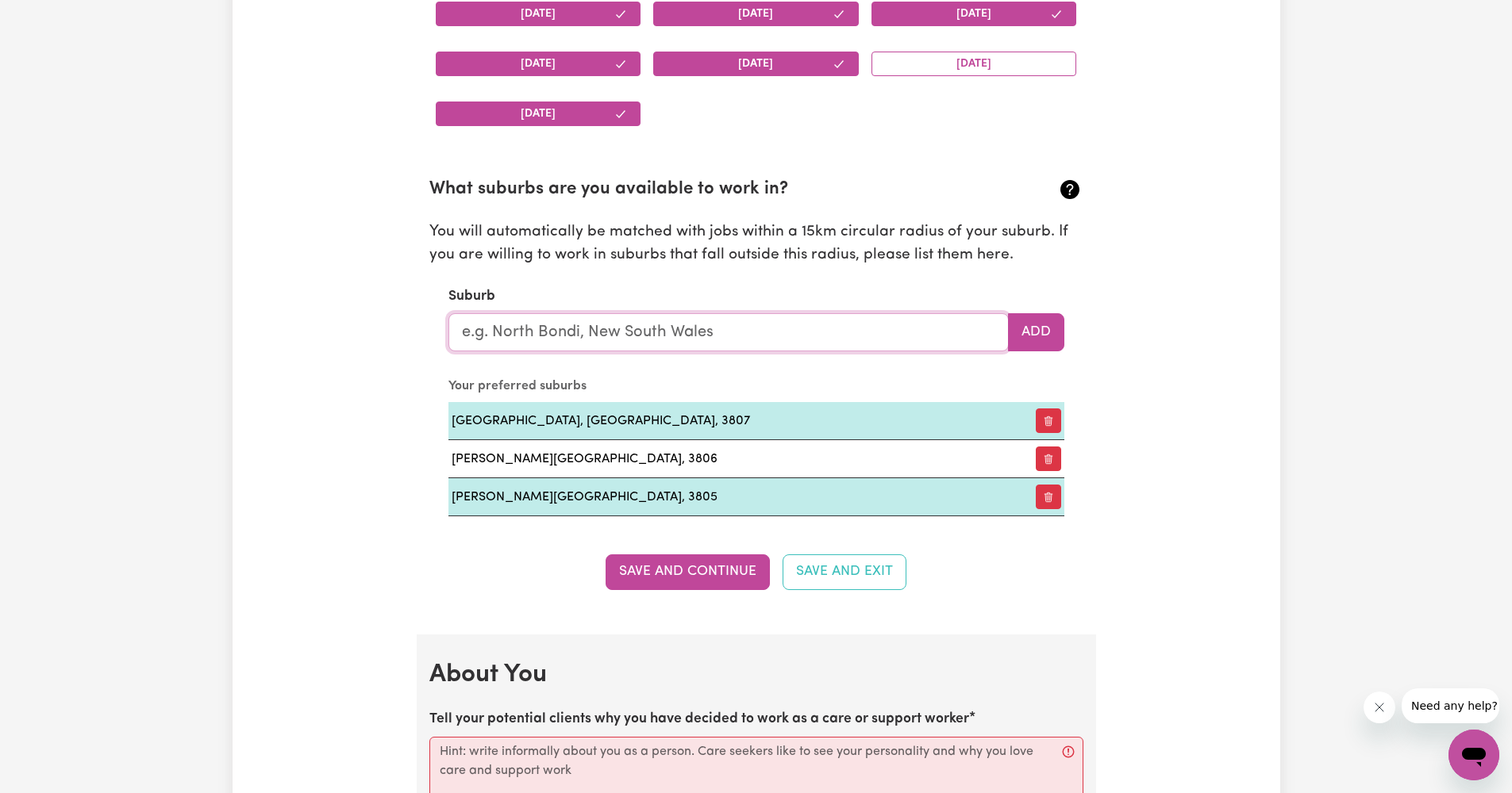
click at [882, 326] on input "text" at bounding box center [729, 333] width 561 height 38
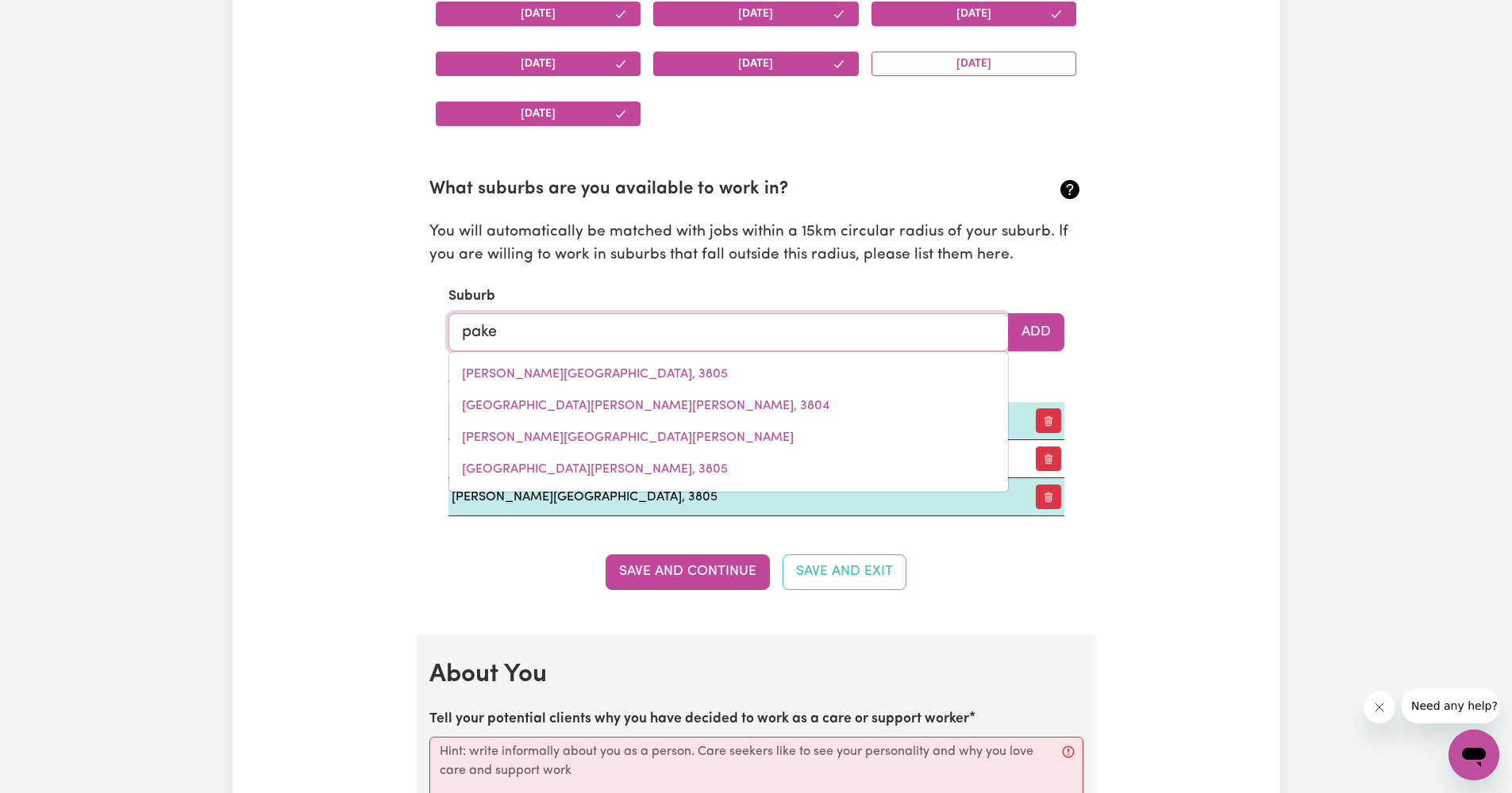
type input "paken"
type input "pakenHAM, [GEOGRAPHIC_DATA], 3810"
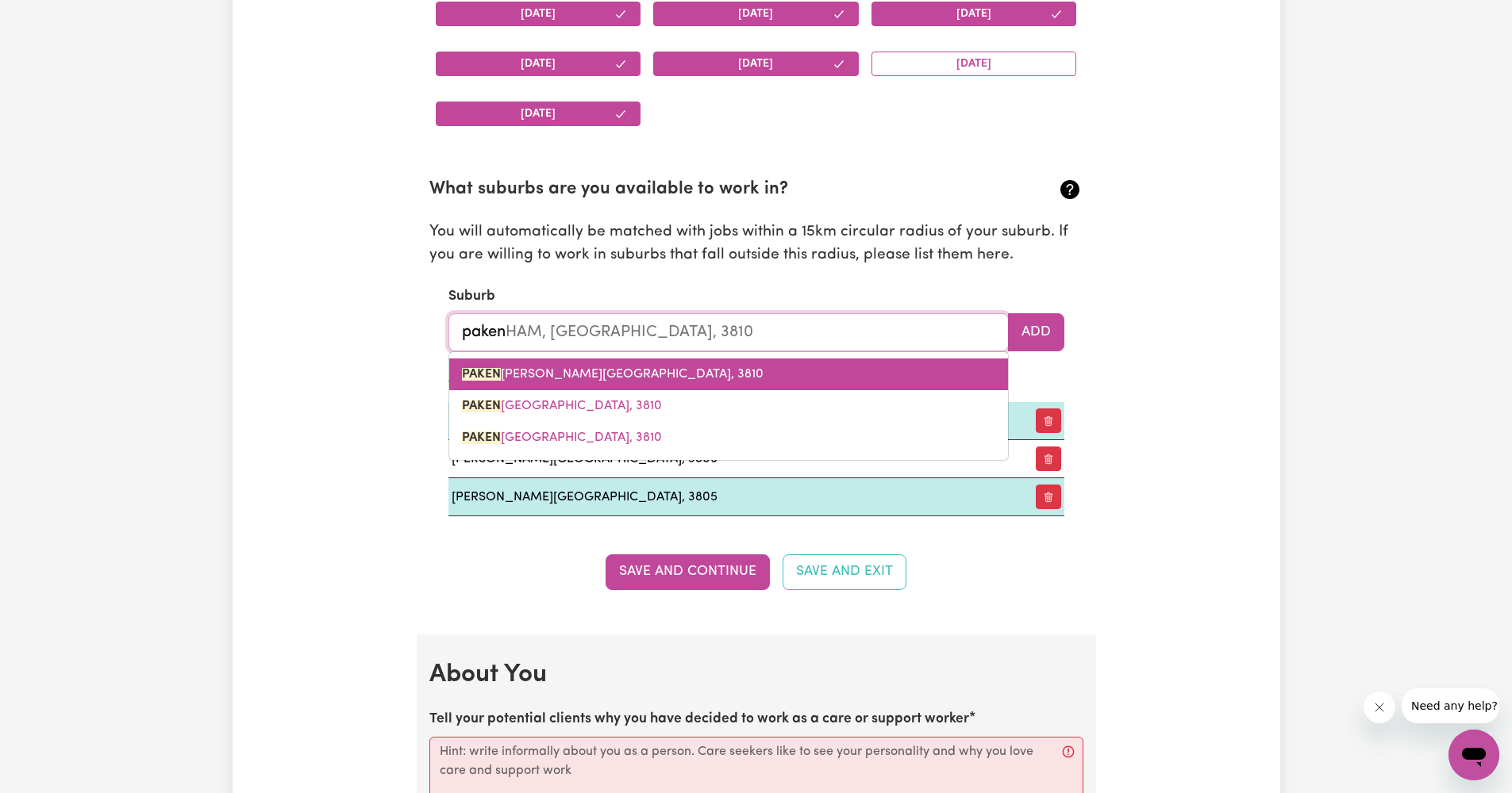
click at [734, 372] on link "PAKEN [PERSON_NAME][GEOGRAPHIC_DATA], 3810" at bounding box center [728, 374] width 559 height 32
type input "PAKENHAM, [GEOGRAPHIC_DATA], 3810"
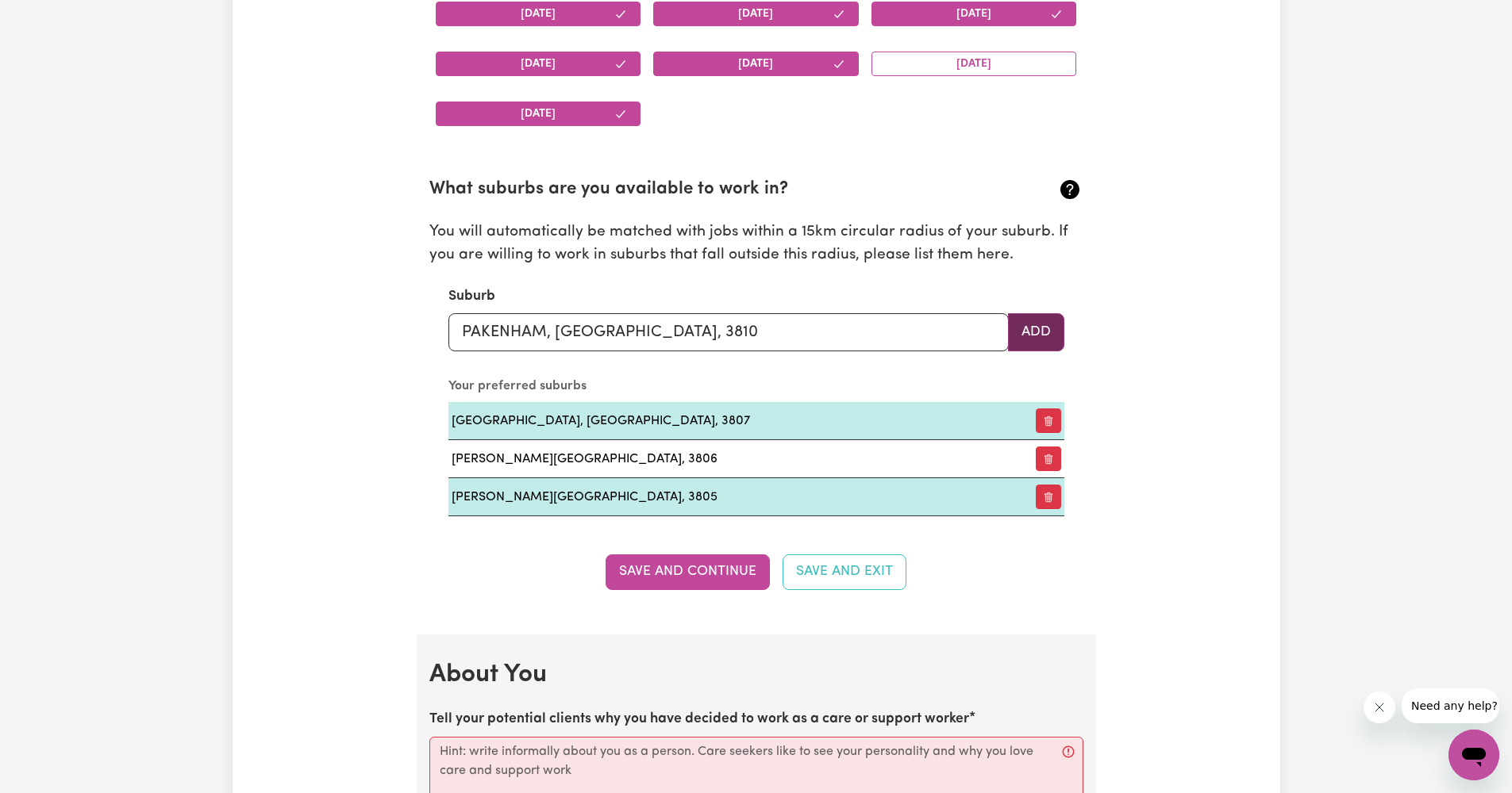
click at [1030, 316] on button "Add" at bounding box center [1035, 333] width 56 height 38
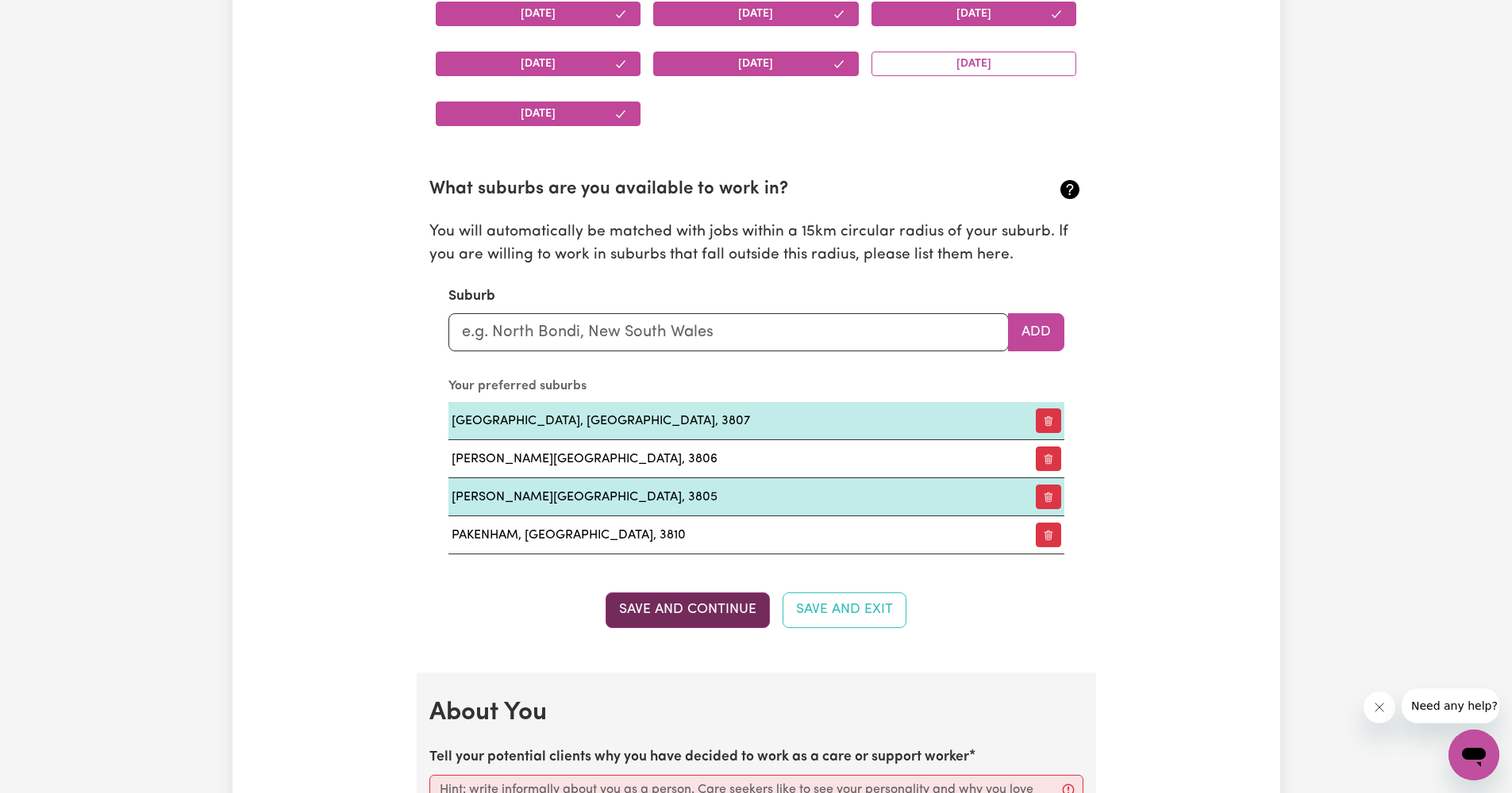
click at [721, 610] on button "Save and Continue" at bounding box center [688, 610] width 165 height 34
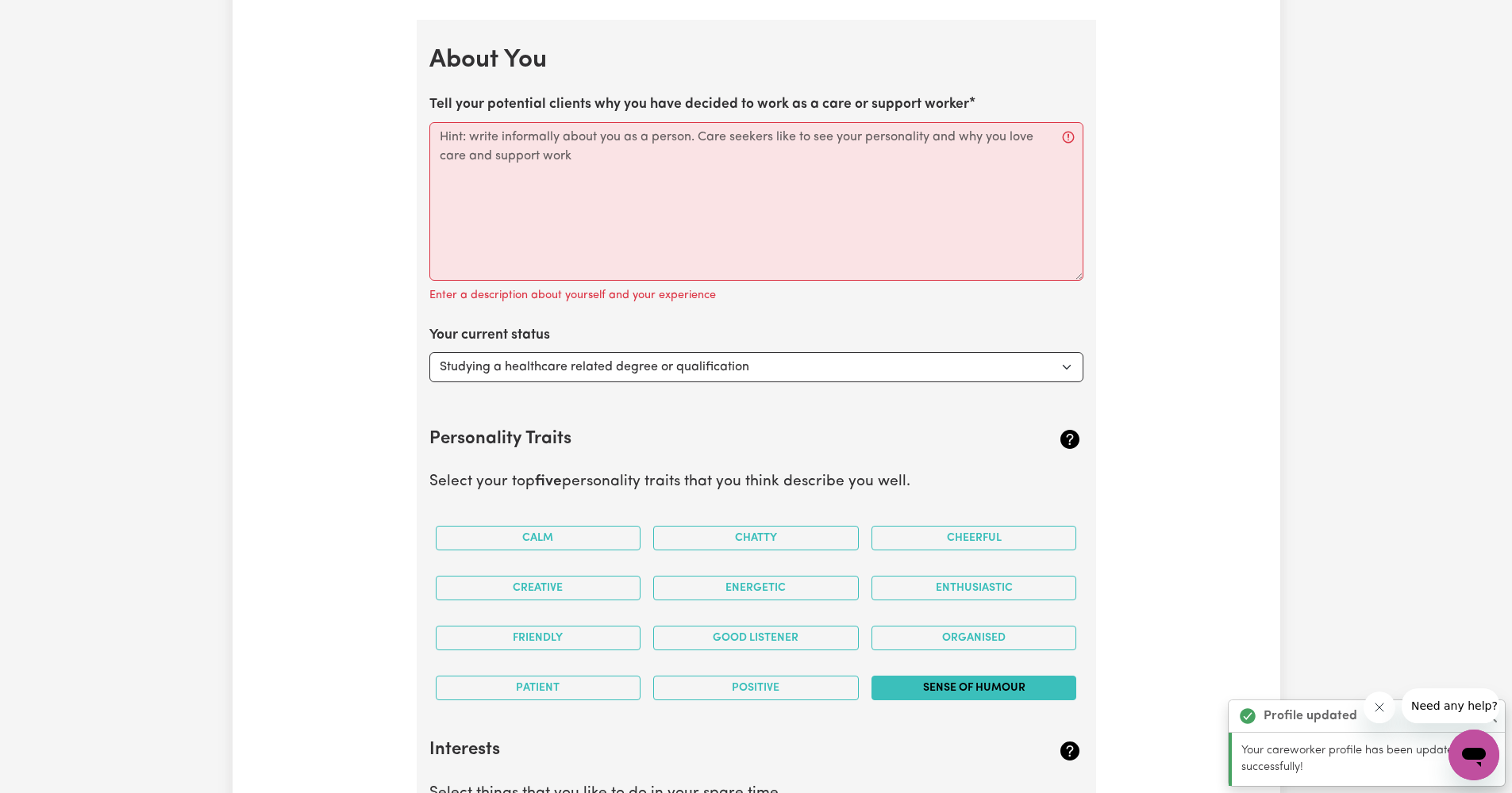
scroll to position [2287, 0]
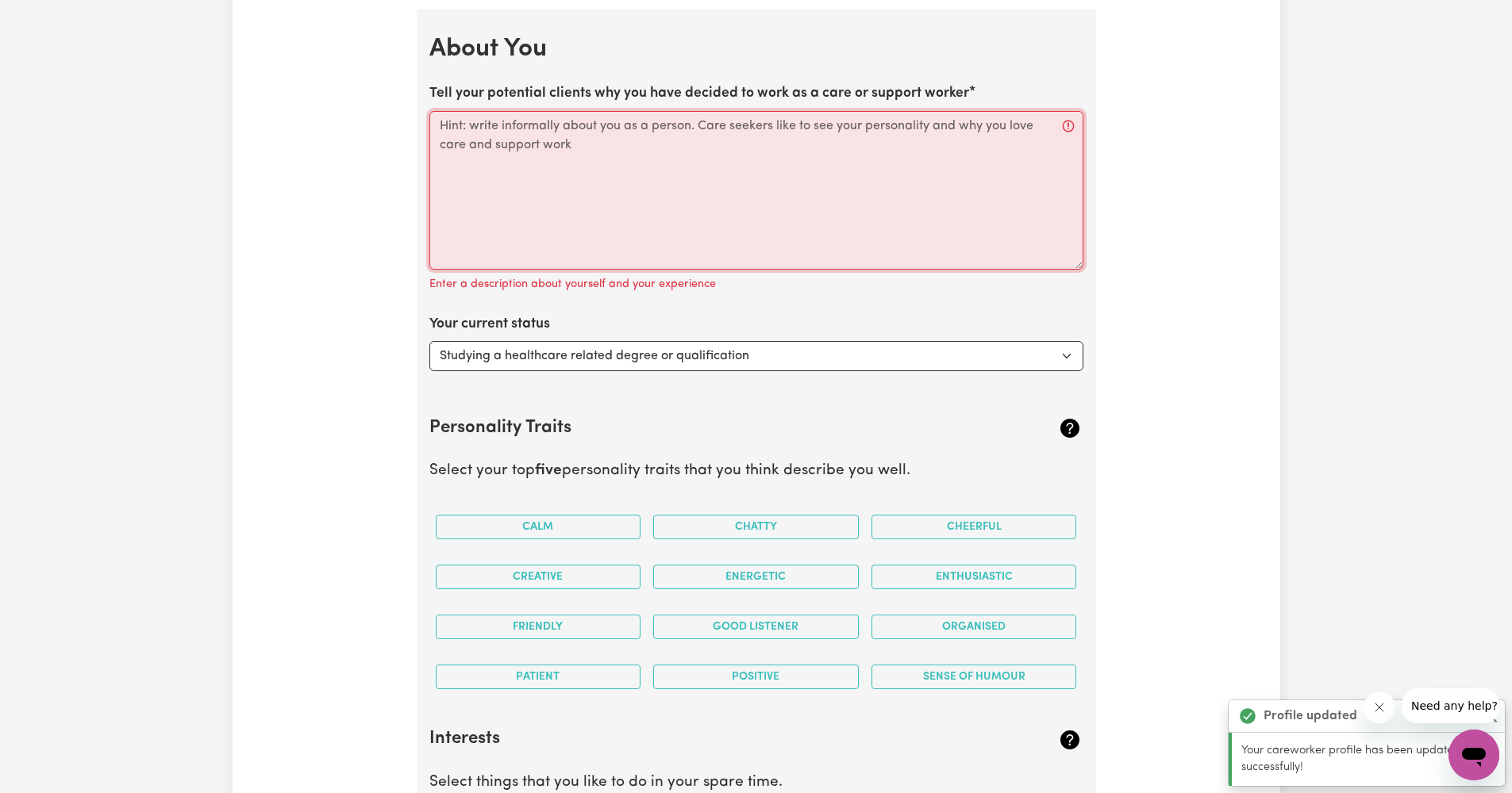
click at [975, 193] on textarea "Tell your potential clients why you have decided to work as a care or support w…" at bounding box center [756, 190] width 654 height 159
click at [935, 314] on div "Your current status Select... Studying a healthcare related degree or qualifica…" at bounding box center [756, 342] width 654 height 57
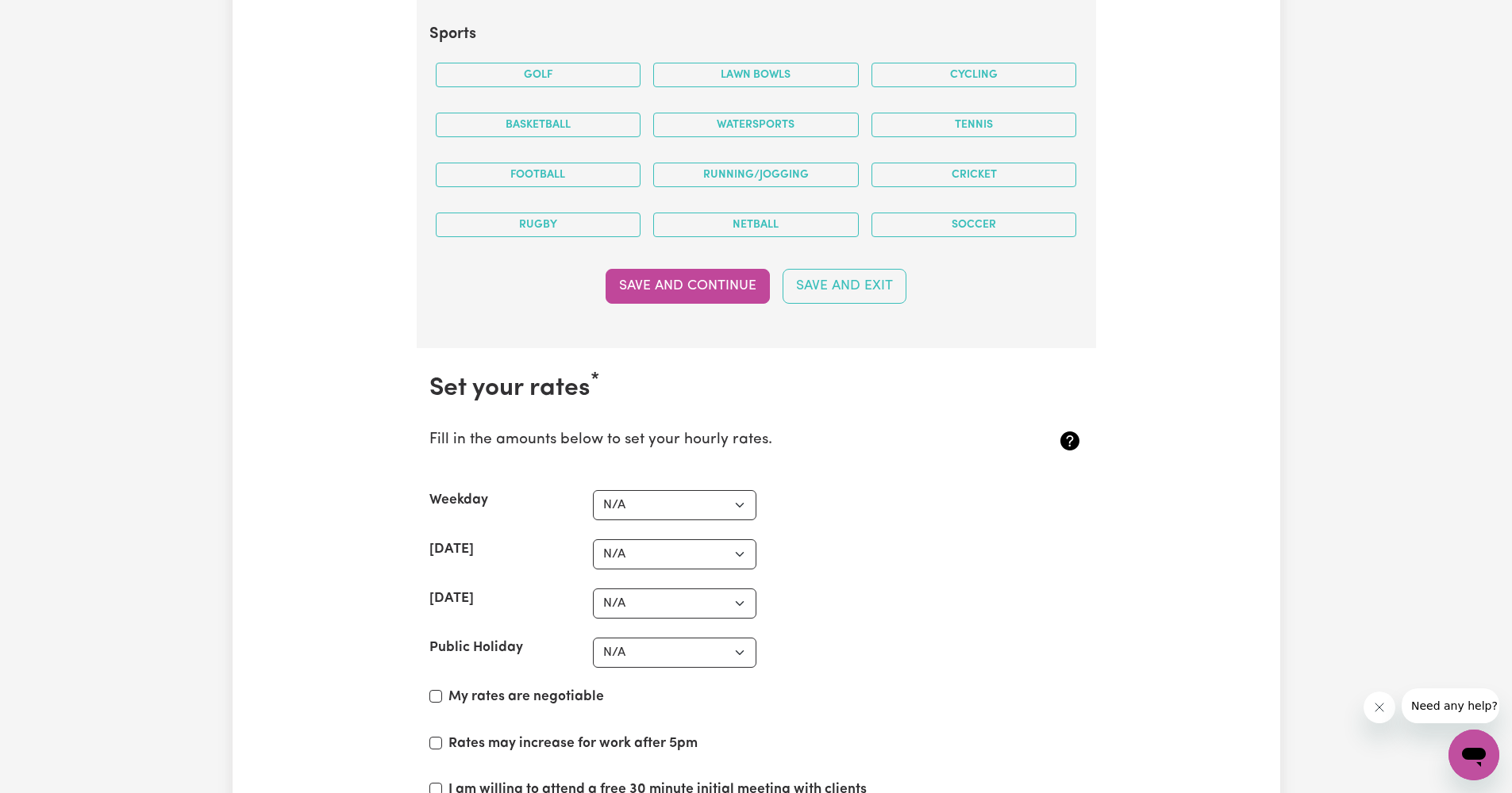
scroll to position [3470, 0]
